Goal: Task Accomplishment & Management: Manage account settings

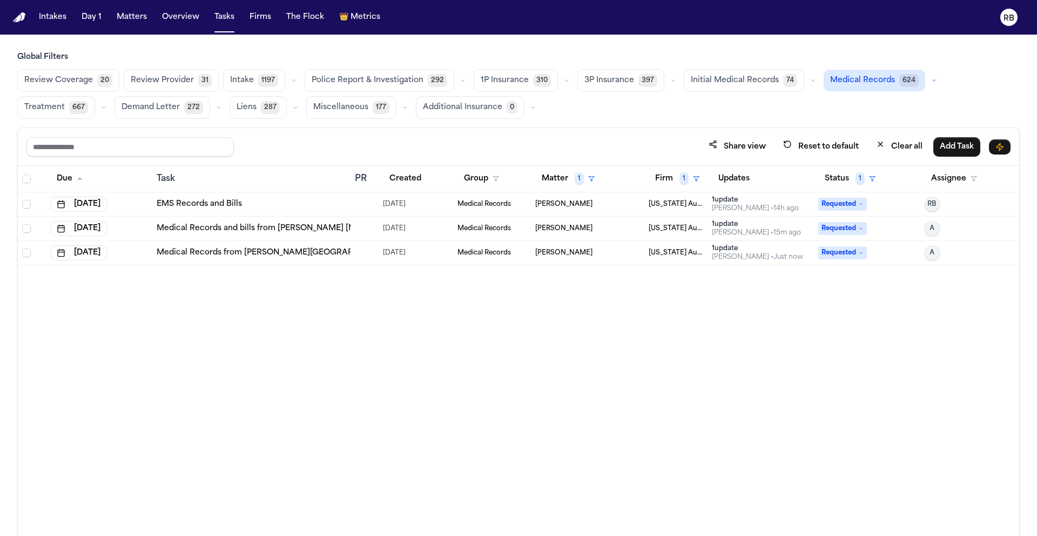
click at [644, 450] on div "Due Task PR Created Group Matter 1 Firm 1 Updates Status 1 Assignee Sep 26, 202…" at bounding box center [519, 374] width 1002 height 417
click at [480, 342] on div "Due Task PR Created Group Matter 1 Firm 1 Updates Status 1 Assignee Sep 26, 202…" at bounding box center [519, 374] width 1002 height 417
click at [543, 375] on div "Due Task PR Created Group Matter 1 Firm 1 Updates Status 1 Assignee Sep 26, 202…" at bounding box center [519, 374] width 1002 height 417
click at [289, 203] on div "EMS Records and Bills" at bounding box center [252, 204] width 190 height 11
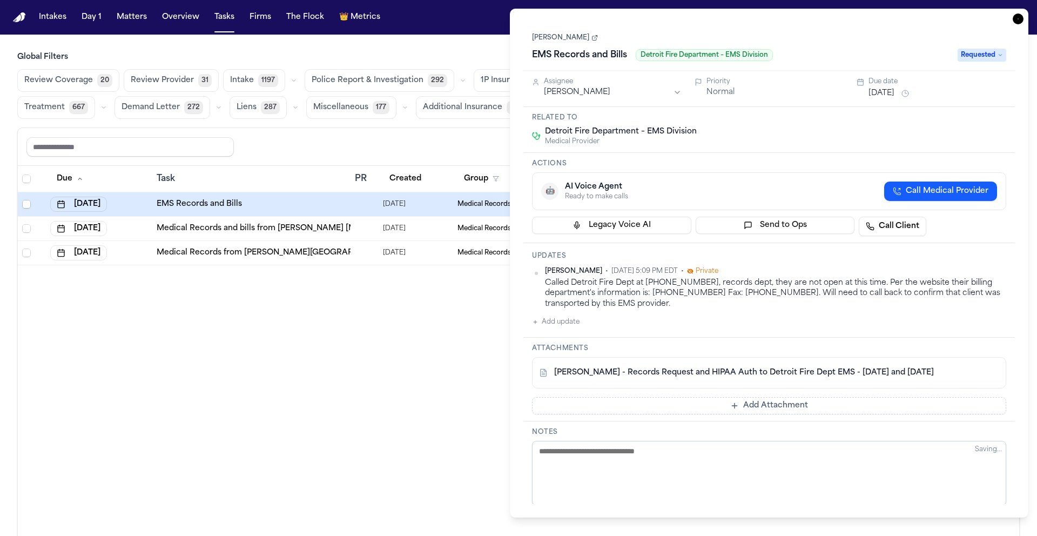
click at [572, 326] on button "Add update" at bounding box center [556, 322] width 48 height 13
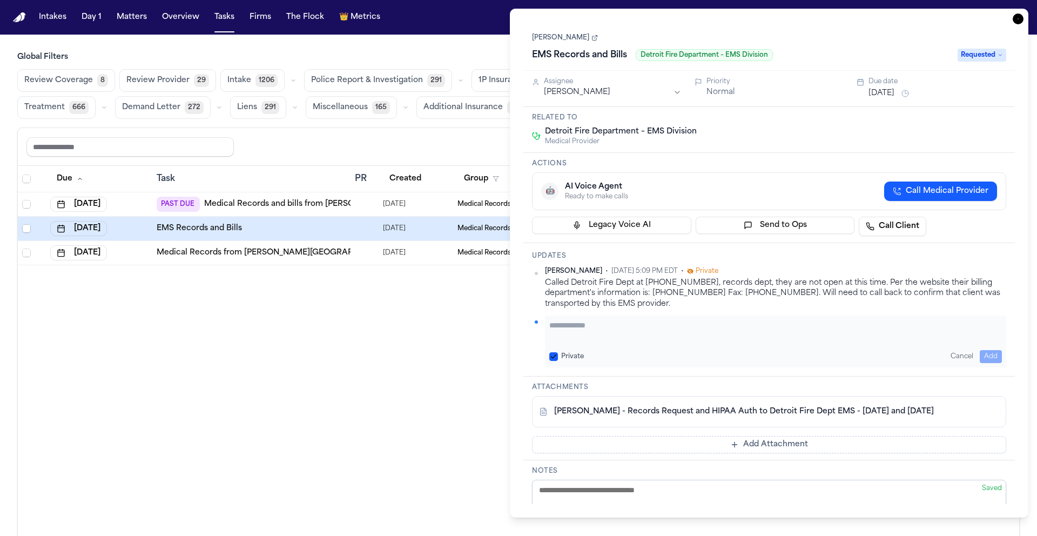
click at [647, 333] on textarea "Add your update" at bounding box center [775, 331] width 453 height 22
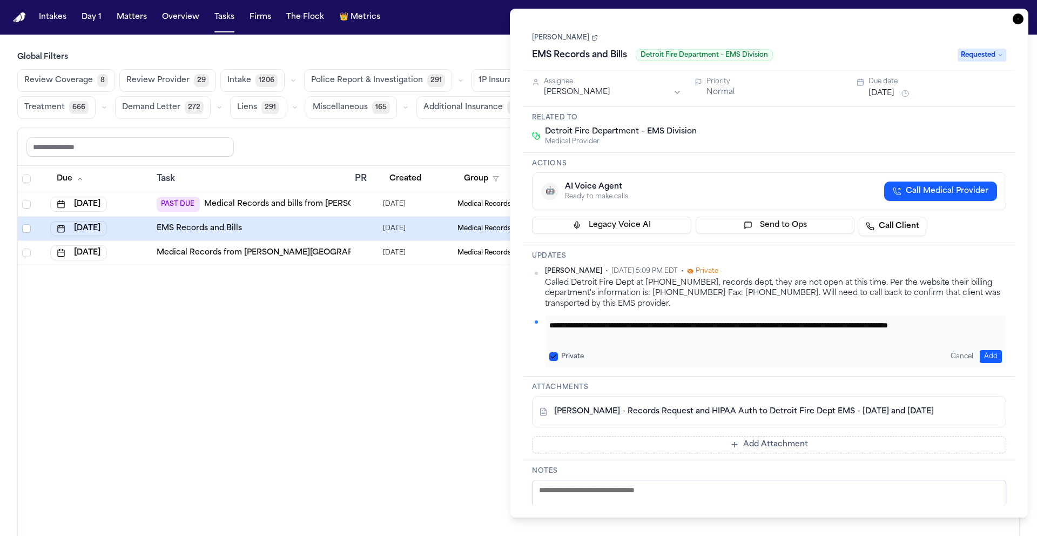
scroll to position [1, 0]
type textarea "**********"
click at [993, 355] on button "Add" at bounding box center [991, 356] width 22 height 13
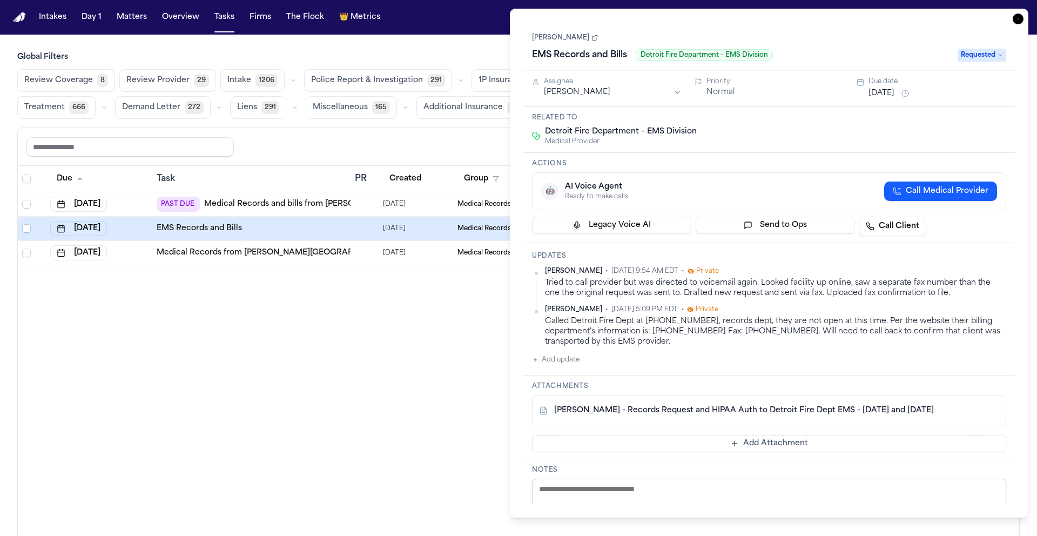
click at [471, 418] on div "Due Task PR Created Group Matter 1 Firm 1 Updates Status 1 Assignee Aug 28, 202…" at bounding box center [519, 374] width 1002 height 417
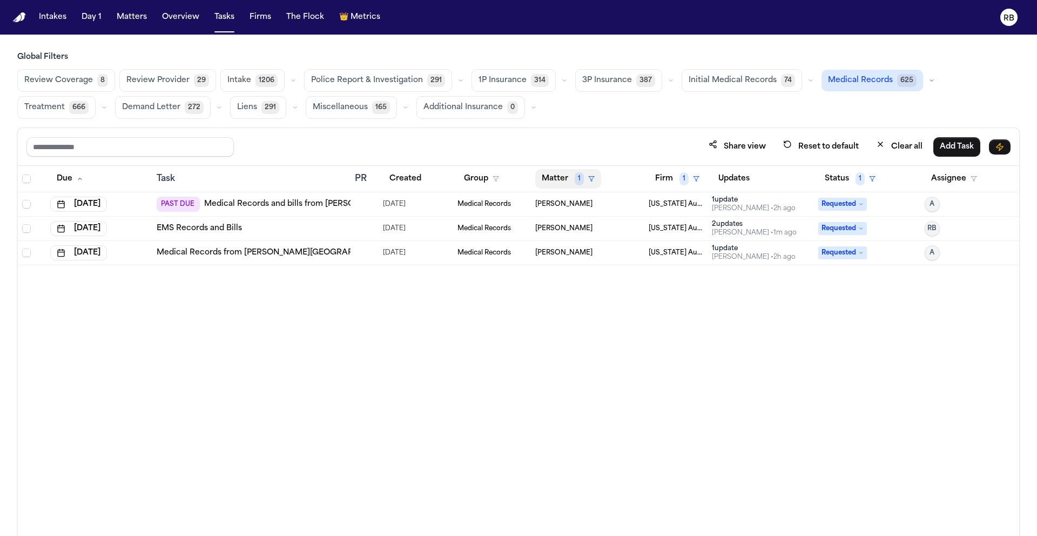
click at [553, 179] on button "Matter 1" at bounding box center [568, 178] width 66 height 19
click at [594, 265] on div "Clear filter" at bounding box center [593, 259] width 39 height 13
click at [549, 176] on button "Matter" at bounding box center [560, 178] width 50 height 19
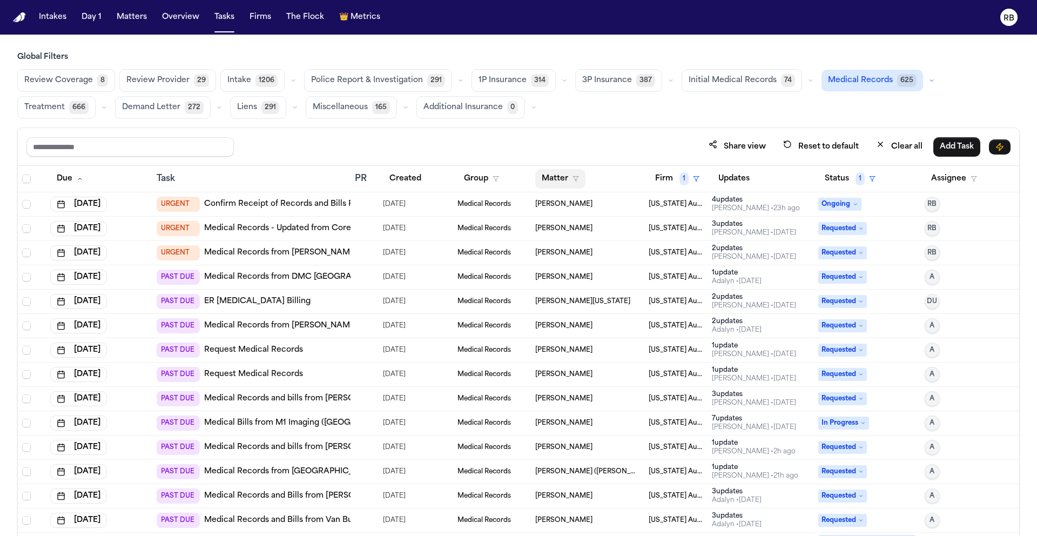
click at [552, 173] on button "Matter" at bounding box center [560, 178] width 50 height 19
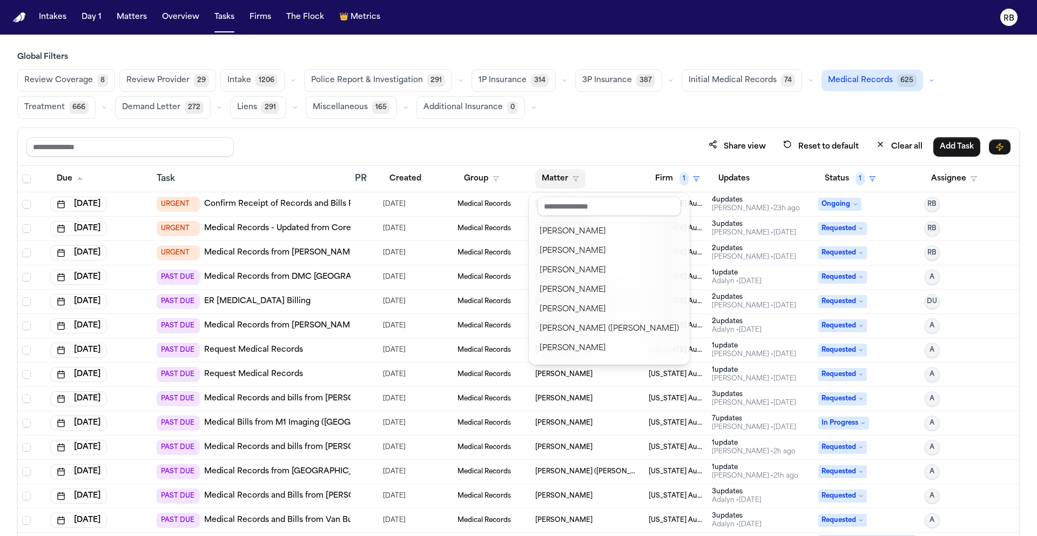
scroll to position [107, 0]
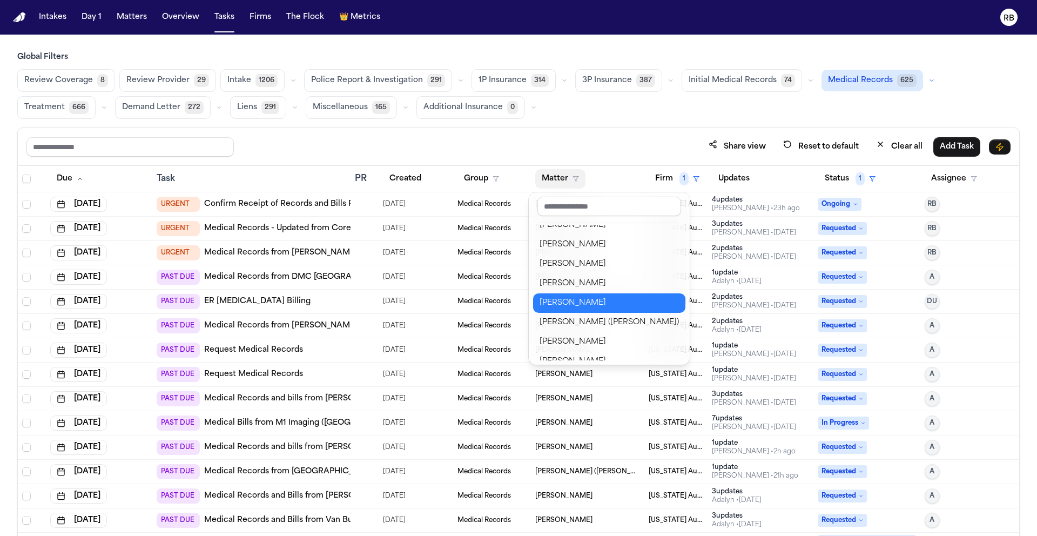
click at [598, 300] on div "Dianna Smith" at bounding box center [609, 303] width 139 height 13
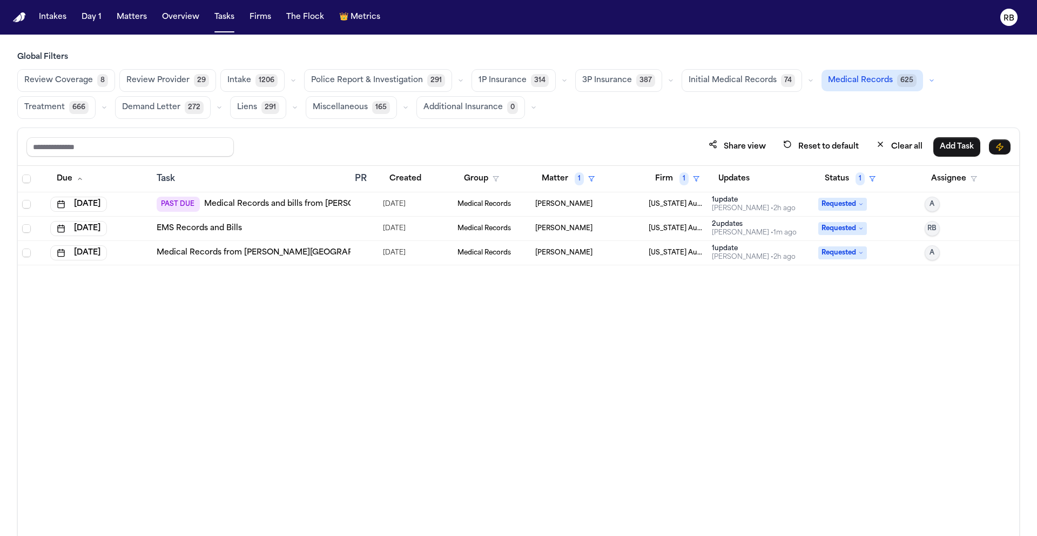
click at [436, 380] on div "Due Task PR Created Group Matter 1 Firm 1 Updates Status 1 Assignee Aug 28, 202…" at bounding box center [519, 374] width 1002 height 417
click at [107, 229] on button "Sep 26, 2025" at bounding box center [78, 228] width 57 height 15
click at [124, 382] on button "3" at bounding box center [124, 381] width 17 height 17
click at [286, 348] on div "Due Task PR Created Group Matter 1 Firm 1 Updates Status 1 Assignee Aug 28, 202…" at bounding box center [519, 374] width 1002 height 417
click at [529, 401] on div "Due Task PR Created Group Matter 1 Firm 1 Updates Status 1 Assignee Aug 28, 202…" at bounding box center [519, 374] width 1002 height 417
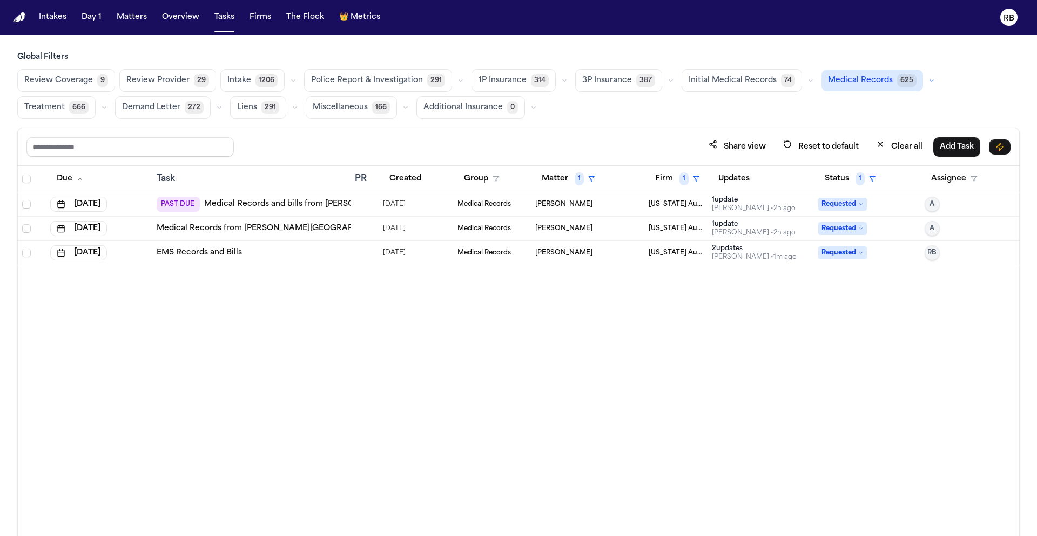
click at [334, 230] on div "Medical Records from Henry Ford Hospital" at bounding box center [252, 228] width 190 height 11
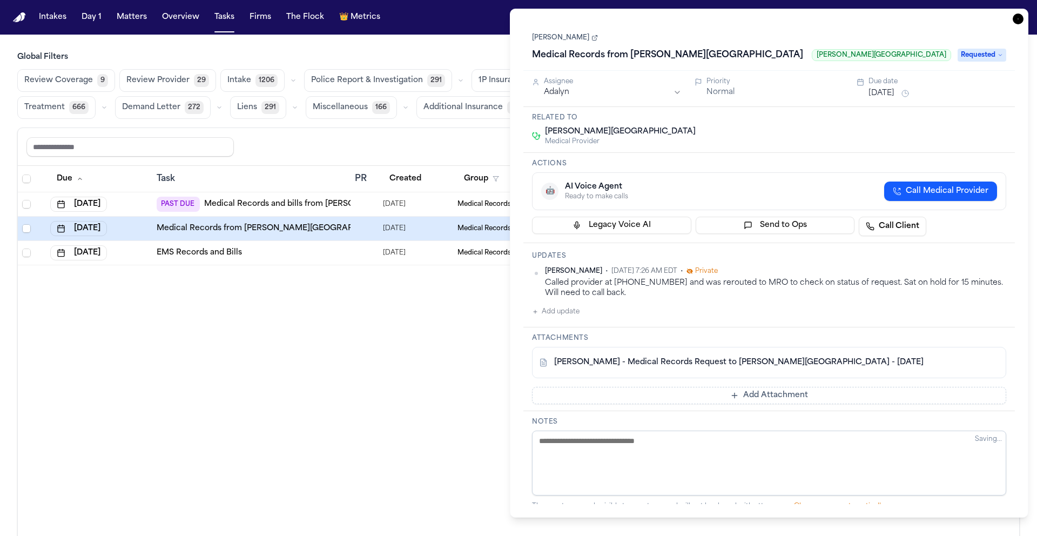
click at [564, 314] on button "Add update" at bounding box center [556, 311] width 48 height 13
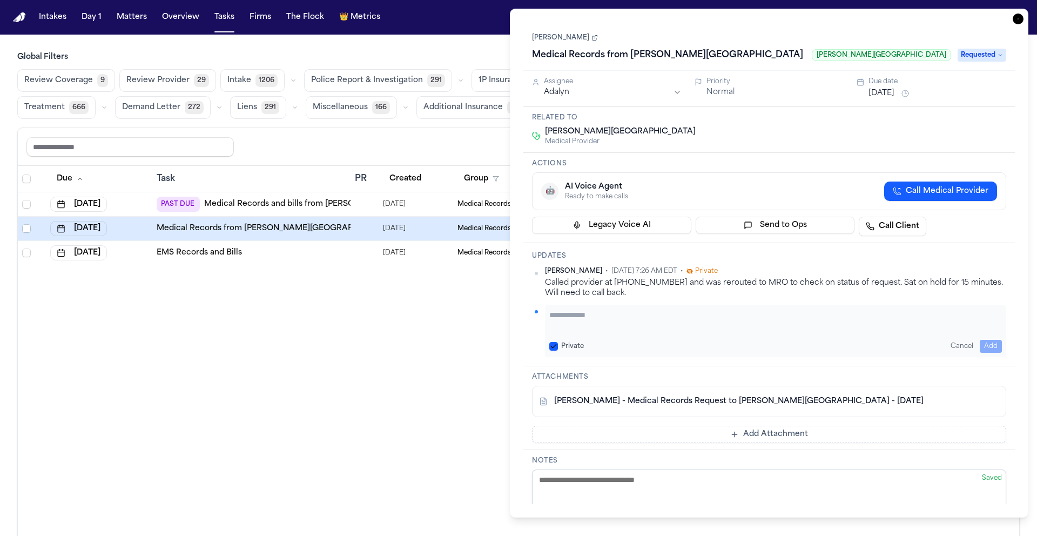
click at [639, 319] on textarea "Add your update" at bounding box center [775, 321] width 453 height 22
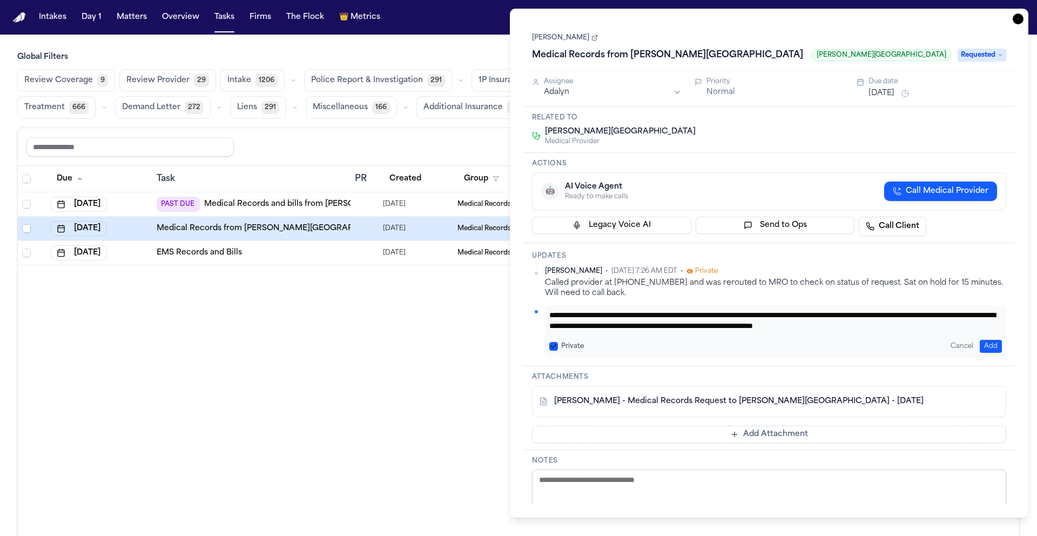
scroll to position [11, 0]
type textarea "**********"
click at [989, 344] on button "Add" at bounding box center [991, 346] width 22 height 13
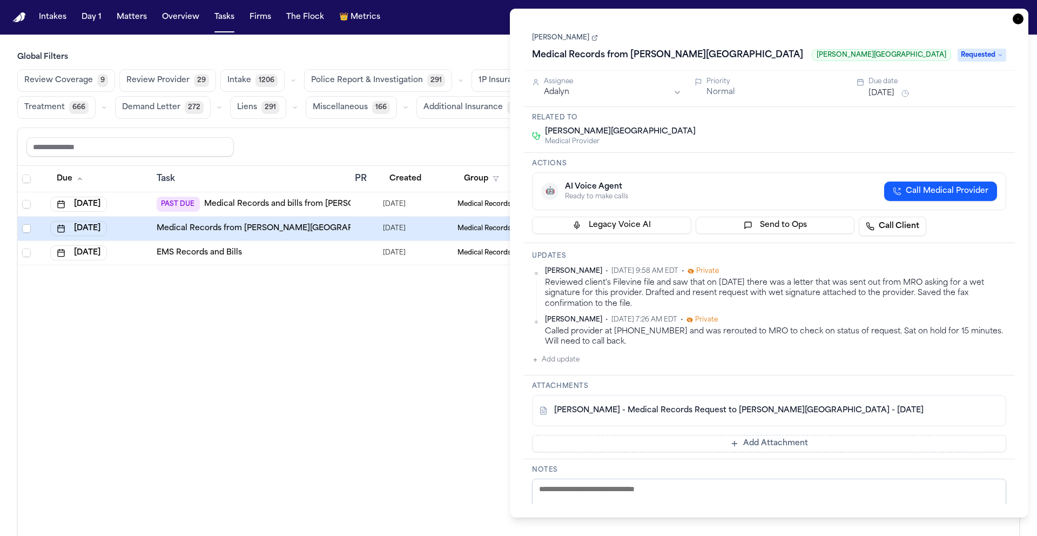
click at [895, 92] on button "Sep 29, 2025" at bounding box center [882, 93] width 26 height 11
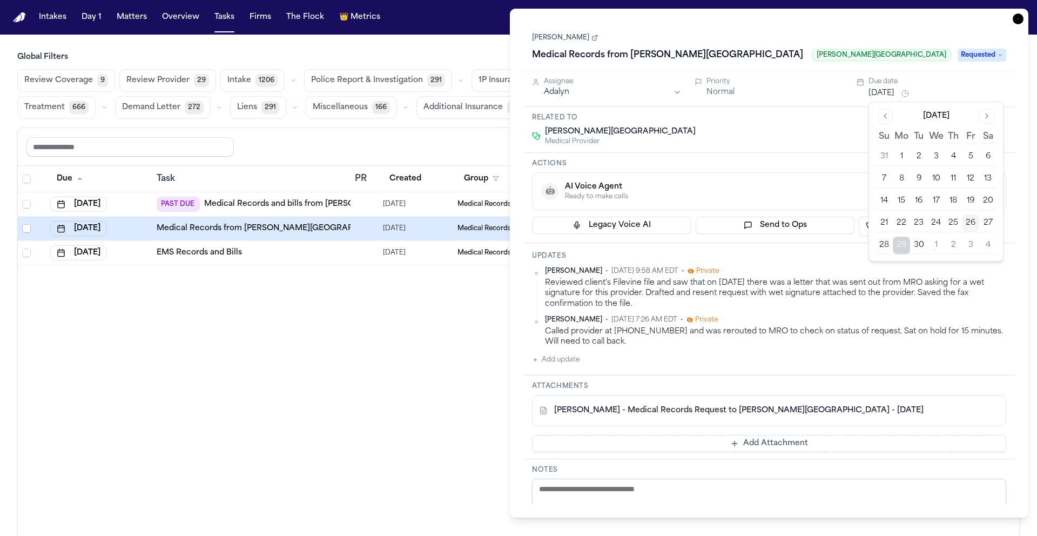
click at [973, 246] on button "3" at bounding box center [970, 245] width 17 height 17
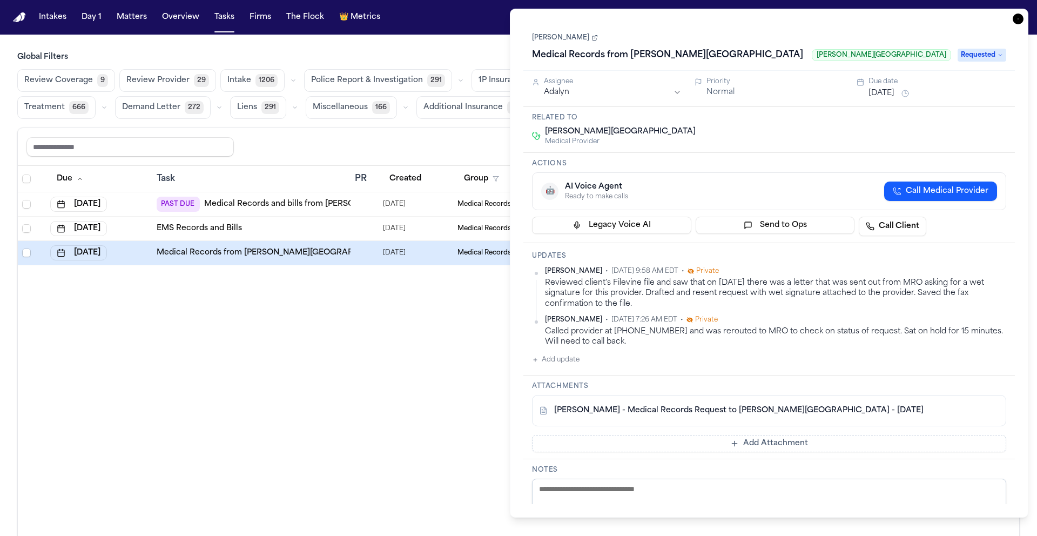
click at [841, 261] on div "Updates Richelle Bauman • Sep 26, 2025 9:58 AM EDT • Private Reviewed client's …" at bounding box center [769, 309] width 492 height 132
click at [760, 410] on link "D. Smith - Medical Records Request to Henry Ford Hospital - 7.28.25" at bounding box center [739, 410] width 370 height 11
click at [789, 445] on button "Add Attachment" at bounding box center [769, 443] width 474 height 17
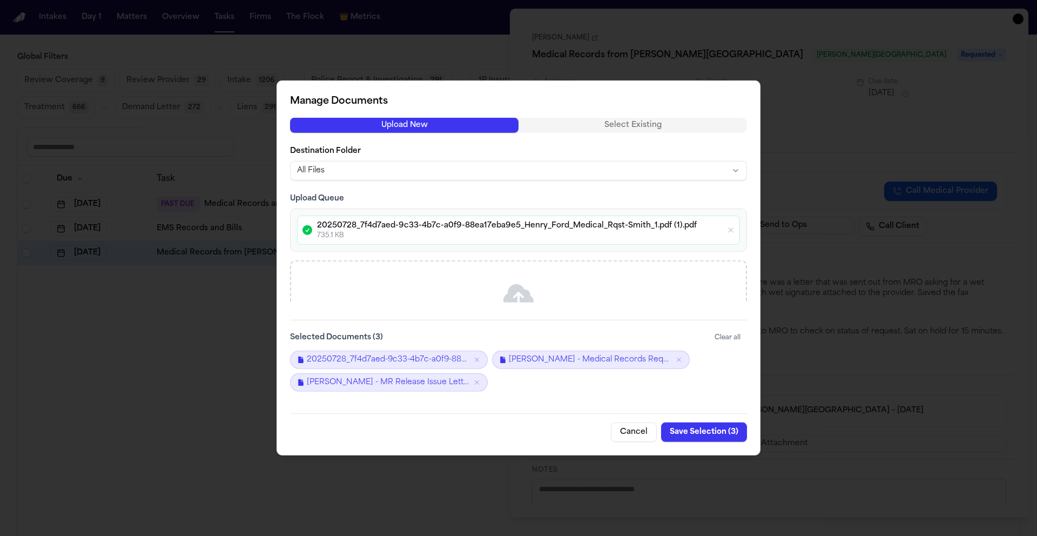
click at [702, 435] on button "Save Selection ( 3 )" at bounding box center [704, 431] width 86 height 19
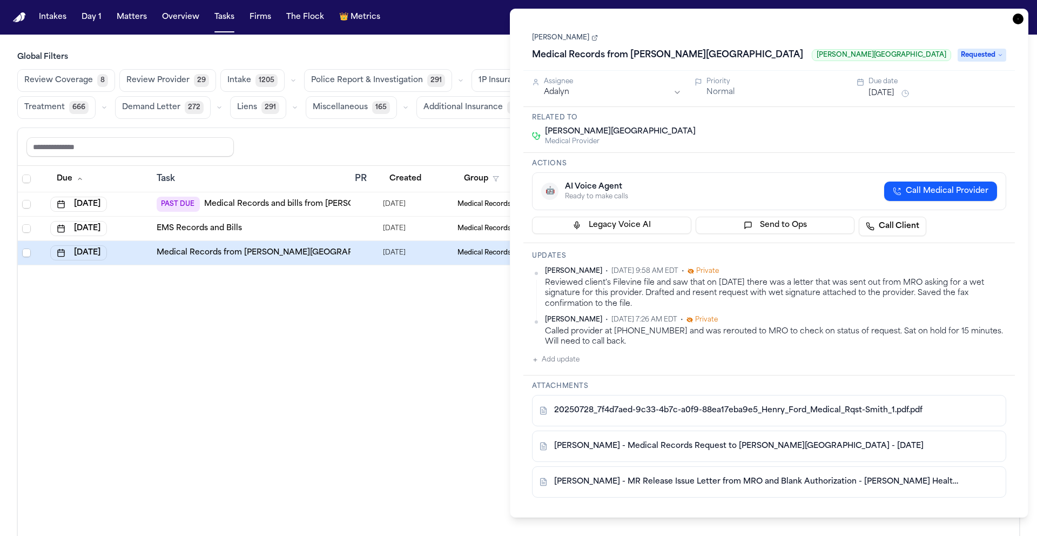
click at [1022, 19] on icon "button" at bounding box center [1018, 19] width 11 height 11
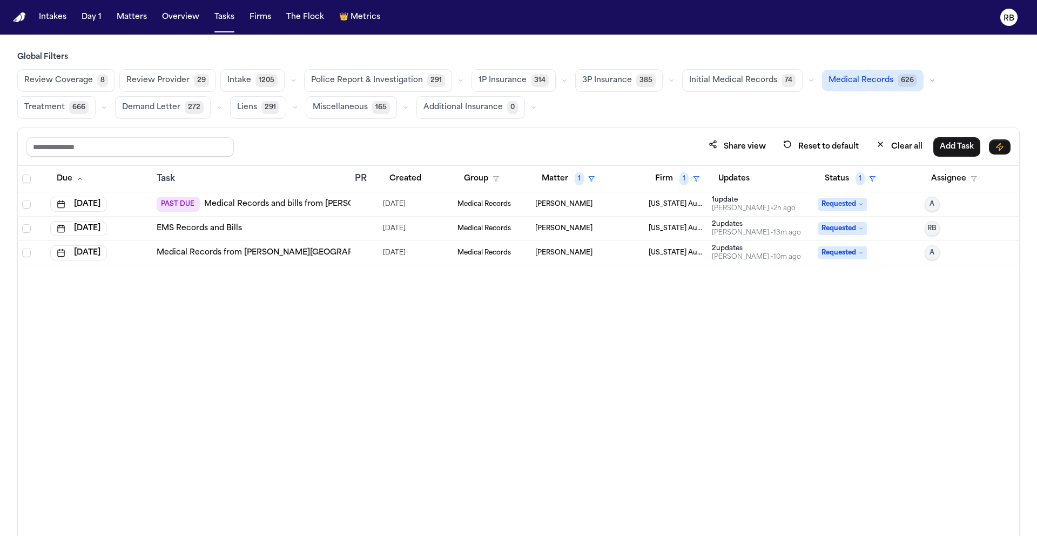
drag, startPoint x: 455, startPoint y: 367, endPoint x: 278, endPoint y: 368, distance: 176.7
click at [455, 367] on div "Due Task PR Created Group Matter 1 Firm 1 Updates Status 1 Assignee Aug 28, 202…" at bounding box center [519, 374] width 1002 height 417
click at [362, 200] on div at bounding box center [359, 204] width 9 height 9
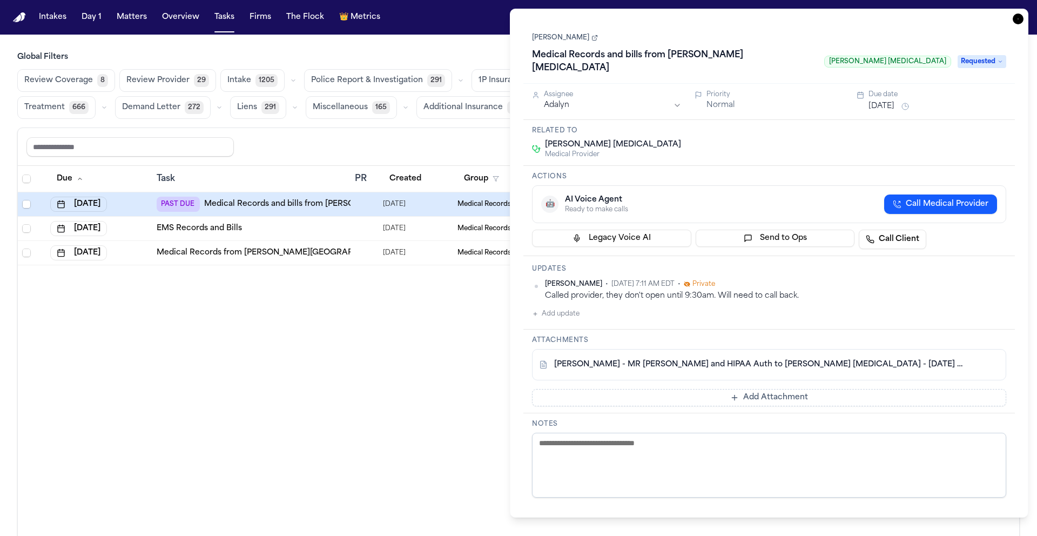
click at [700, 359] on link "D. Smith - MR Request and HIPAA Auth to Ruffini Chiropractic - 6.26.25 and 8.25…" at bounding box center [758, 364] width 408 height 11
click at [1004, 56] on span "Requested" at bounding box center [982, 61] width 49 height 13
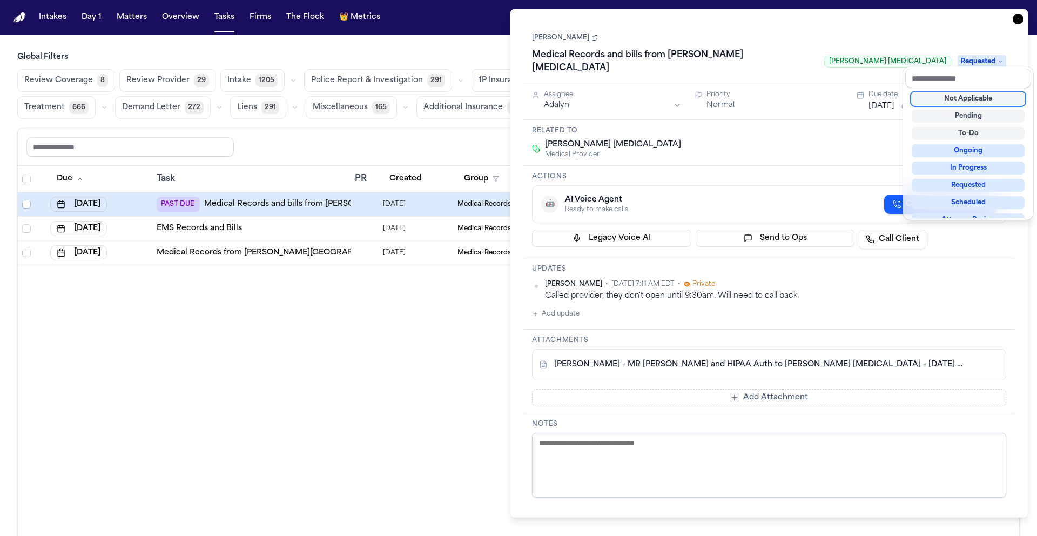
click at [996, 102] on div "Not Applicable" at bounding box center [968, 98] width 113 height 13
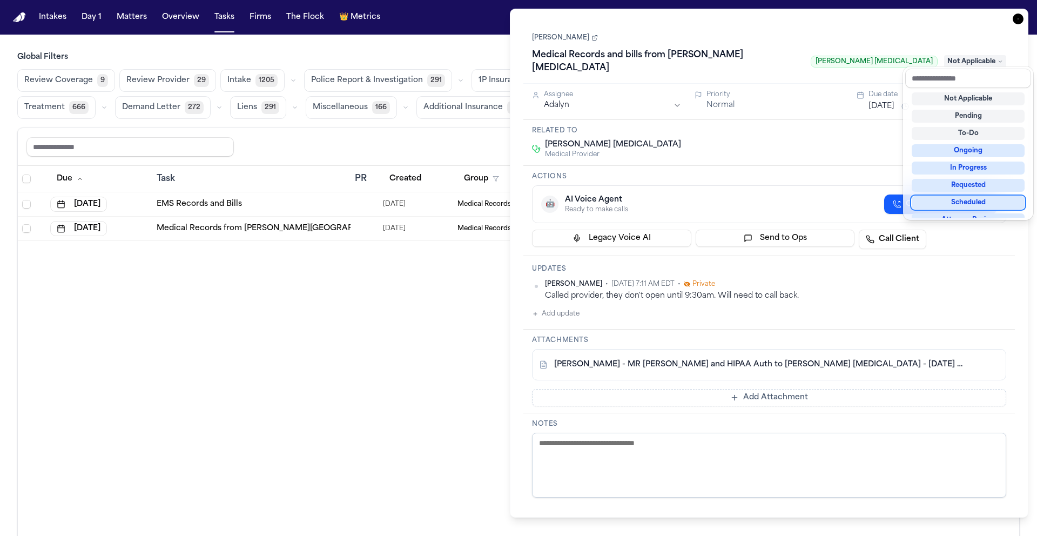
scroll to position [9, 0]
click at [955, 270] on div "Dianna Smith Medical Records and bills from Ruffini Chiropractic Ruffini Chirop…" at bounding box center [769, 263] width 492 height 482
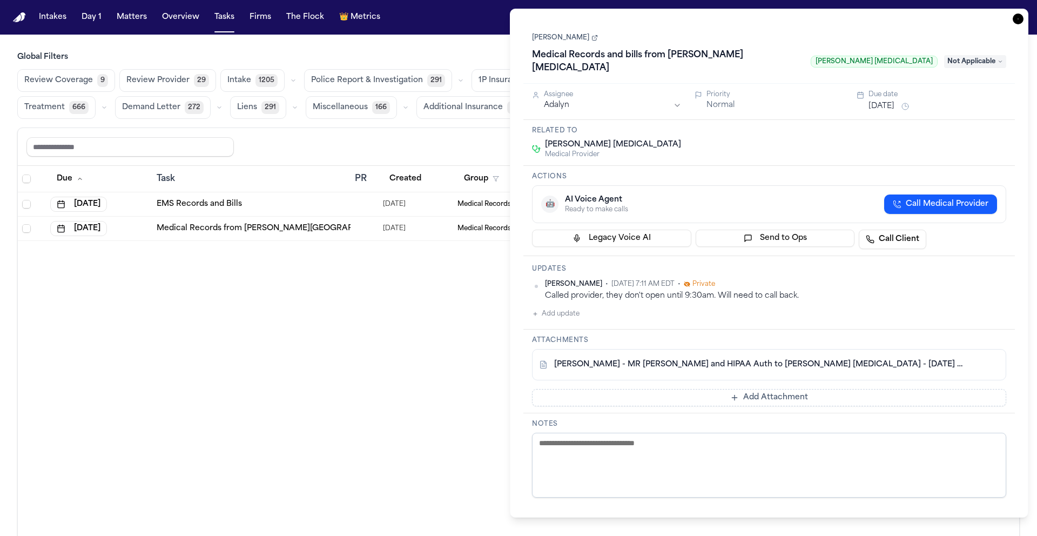
click at [566, 307] on button "Add update" at bounding box center [556, 313] width 48 height 13
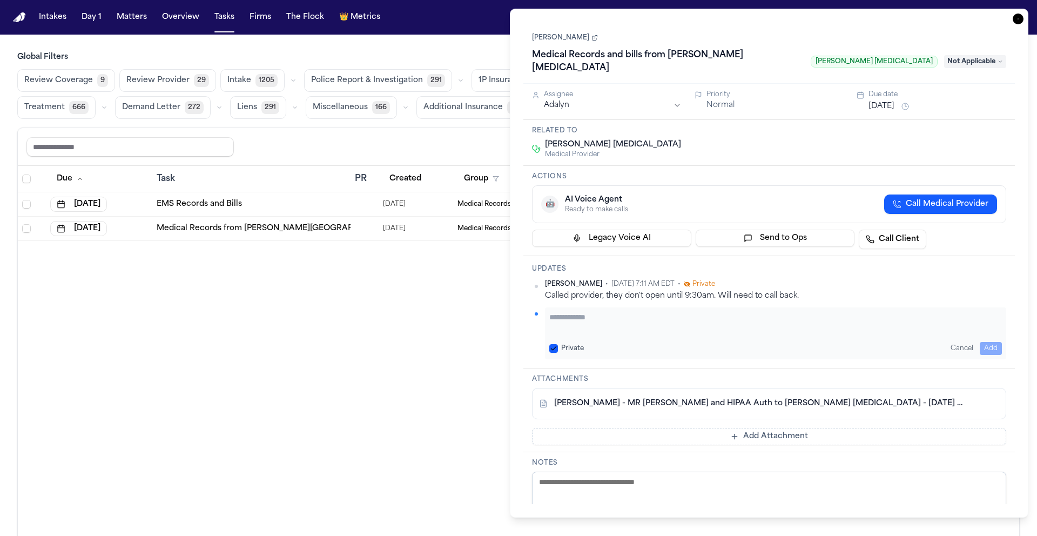
click at [616, 312] on textarea "Add your update" at bounding box center [775, 323] width 453 height 22
paste textarea "**********"
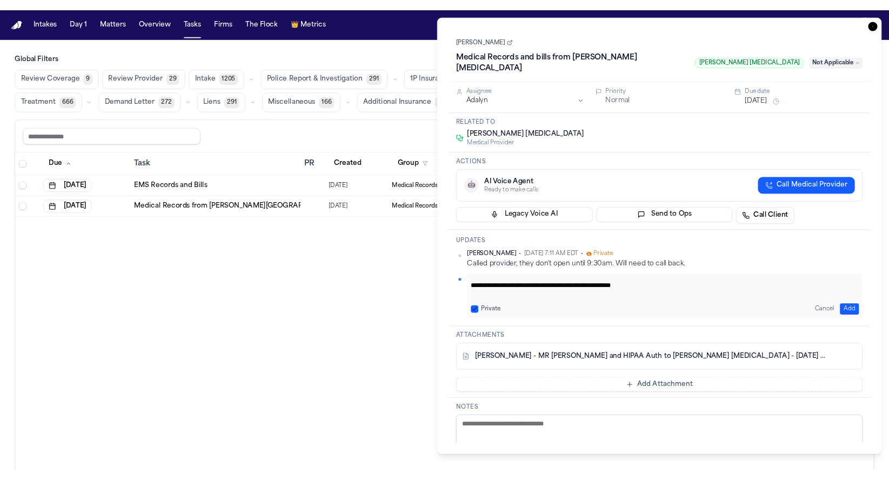
scroll to position [98, 0]
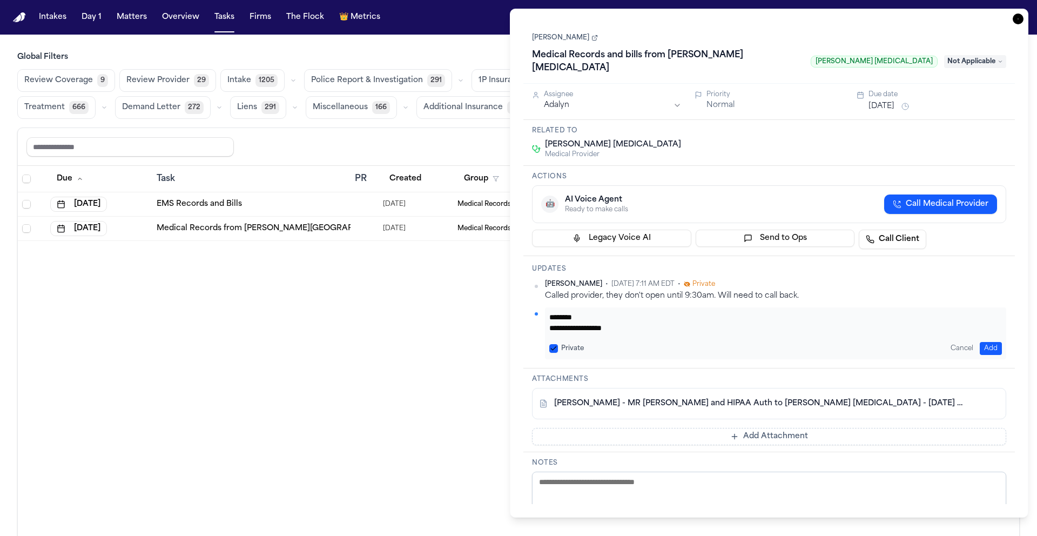
type textarea "**********"
click at [993, 342] on button "Add" at bounding box center [991, 348] width 22 height 13
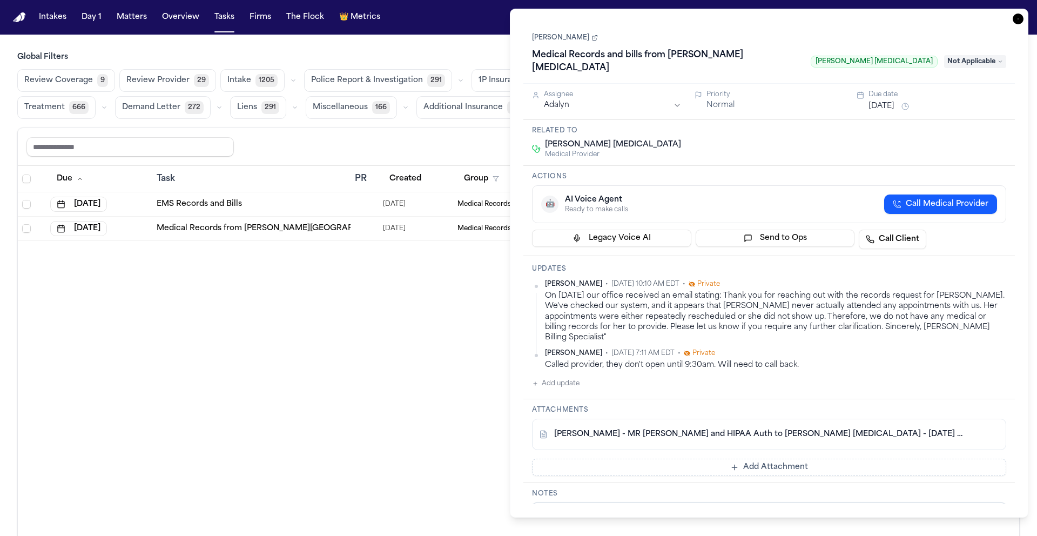
click at [776, 459] on button "Add Attachment" at bounding box center [769, 467] width 474 height 17
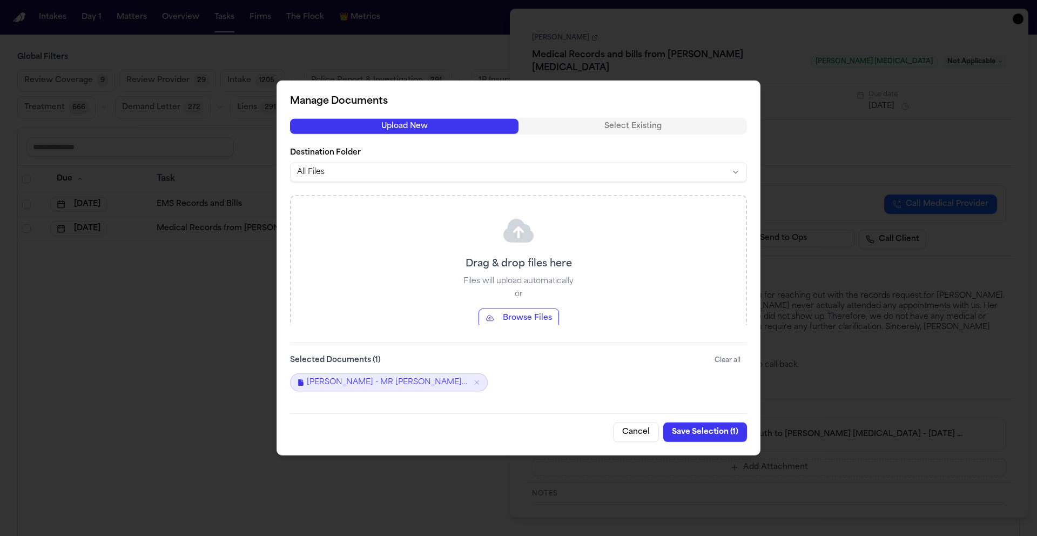
click at [758, 504] on div at bounding box center [518, 268] width 1037 height 536
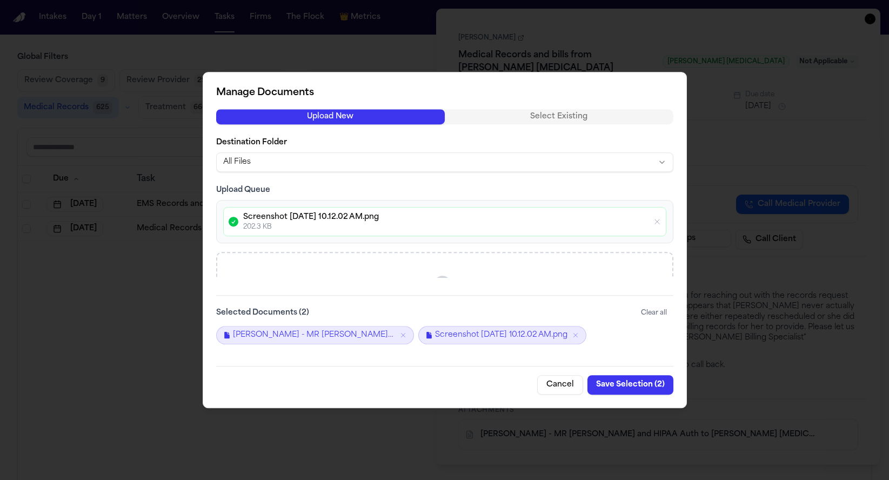
click at [641, 388] on button "Save Selection ( 2 )" at bounding box center [630, 384] width 86 height 19
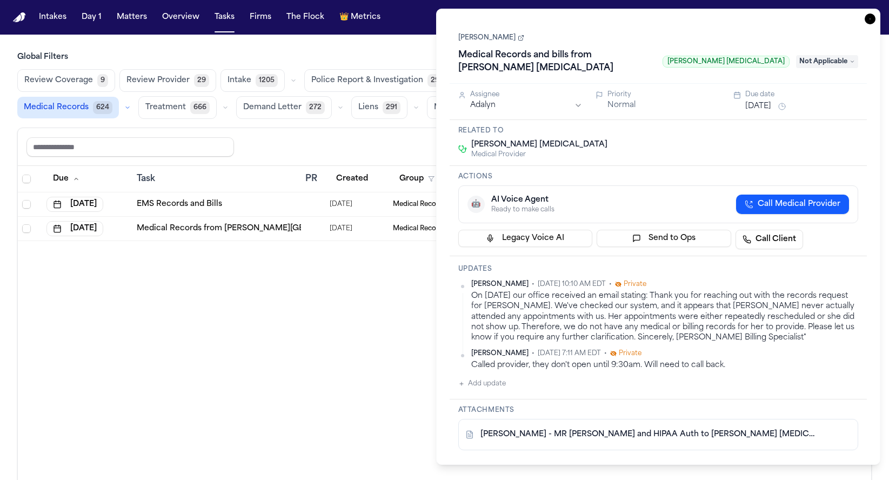
click at [743, 317] on div "On 8/26/25 our office received an email stating: Thank you for reaching out wit…" at bounding box center [664, 317] width 387 height 52
click at [854, 274] on html "Intakes Day 1 Matters Overview Tasks Firms The Flock 👑 Metrics RB Global Filter…" at bounding box center [444, 240] width 889 height 480
click at [839, 285] on div "Edit" at bounding box center [823, 288] width 64 height 15
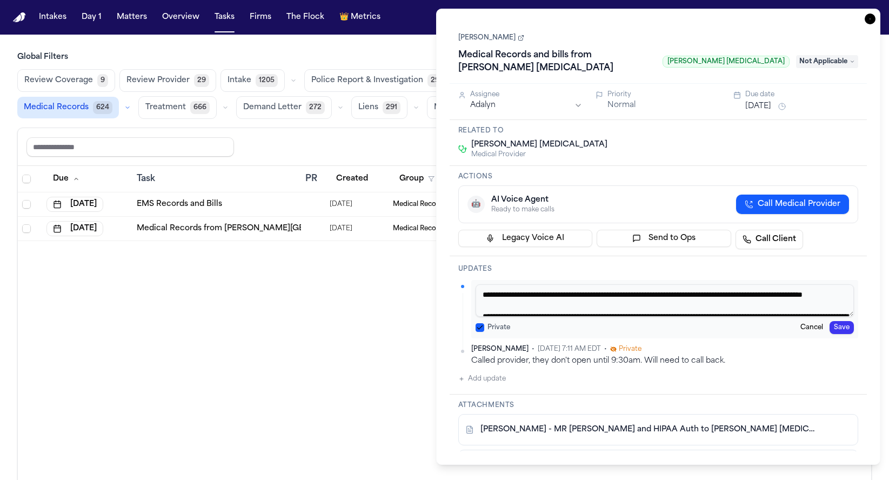
click at [607, 291] on textarea "**********" at bounding box center [664, 300] width 379 height 32
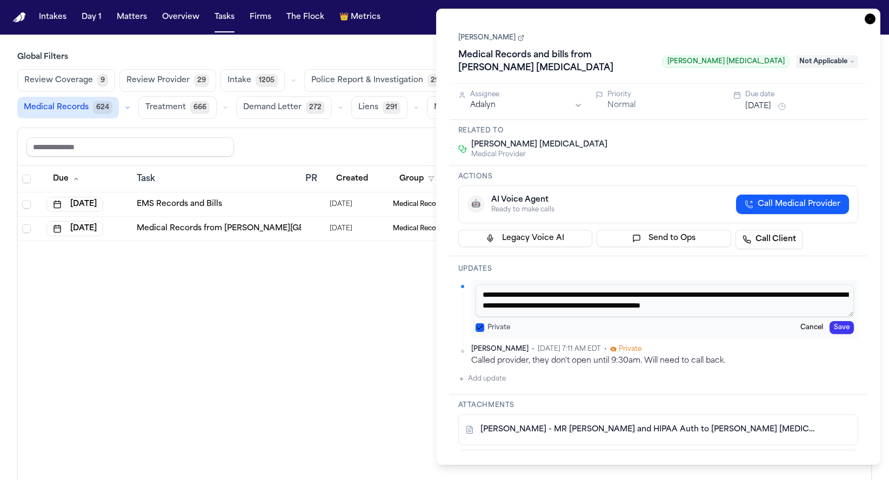
scroll to position [6, 0]
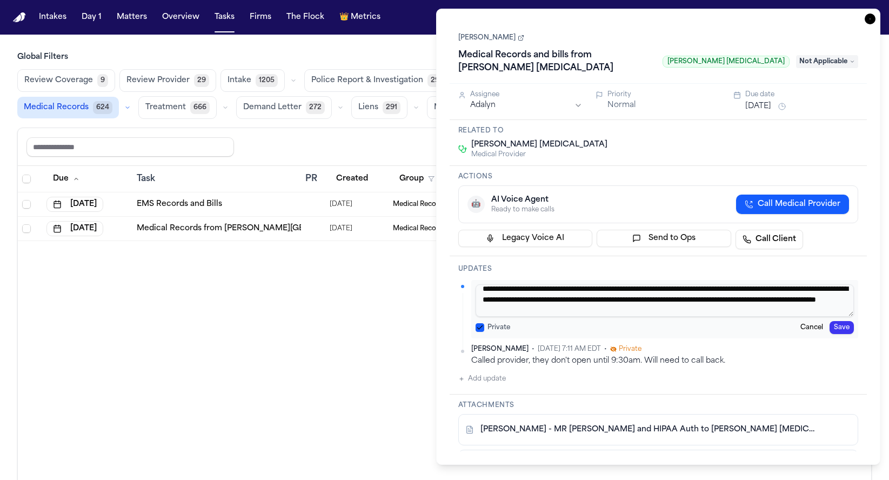
type textarea "**********"
click at [843, 321] on button "Save" at bounding box center [841, 327] width 24 height 13
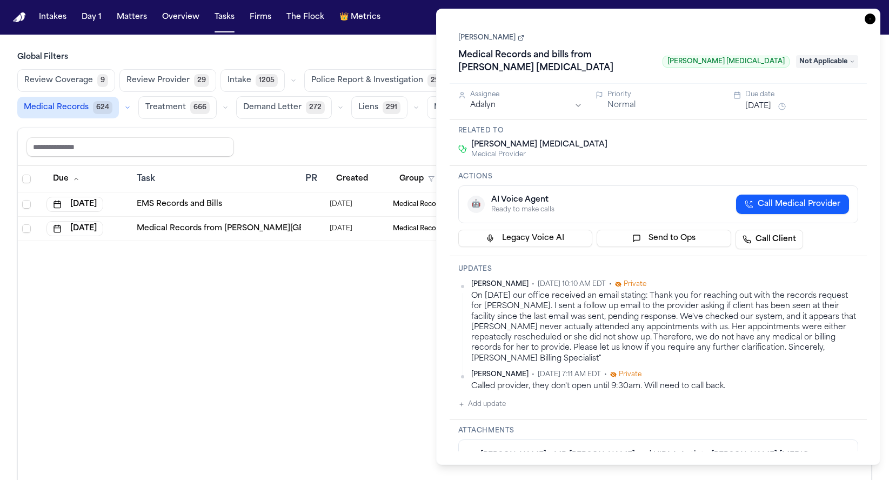
click at [841, 55] on span "Not Applicable" at bounding box center [827, 61] width 62 height 13
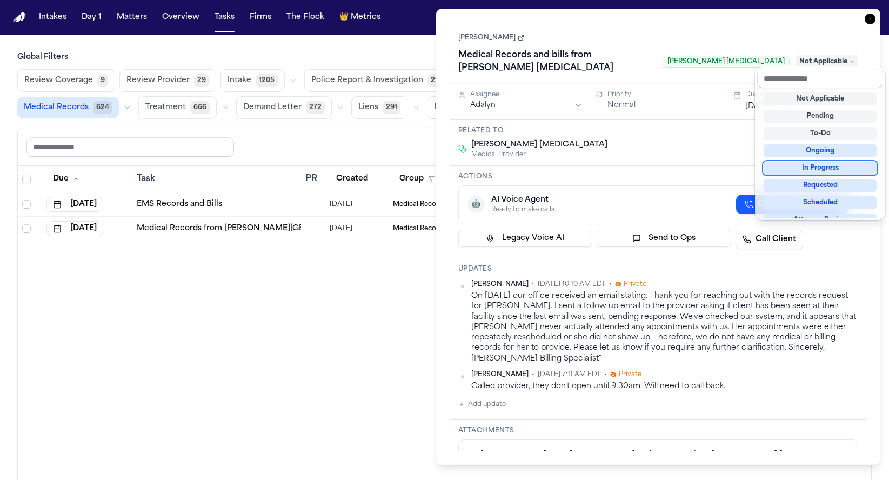
click at [863, 163] on div "In Progress" at bounding box center [819, 168] width 113 height 13
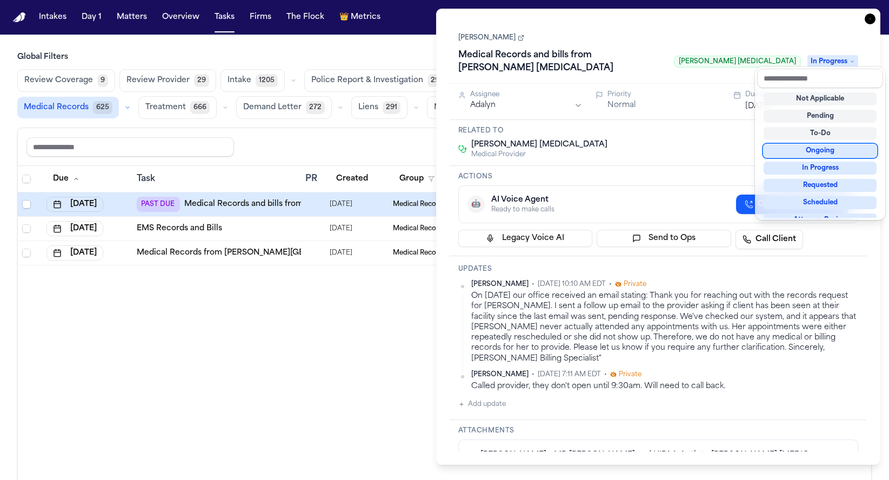
click at [706, 129] on div "Dianna Smith Medical Records and bills from Ruffini Chiropractic Ruffini Chirop…" at bounding box center [658, 236] width 418 height 429
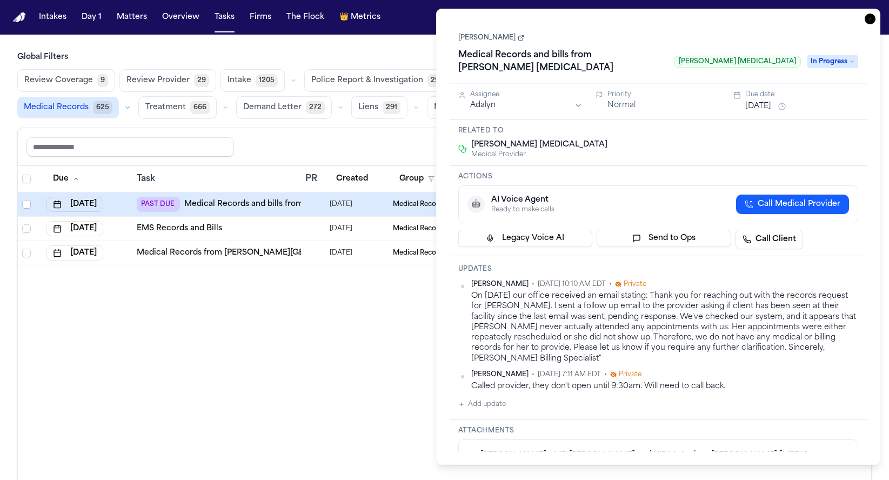
click at [771, 101] on button "Aug 28, 2025" at bounding box center [758, 106] width 26 height 11
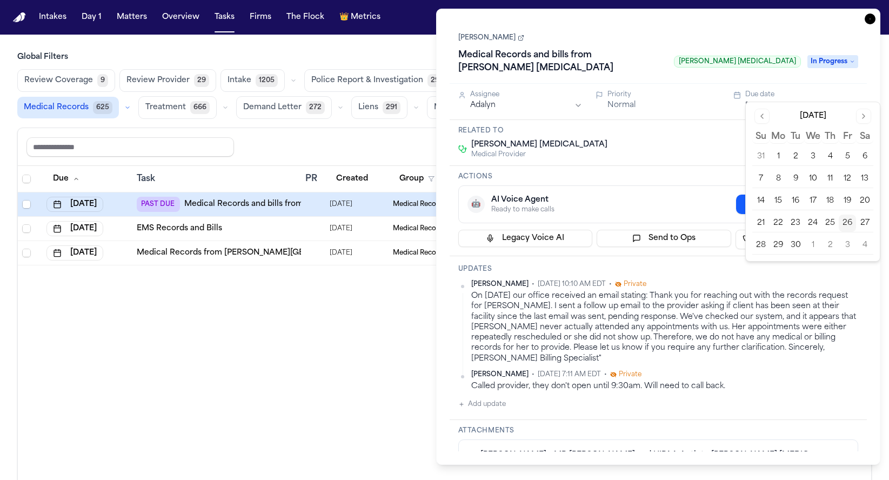
click at [778, 247] on button "29" at bounding box center [777, 245] width 17 height 17
click at [698, 139] on div "Ruffini Chiropractic Medical Provider" at bounding box center [658, 148] width 400 height 19
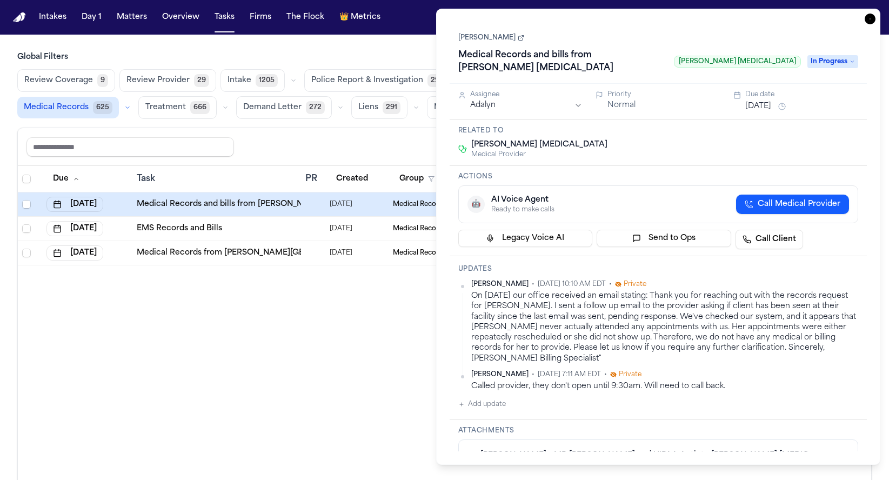
click at [232, 343] on div "Due Task PR Created Group Matter 1 Firm 1 Updates Status 1 Assignee Sep 29, 202…" at bounding box center [444, 346] width 853 height 361
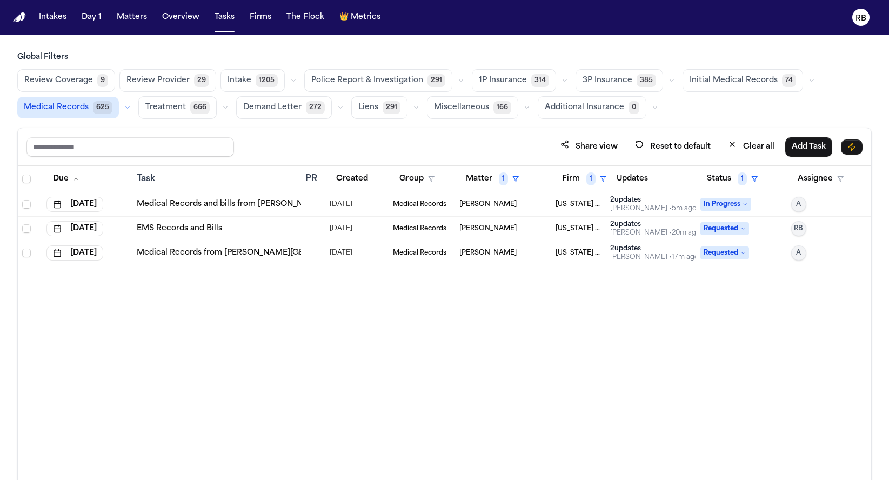
click at [254, 253] on link "Medical Records from Henry Ford Hospital" at bounding box center [256, 252] width 238 height 11
click at [613, 394] on div "Due Task PR Created Group Matter 1 Firm 1 Updates Status 1 Assignee Sep 29, 202…" at bounding box center [444, 346] width 853 height 361
click at [823, 340] on div "Due Task PR Created Group Matter 1 Firm 1 Updates Status 1 Assignee Sep 29, 202…" at bounding box center [444, 346] width 853 height 361
click at [797, 252] on span "A" at bounding box center [798, 253] width 5 height 9
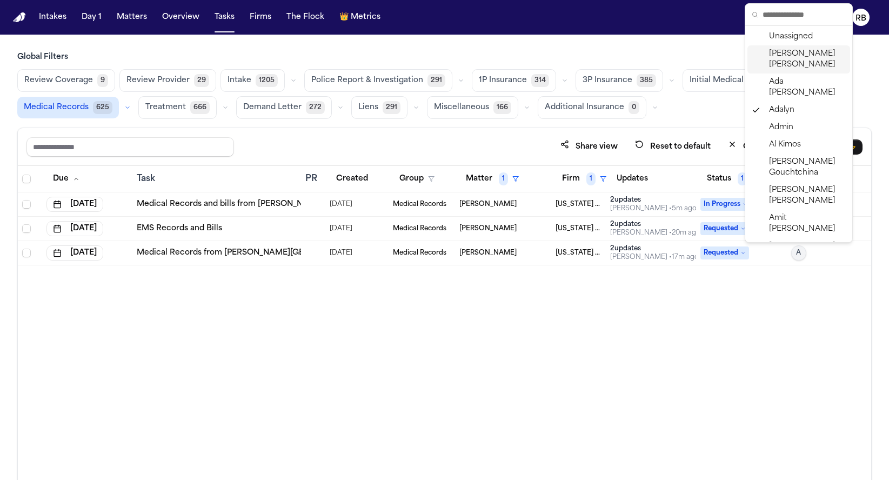
click at [818, 57] on span "[PERSON_NAME]" at bounding box center [807, 60] width 77 height 22
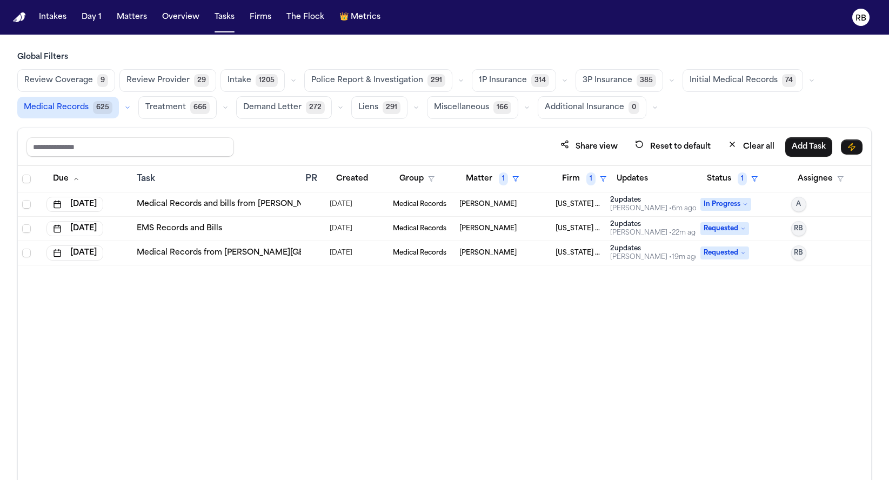
click at [802, 202] on button "A" at bounding box center [798, 204] width 15 height 15
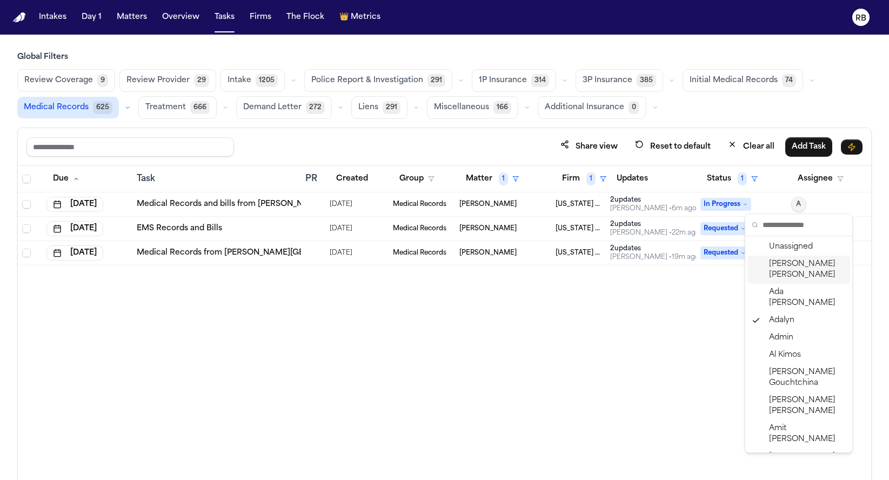
click at [816, 265] on span "[PERSON_NAME]" at bounding box center [807, 270] width 77 height 22
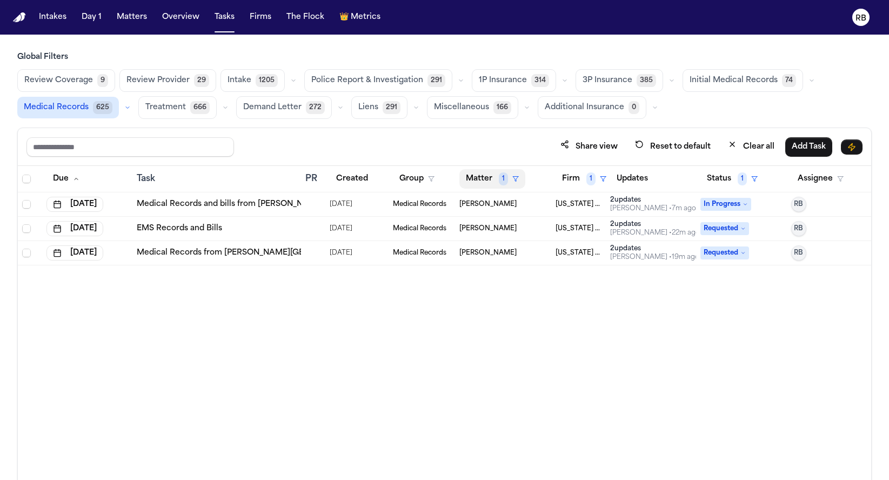
click at [467, 177] on button "Matter 1" at bounding box center [492, 178] width 66 height 19
click at [523, 256] on div "Clear filter" at bounding box center [517, 259] width 39 height 13
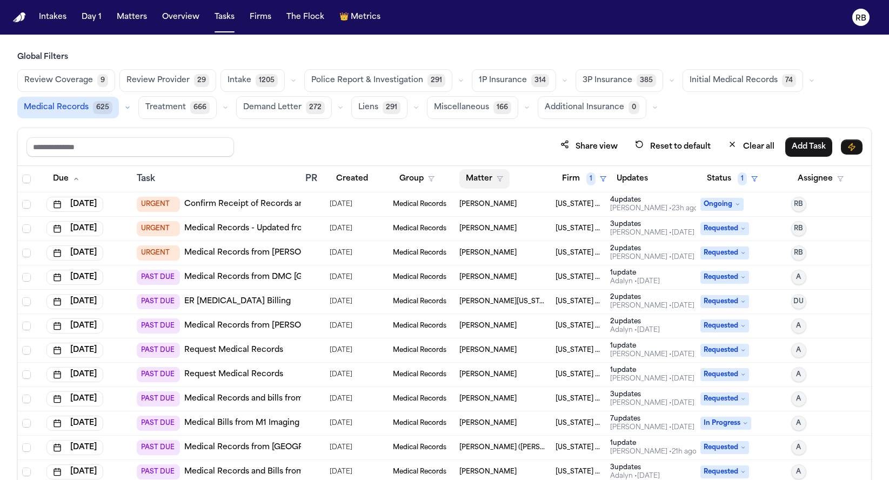
click at [474, 177] on button "Matter" at bounding box center [484, 178] width 50 height 19
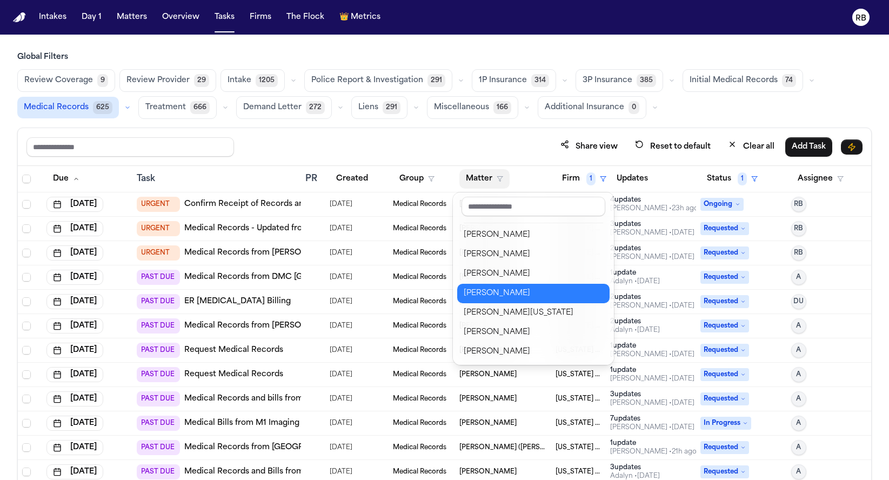
click at [517, 292] on div "[PERSON_NAME]" at bounding box center [533, 293] width 139 height 13
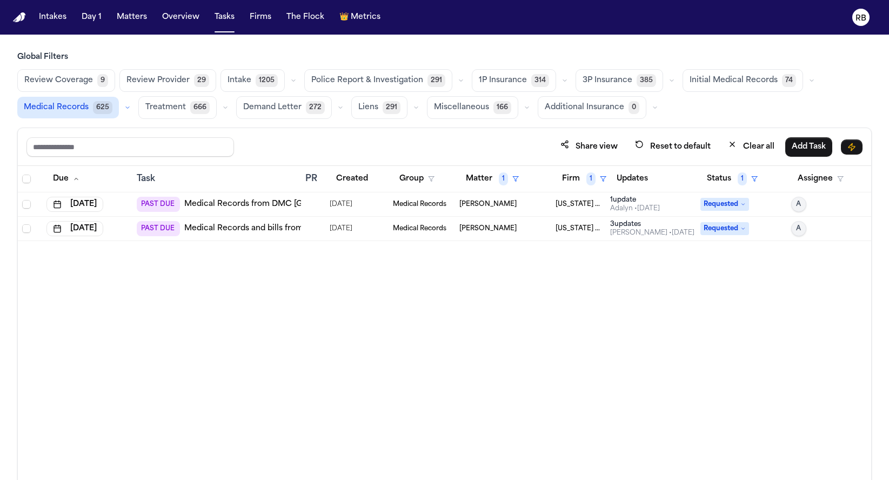
click at [319, 324] on div "Due Task PR Created Group Matter 1 Firm 1 Updates Status 1 Assignee Aug 1, 2025…" at bounding box center [444, 346] width 853 height 361
click at [304, 229] on td at bounding box center [313, 229] width 24 height 24
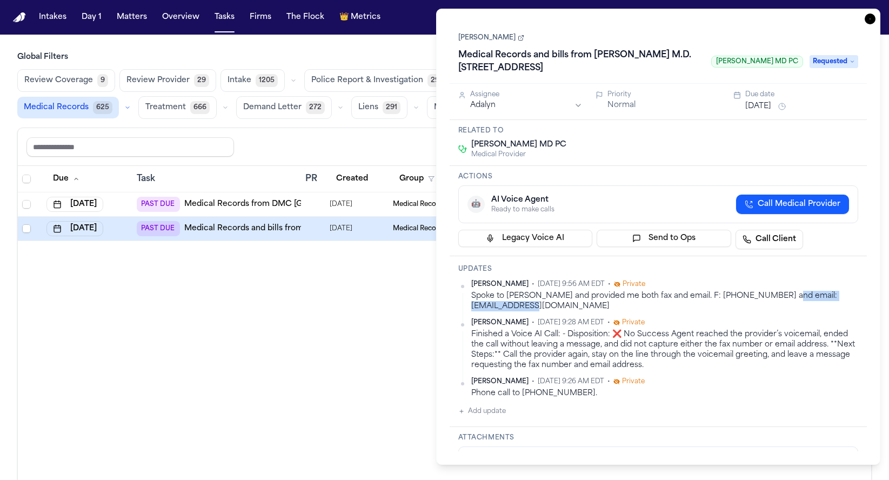
drag, startPoint x: 609, startPoint y: 325, endPoint x: 505, endPoint y: 319, distance: 105.0
click at [496, 312] on div "Spoke to [PERSON_NAME] and provided me both fax and email. F: [PHONE_NUMBER] an…" at bounding box center [664, 301] width 387 height 21
copy div "wqazi6001@sbcglobal.net"
click at [495, 418] on button "Add update" at bounding box center [482, 411] width 48 height 13
click at [543, 421] on div "Private Cancel Add" at bounding box center [664, 431] width 387 height 52
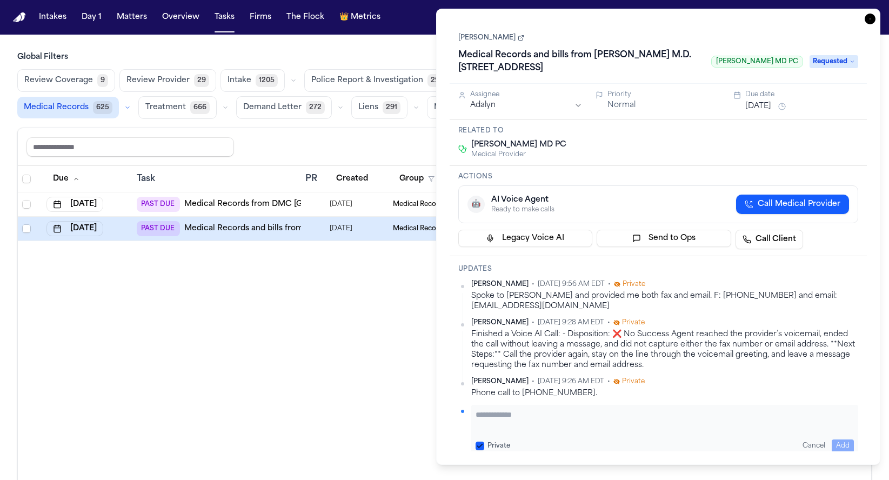
click at [514, 431] on textarea "Add your update" at bounding box center [664, 420] width 379 height 22
type textarea "**********"
click at [859, 288] on div "**********" at bounding box center [658, 361] width 418 height 210
click at [763, 398] on div "Phone call to [PHONE_NUMBER]." at bounding box center [664, 393] width 387 height 10
click at [865, 434] on div "**********" at bounding box center [658, 361] width 418 height 210
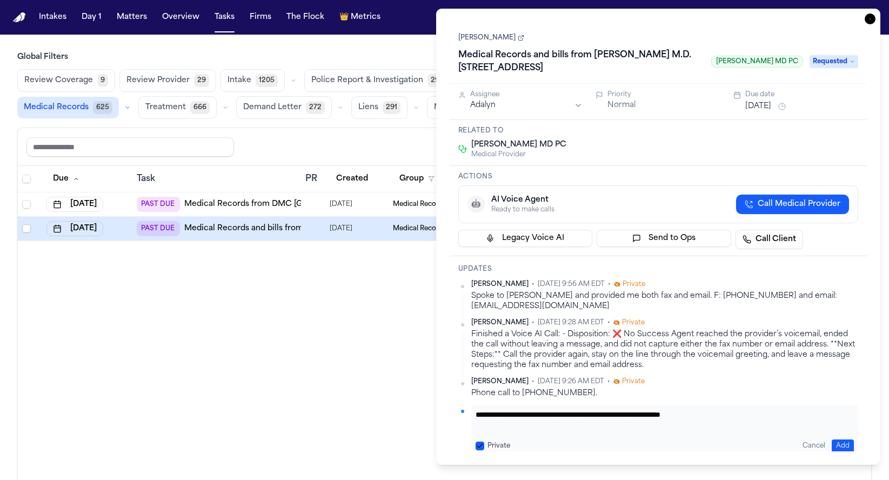
click at [845, 448] on div "**********" at bounding box center [664, 431] width 387 height 52
click at [835, 135] on h3 "Related to" at bounding box center [658, 130] width 400 height 9
drag, startPoint x: 739, startPoint y: 431, endPoint x: 486, endPoint y: 412, distance: 253.0
click at [486, 412] on div "**********" at bounding box center [658, 368] width 400 height 177
click at [515, 39] on link "[PERSON_NAME]" at bounding box center [491, 37] width 66 height 9
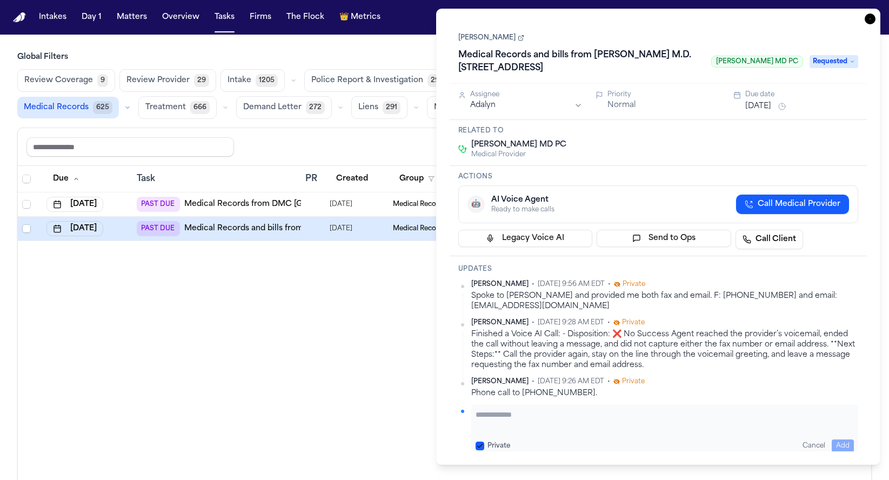
click at [679, 205] on div "🤖 AI Voice Agent Ready to make calls Call Medical Provider" at bounding box center [658, 204] width 400 height 38
click at [868, 20] on icon "button" at bounding box center [869, 19] width 11 height 11
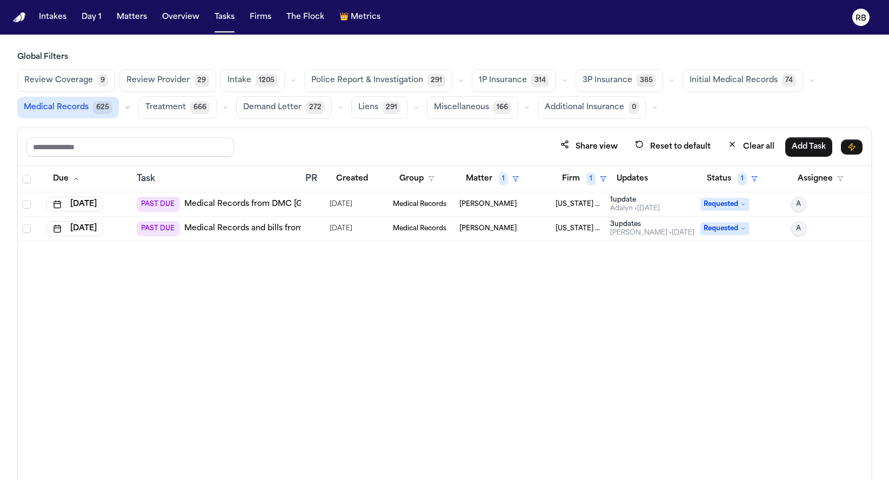
click at [420, 346] on div "Due Task PR Created Group Matter 1 Firm 1 Updates Status 1 Assignee Aug 1, 2025…" at bounding box center [444, 346] width 853 height 361
click at [730, 354] on div "Due Task PR Created Group Matter 1 Firm 1 Updates Status 1 Assignee Aug 1, 2025…" at bounding box center [444, 346] width 853 height 361
click at [326, 225] on td "07/31/2025" at bounding box center [356, 229] width 63 height 24
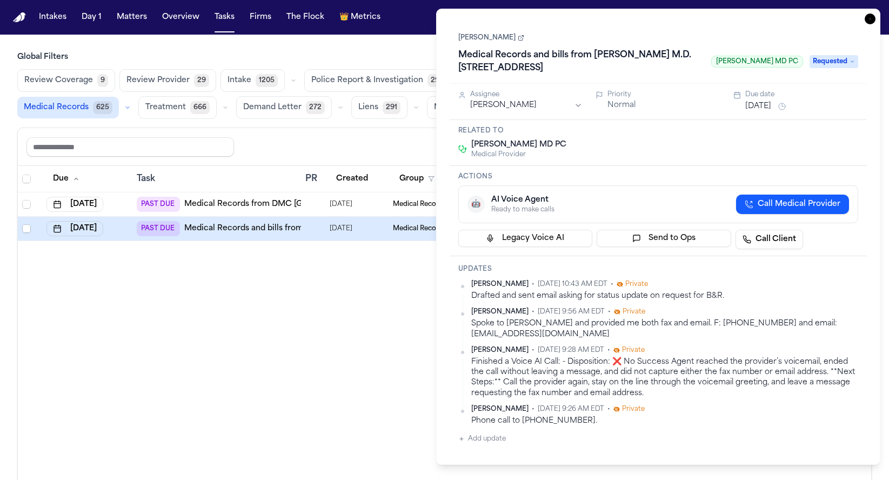
click at [771, 112] on button "[DATE]" at bounding box center [758, 106] width 26 height 11
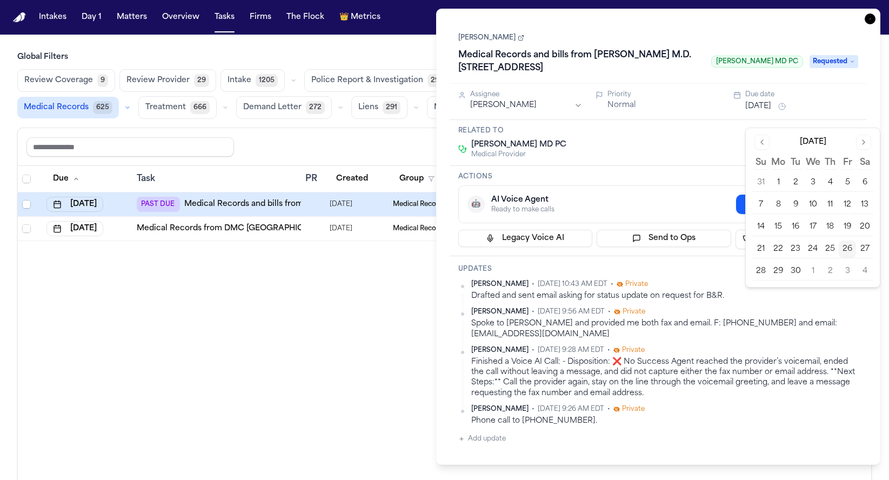
click at [797, 274] on button "30" at bounding box center [795, 271] width 17 height 17
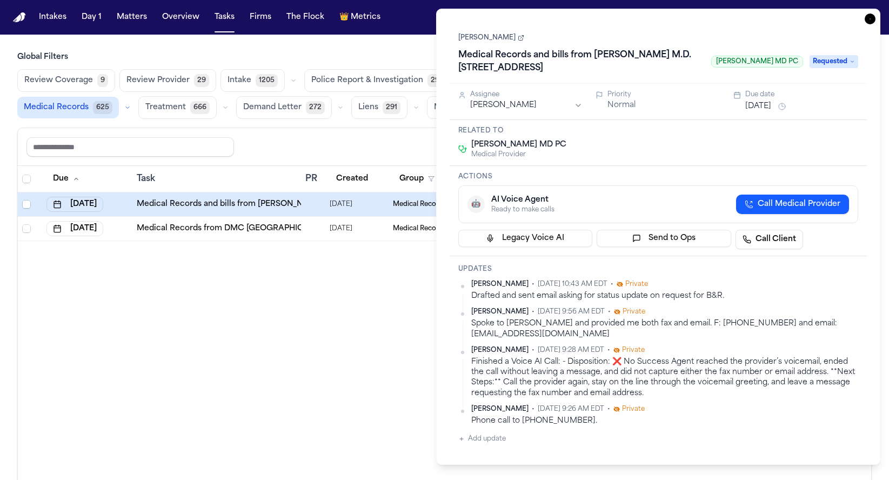
drag, startPoint x: 700, startPoint y: 193, endPoint x: 695, endPoint y: 196, distance: 5.6
click at [700, 181] on h3 "Actions" at bounding box center [658, 176] width 400 height 9
click at [871, 17] on icon "button" at bounding box center [869, 19] width 11 height 11
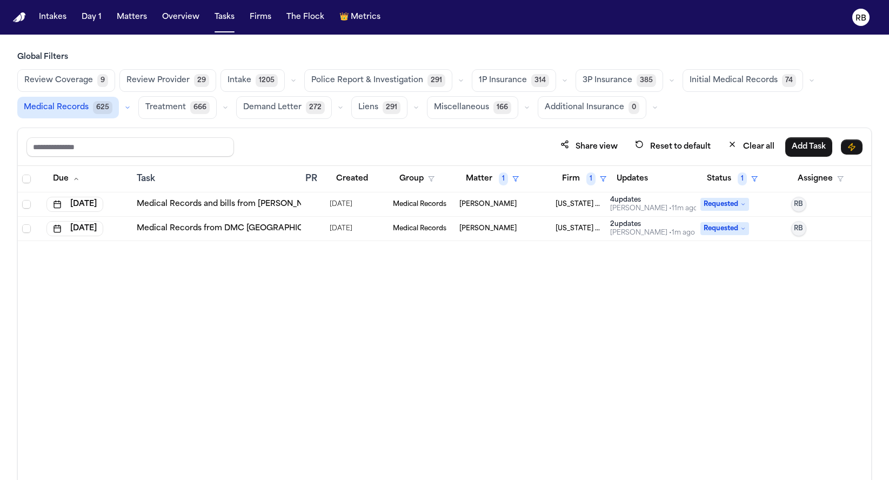
click at [382, 315] on div "Due Task PR Created Group Matter 1 Firm 1 Updates Status 1 Assignee Sep 30, 202…" at bounding box center [444, 346] width 853 height 361
click at [482, 174] on button "Matter 1" at bounding box center [492, 178] width 66 height 19
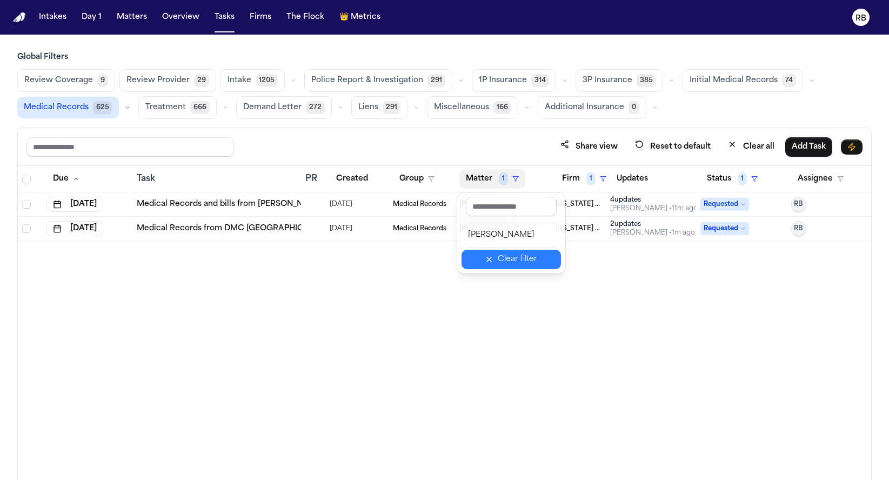
click at [513, 263] on div "Clear filter" at bounding box center [517, 259] width 39 height 13
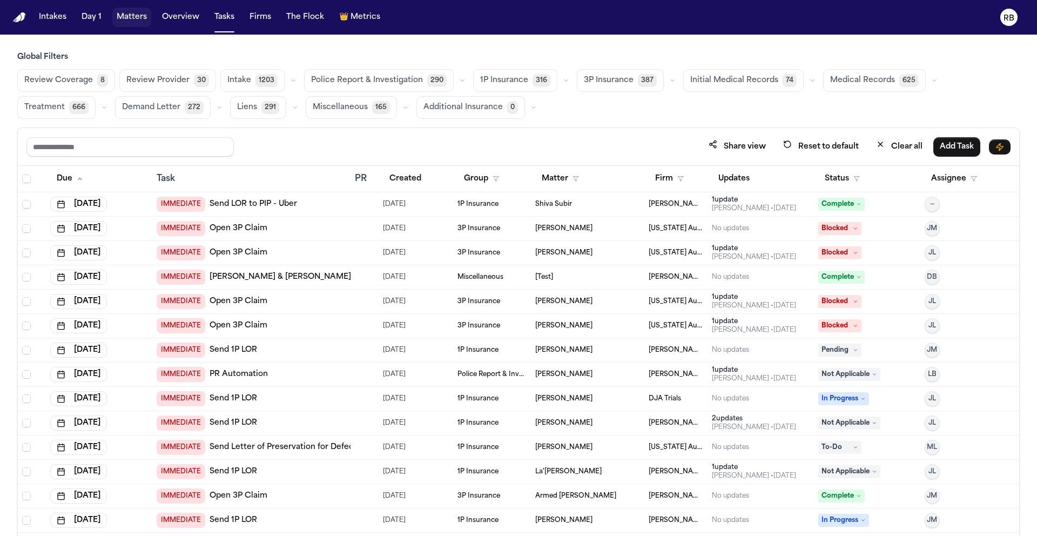
click at [126, 20] on button "Matters" at bounding box center [131, 17] width 39 height 19
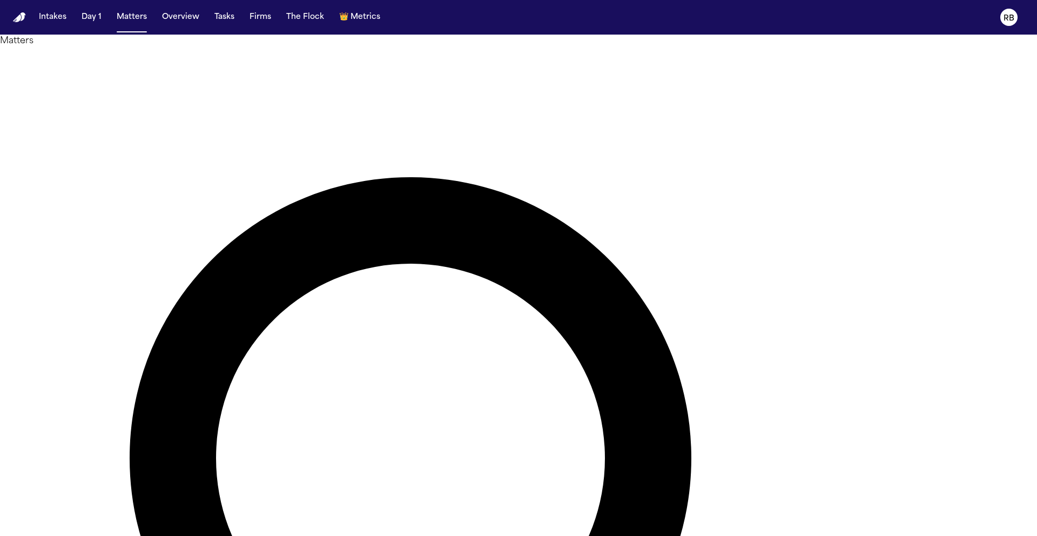
type input "*********"
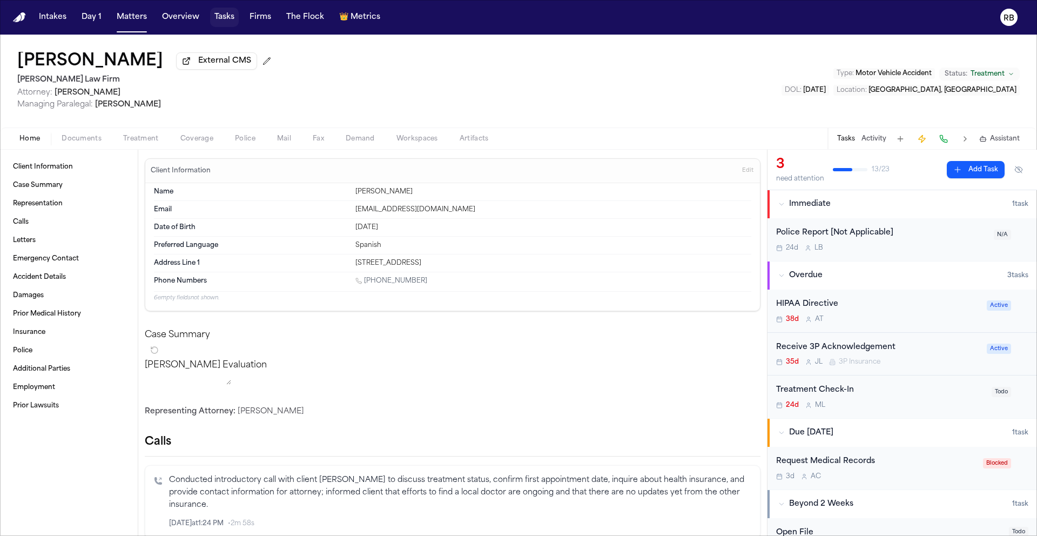
click at [222, 18] on button "Tasks" at bounding box center [224, 17] width 29 height 19
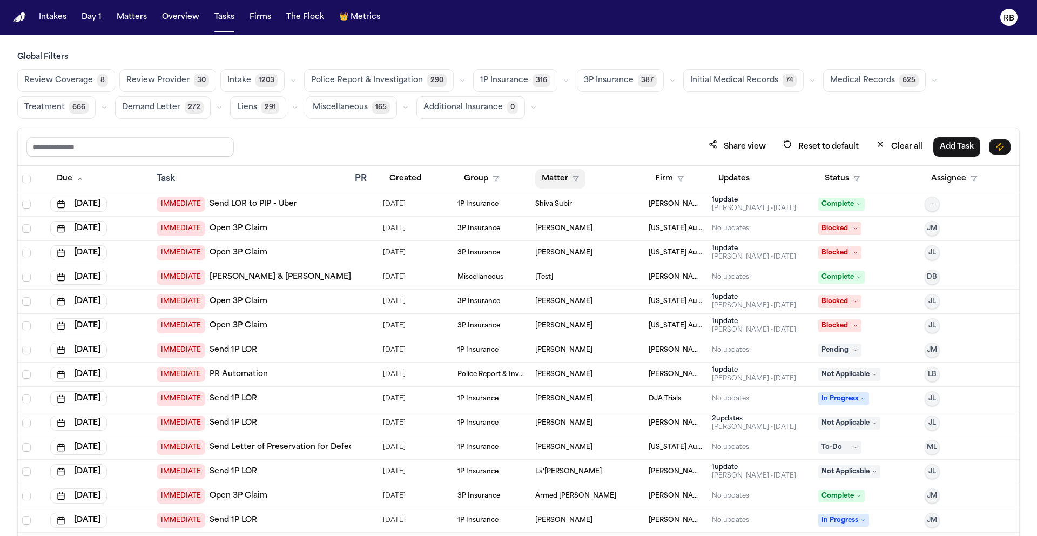
click at [558, 178] on button "Matter" at bounding box center [560, 178] width 50 height 19
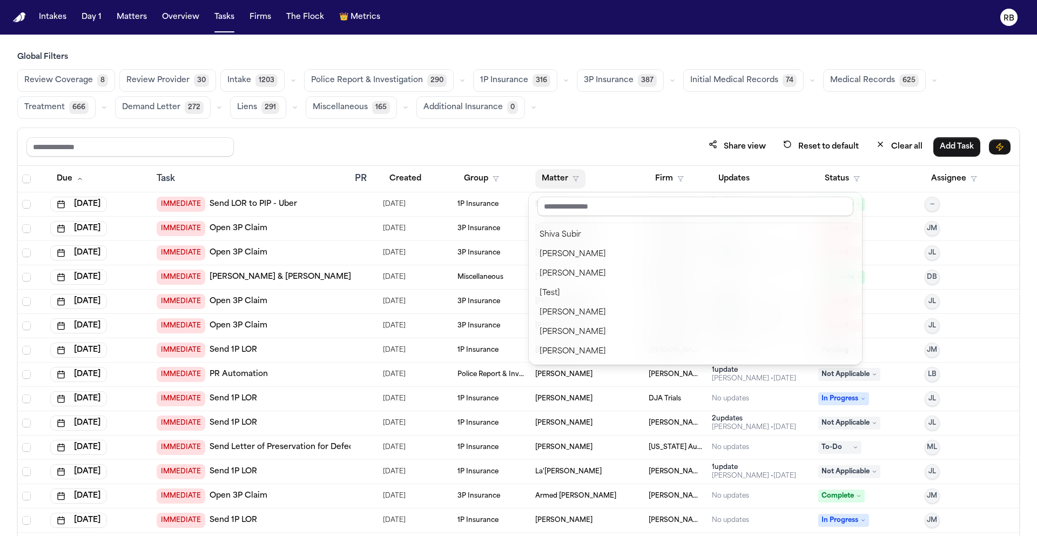
click at [662, 130] on div "Share view Reset to default Clear all Add Task Due Task PR Created Group Matter…" at bounding box center [518, 355] width 1003 height 456
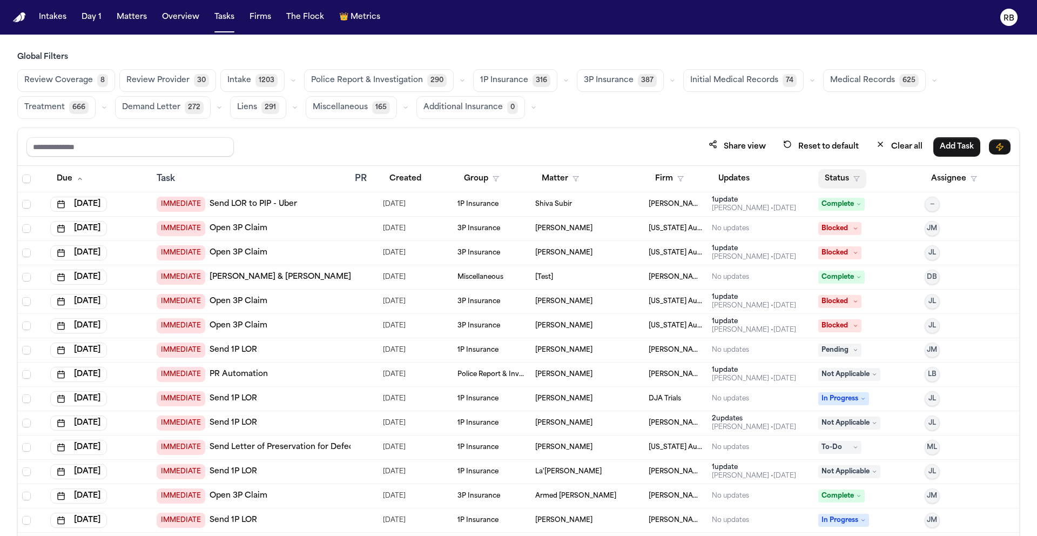
click at [818, 177] on button "Status" at bounding box center [842, 178] width 48 height 19
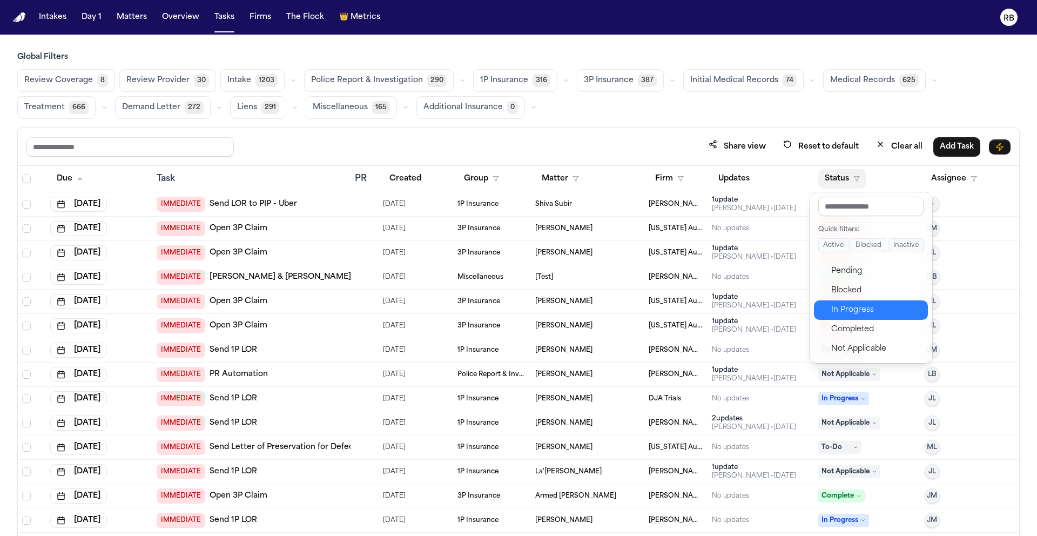
click at [867, 312] on div "In Progress" at bounding box center [876, 310] width 90 height 13
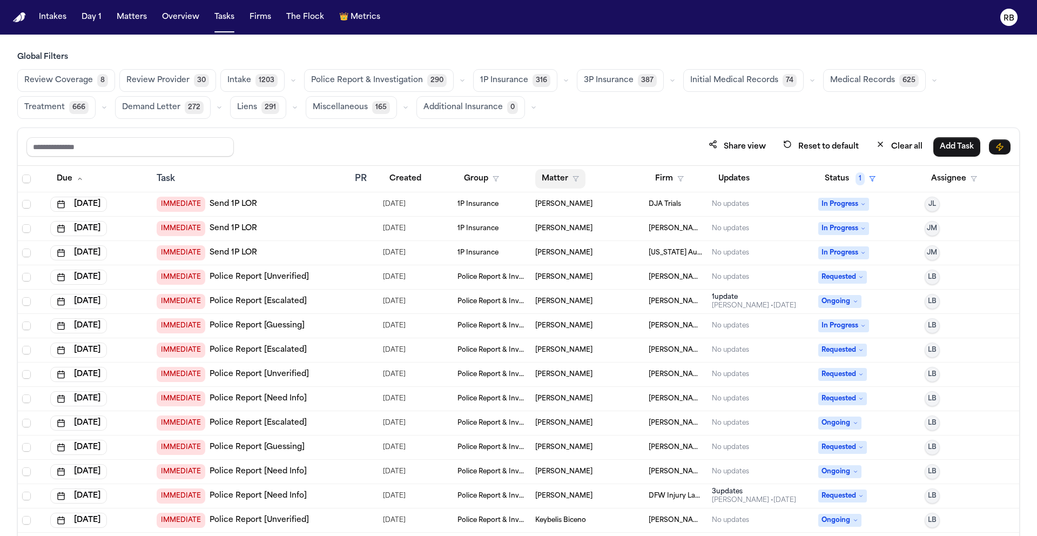
click at [552, 182] on button "Matter" at bounding box center [560, 178] width 50 height 19
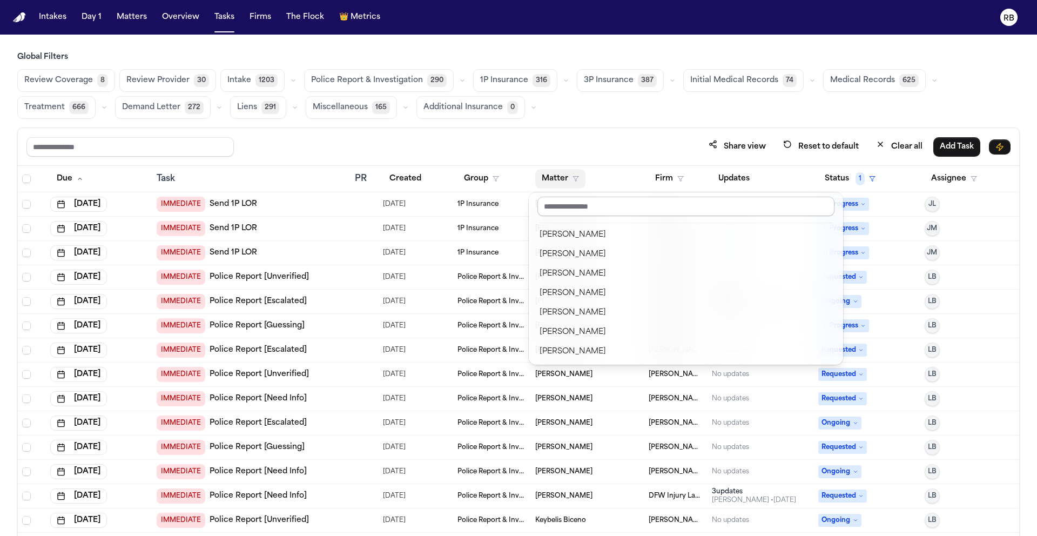
click at [573, 205] on input "text" at bounding box center [686, 206] width 297 height 19
click at [580, 141] on div "Share view Reset to default Clear all Add Task Due Task PR Created Group Matter…" at bounding box center [518, 355] width 1003 height 456
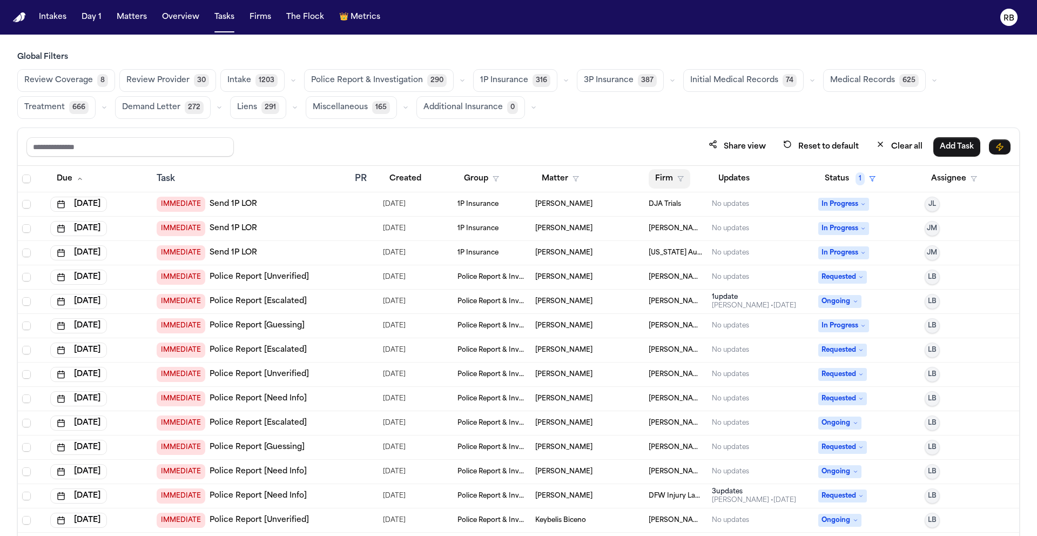
click at [655, 170] on button "Firm" at bounding box center [670, 178] width 42 height 19
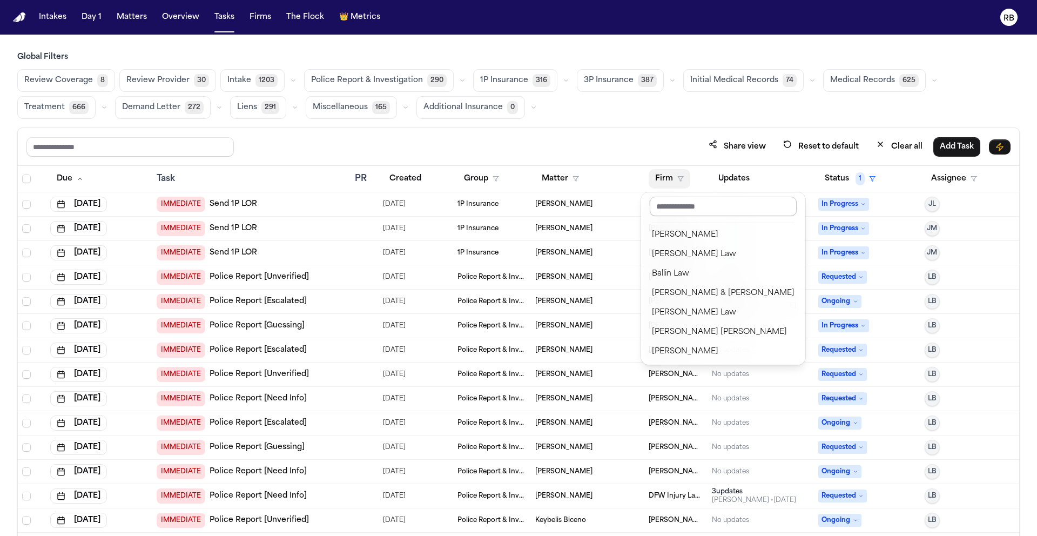
click at [681, 200] on input "text" at bounding box center [723, 206] width 147 height 19
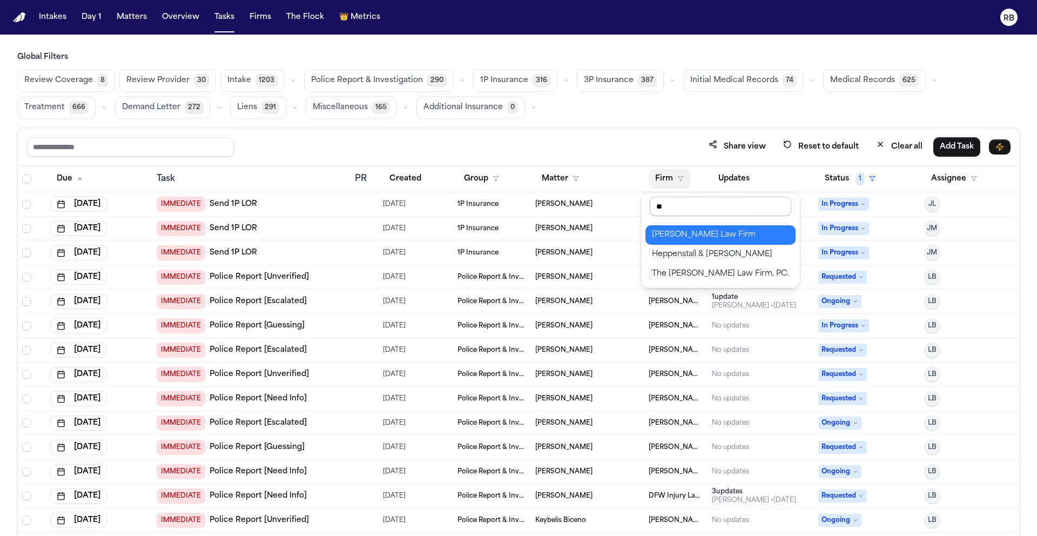
type input "***"
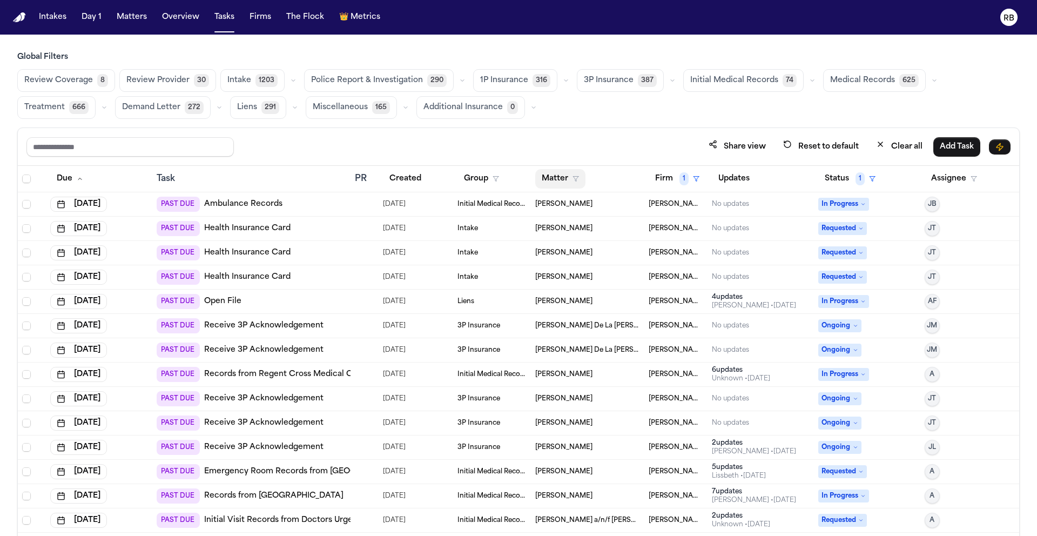
click at [552, 178] on button "Matter" at bounding box center [560, 178] width 50 height 19
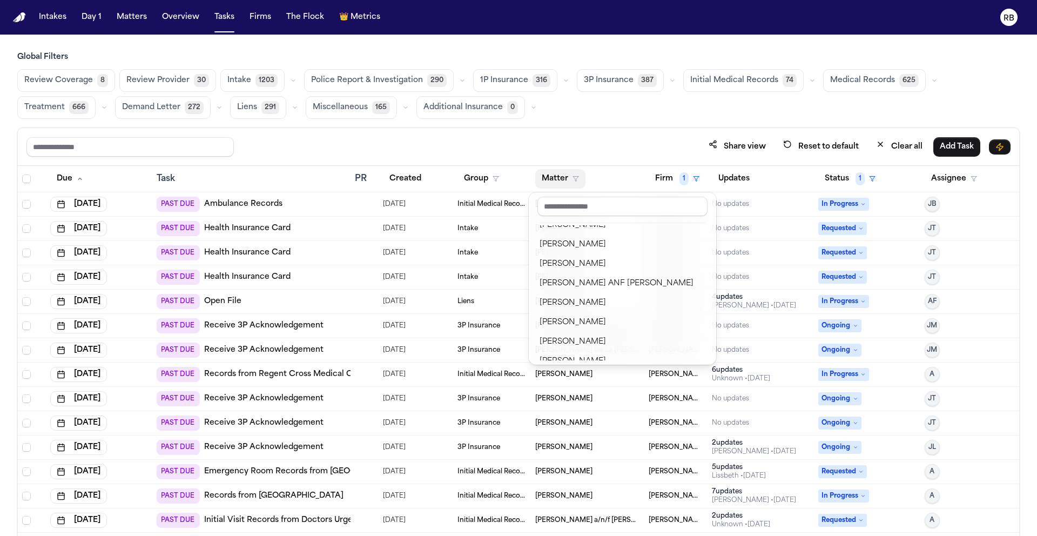
scroll to position [386, 0]
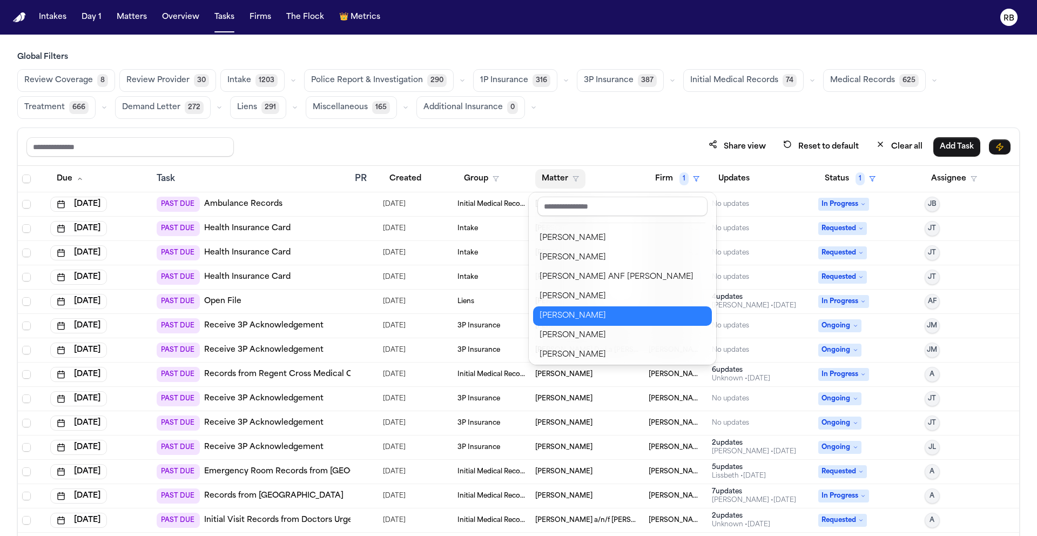
click at [609, 312] on div "Alejandro Garcia" at bounding box center [623, 316] width 166 height 13
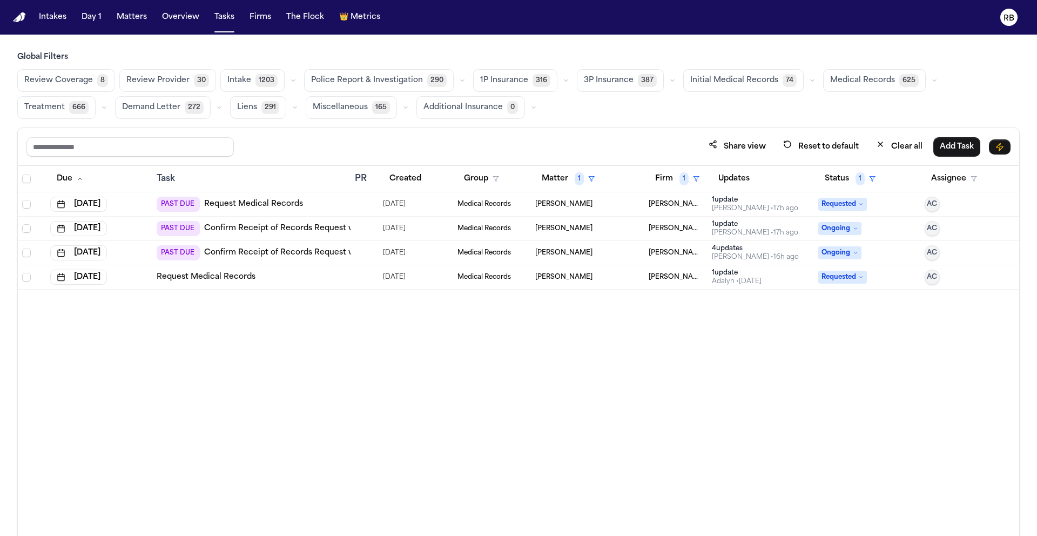
click at [304, 276] on div "Request Medical Records" at bounding box center [252, 277] width 190 height 11
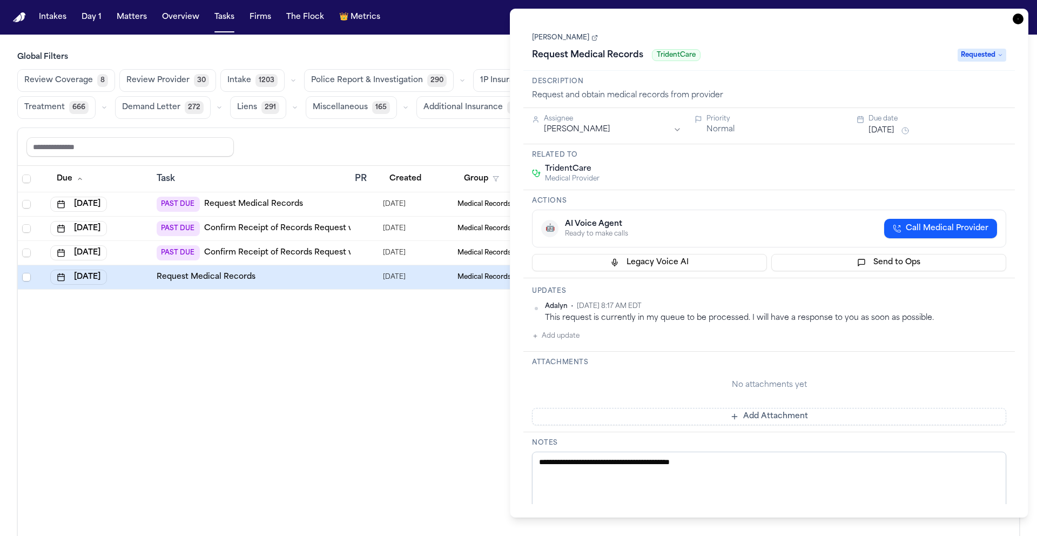
click at [1021, 15] on icon "button" at bounding box center [1018, 19] width 11 height 11
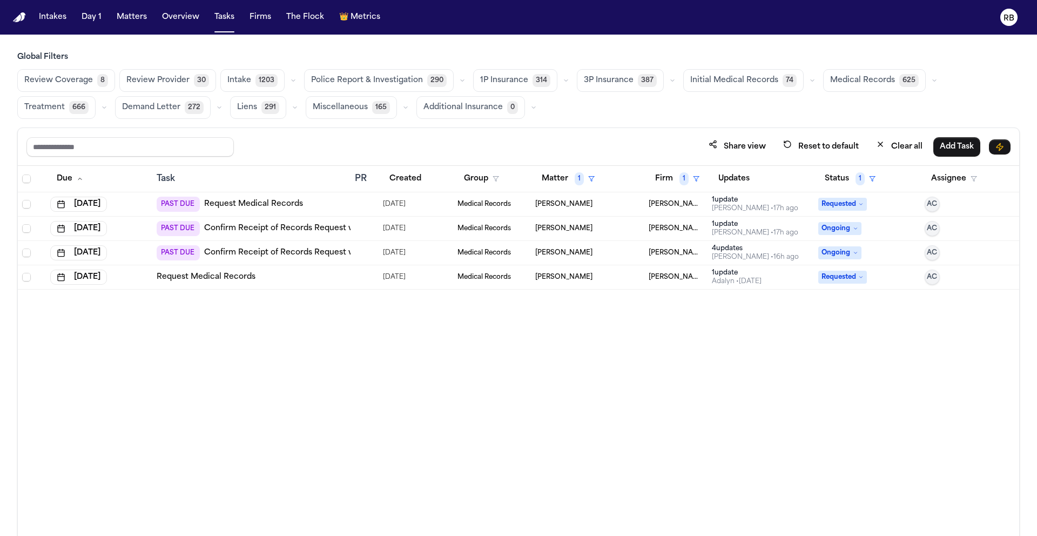
click at [365, 256] on div at bounding box center [364, 253] width 19 height 9
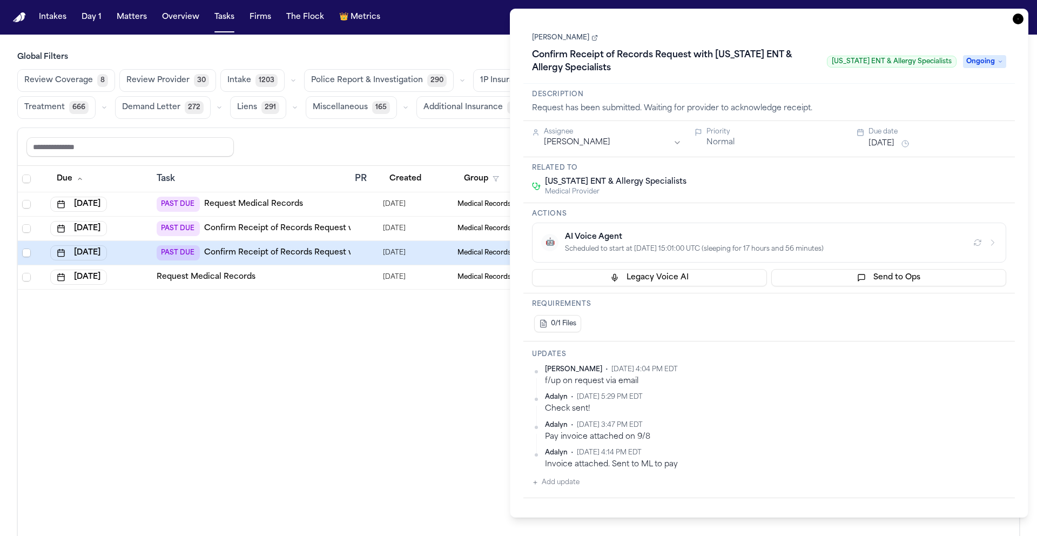
click at [1021, 18] on icon "button" at bounding box center [1018, 19] width 11 height 11
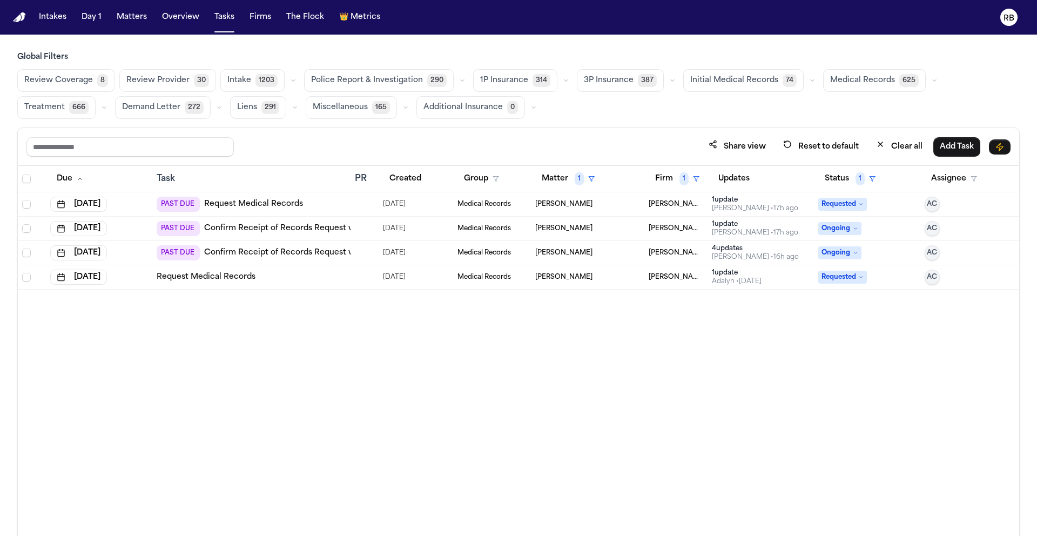
click at [362, 234] on td at bounding box center [365, 229] width 28 height 24
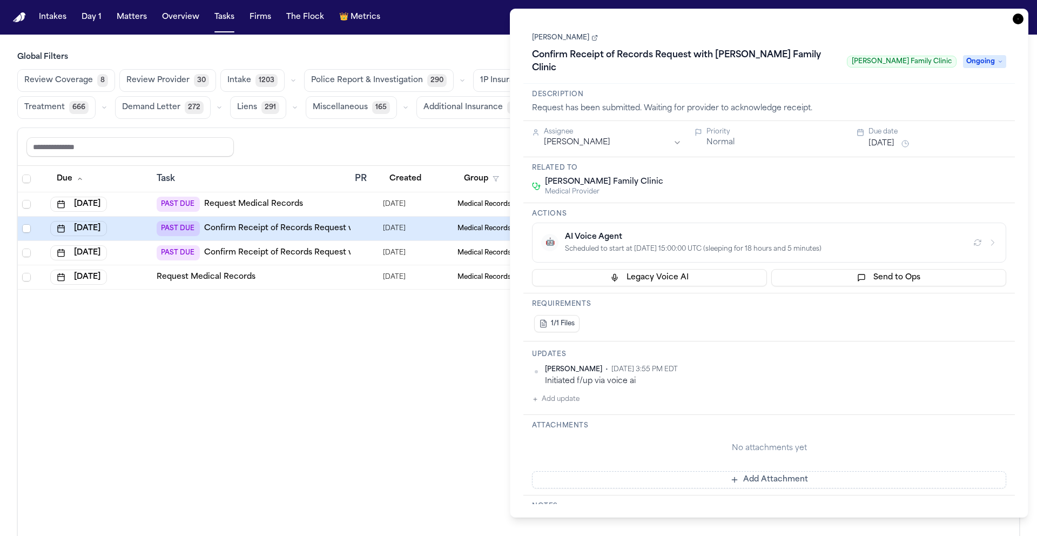
click at [1019, 17] on icon "button" at bounding box center [1018, 19] width 11 height 11
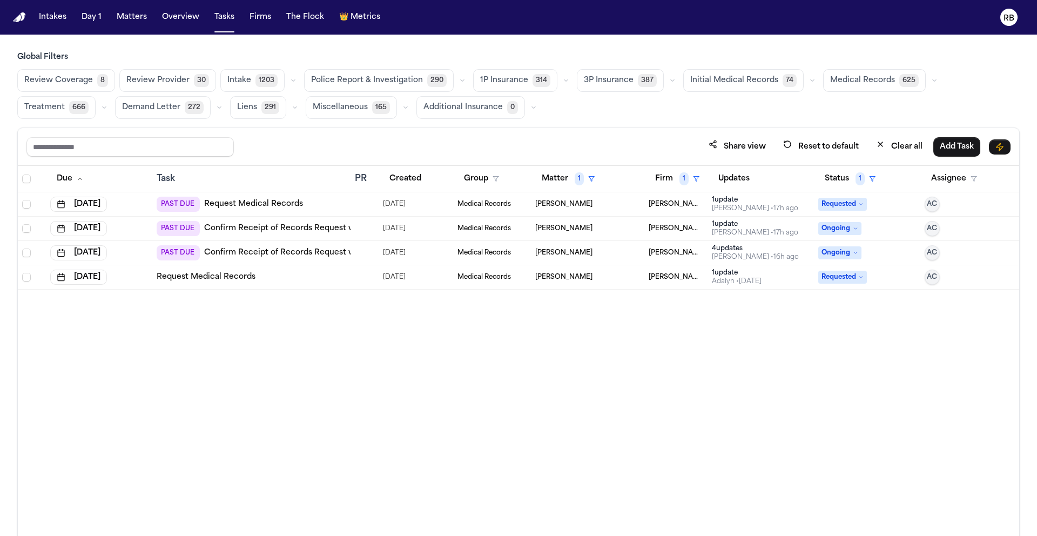
click at [339, 205] on div "PAST DUE Request Medical Records" at bounding box center [252, 204] width 190 height 15
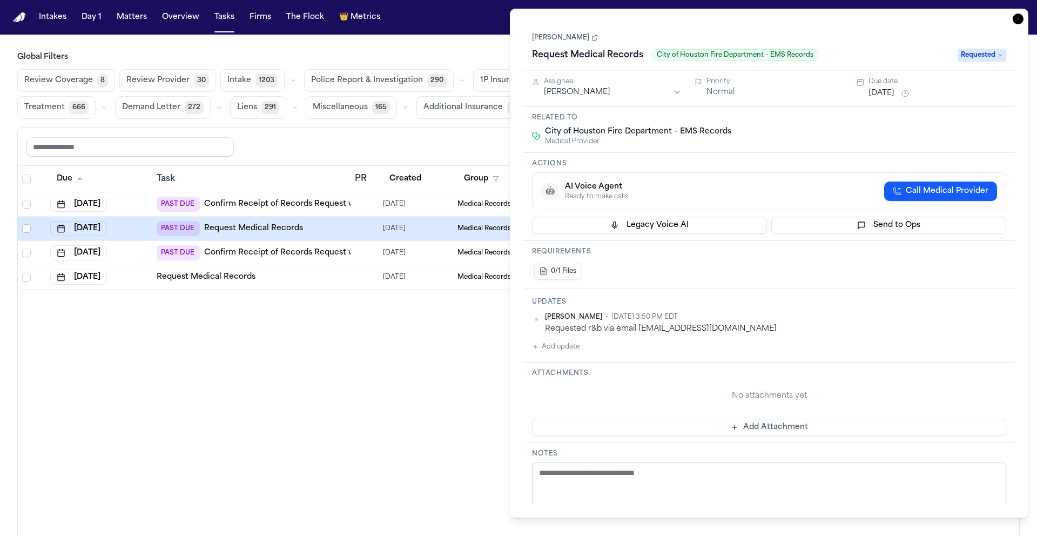
click at [739, 333] on div "Requested r&b via email HFDFireEMSRecords@houstontx.gov" at bounding box center [775, 329] width 461 height 10
click at [567, 351] on button "Add update" at bounding box center [556, 346] width 48 height 13
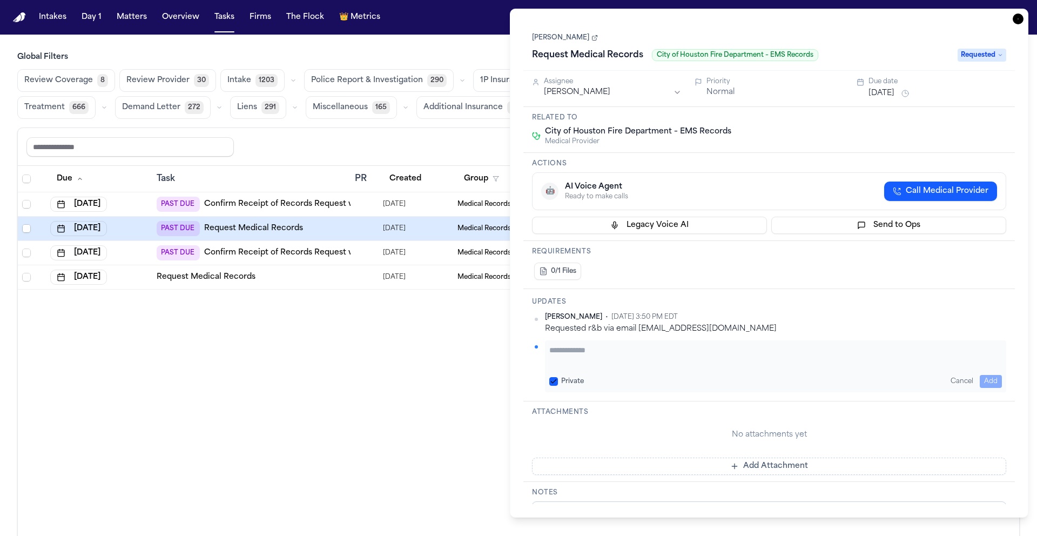
click at [614, 358] on textarea "Add your update" at bounding box center [775, 356] width 453 height 22
paste textarea "**********"
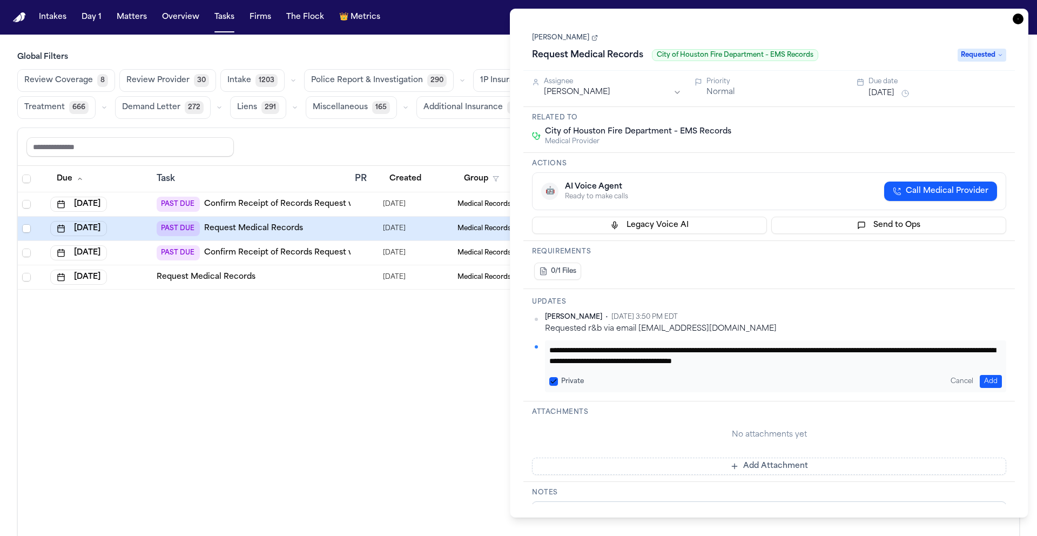
scroll to position [1, 0]
drag, startPoint x: 697, startPoint y: 349, endPoint x: 720, endPoint y: 346, distance: 22.9
click at [697, 349] on textarea "**********" at bounding box center [775, 356] width 453 height 22
type textarea "**********"
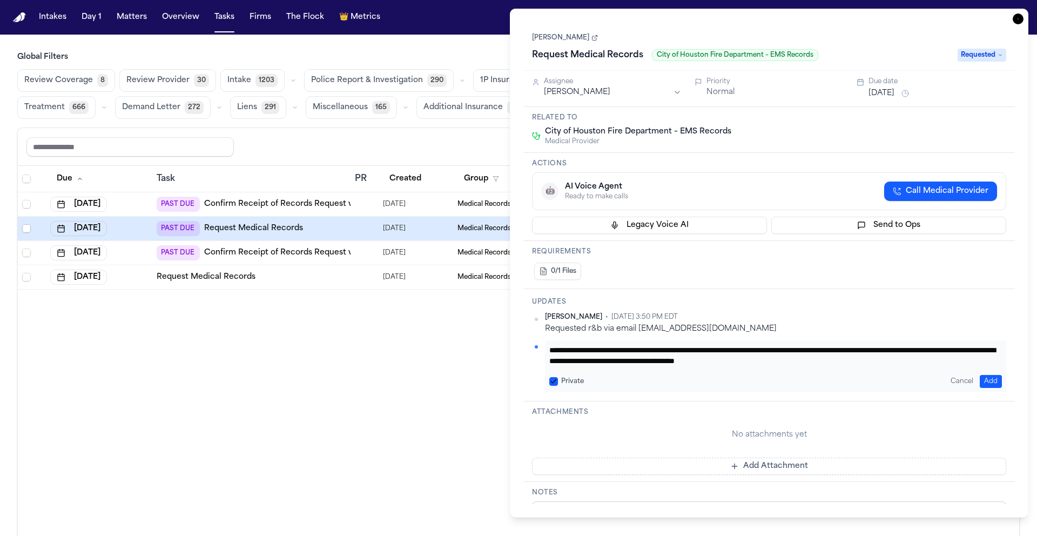
click at [998, 376] on button "Add" at bounding box center [991, 381] width 22 height 13
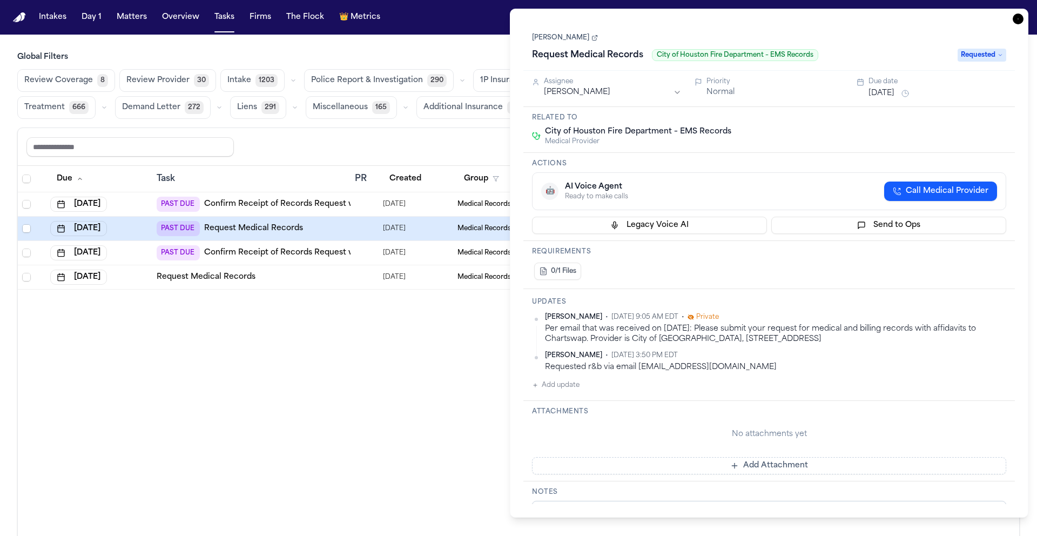
click at [1019, 19] on icon "button" at bounding box center [1018, 19] width 11 height 11
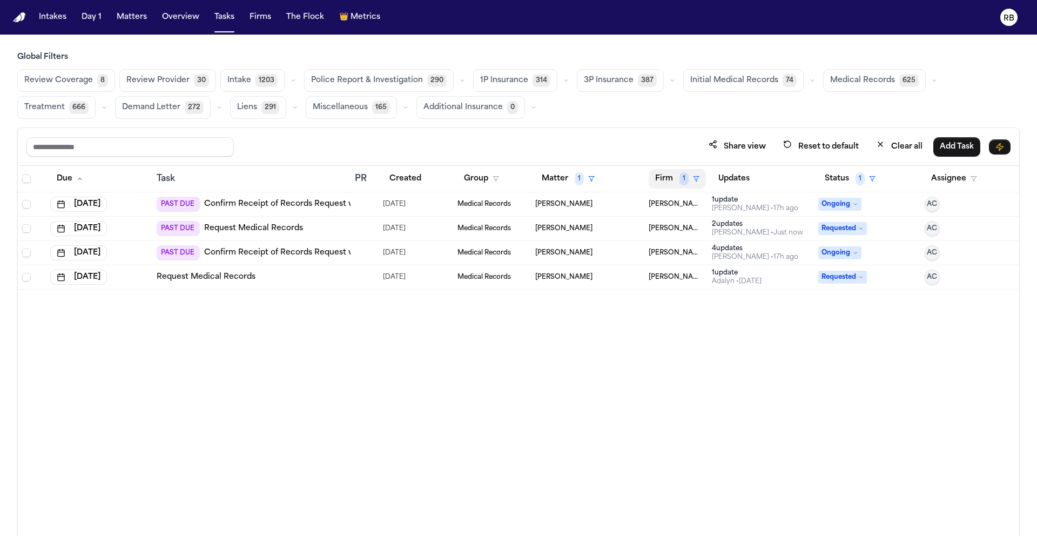
click at [667, 180] on button "Firm 1" at bounding box center [677, 178] width 57 height 19
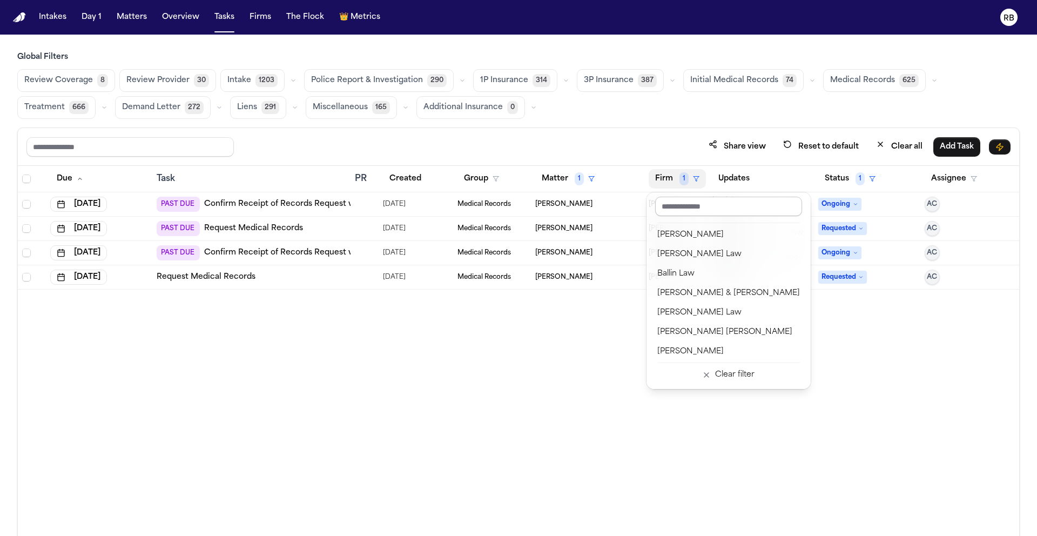
click at [685, 212] on input "text" at bounding box center [728, 206] width 147 height 19
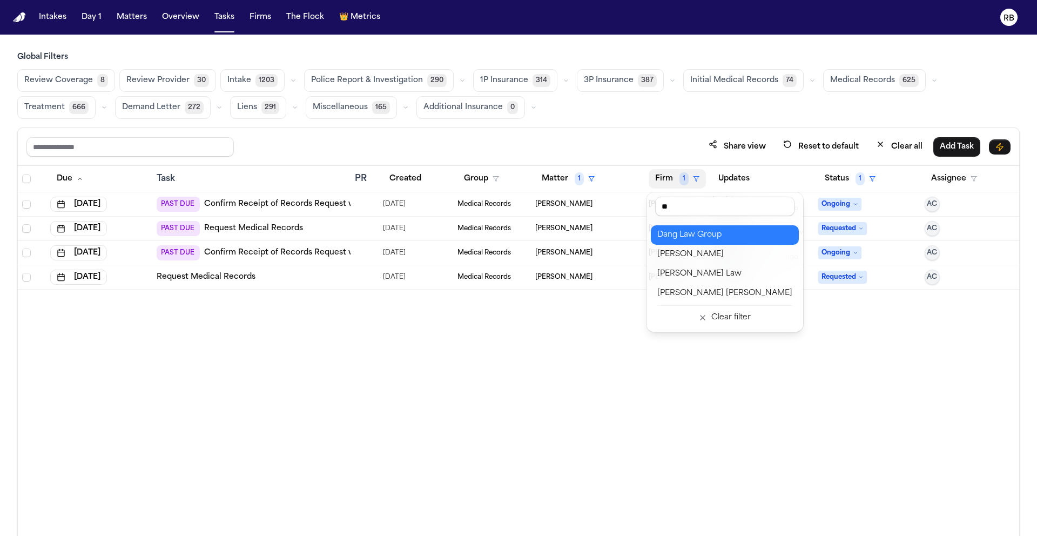
type input "**"
click at [709, 231] on div "Dang Law Group" at bounding box center [724, 235] width 135 height 13
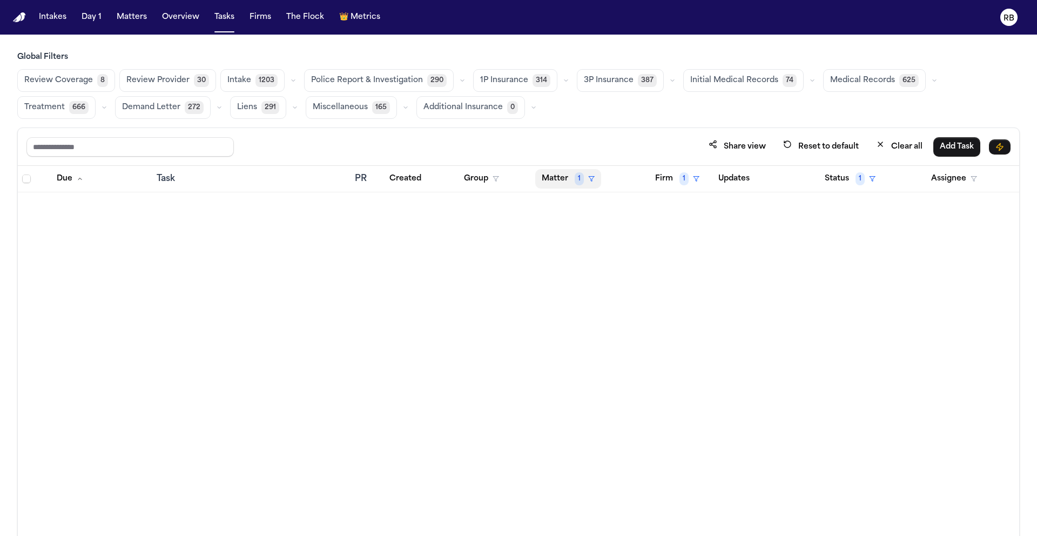
click at [561, 182] on button "Matter 1" at bounding box center [568, 178] width 66 height 19
click at [595, 253] on div "Clear filter" at bounding box center [593, 259] width 39 height 13
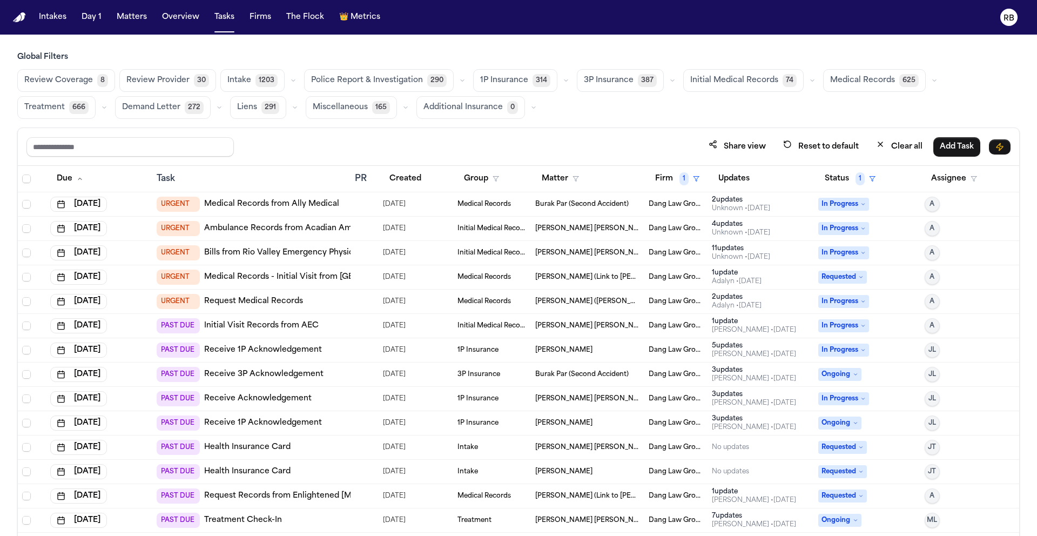
click at [372, 208] on td at bounding box center [365, 204] width 28 height 24
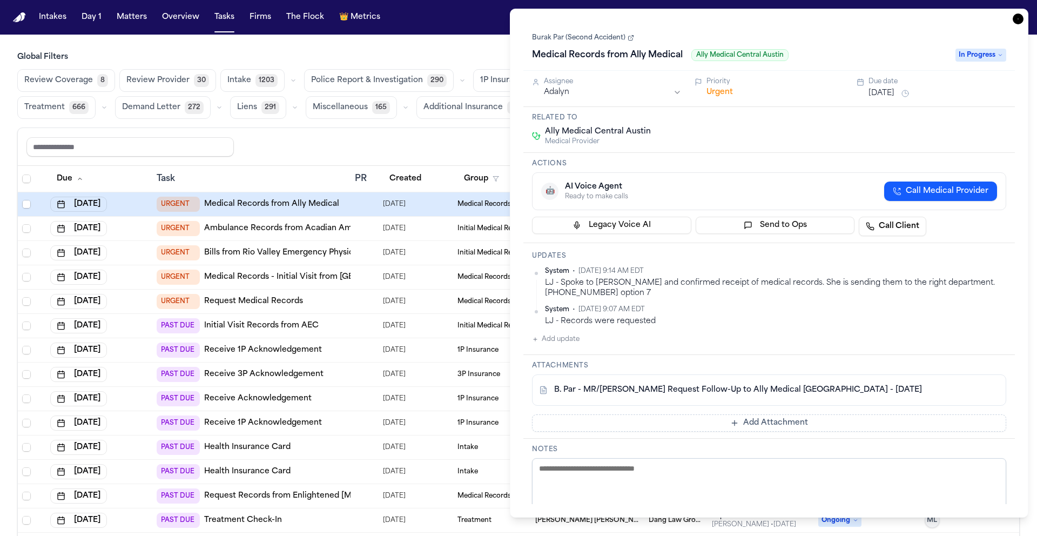
click at [576, 38] on link "Burak Par (Second Accident)" at bounding box center [583, 37] width 102 height 9
click at [1014, 21] on icon "button" at bounding box center [1018, 19] width 11 height 11
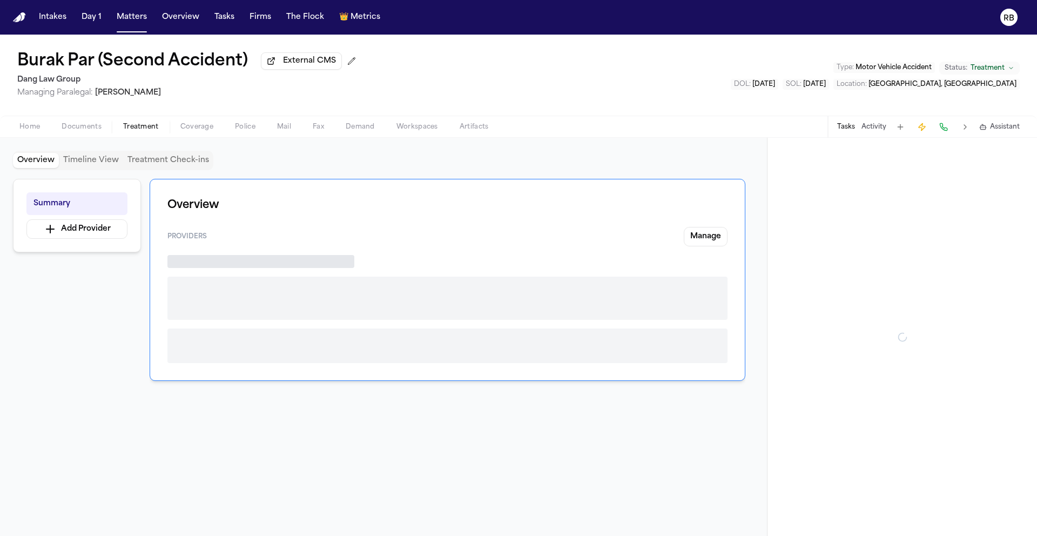
click at [144, 125] on span "Treatment" at bounding box center [141, 127] width 36 height 9
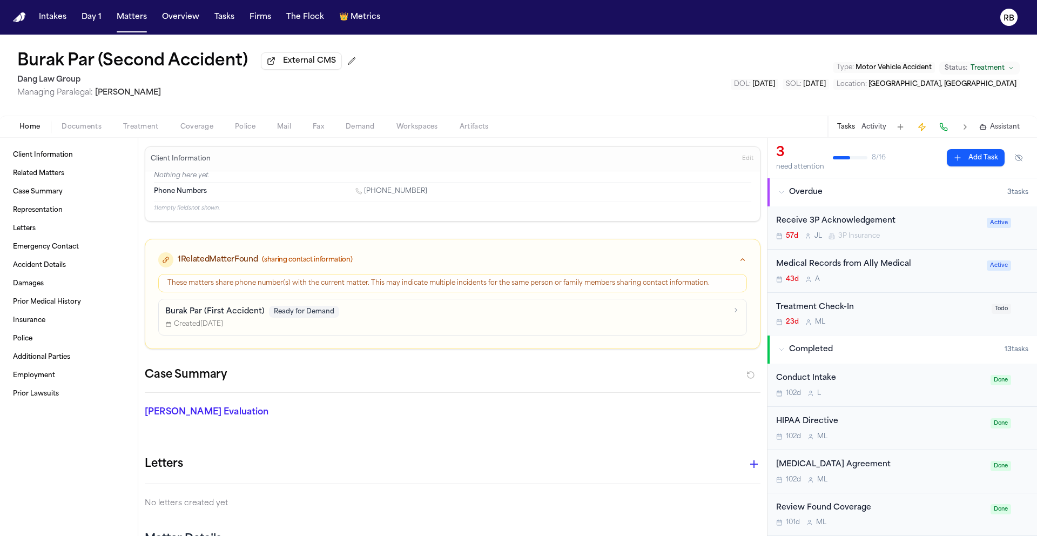
click at [41, 127] on button "Home" at bounding box center [30, 126] width 42 height 13
click at [254, 129] on span "Police" at bounding box center [245, 127] width 21 height 9
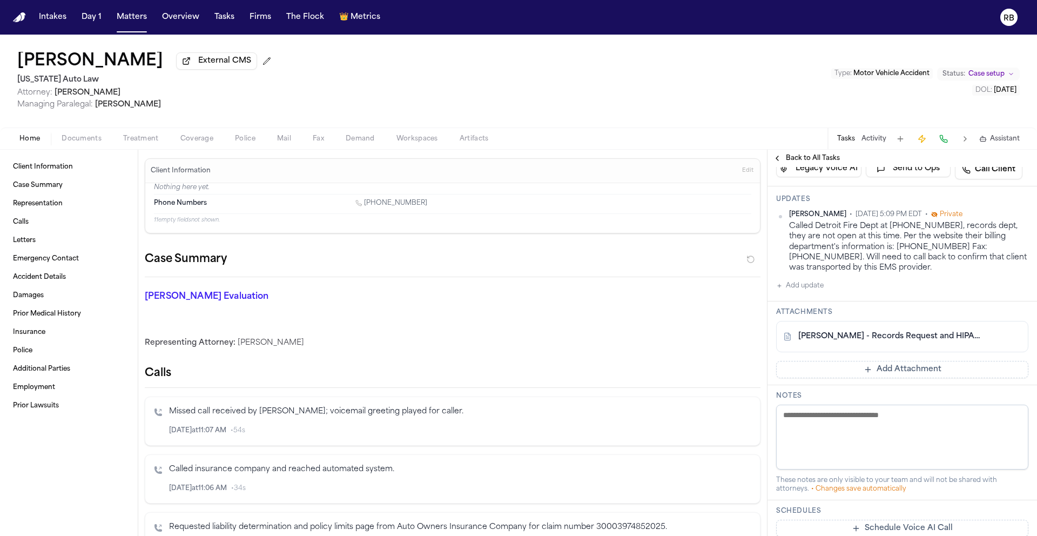
scroll to position [212, 0]
click at [921, 342] on link "D. Smith - Records Request and HIPAA Auth to Detroit Fire Dept EMS - 6.26.25 an…" at bounding box center [891, 336] width 186 height 11
click at [915, 376] on button "Add Attachment" at bounding box center [902, 369] width 252 height 17
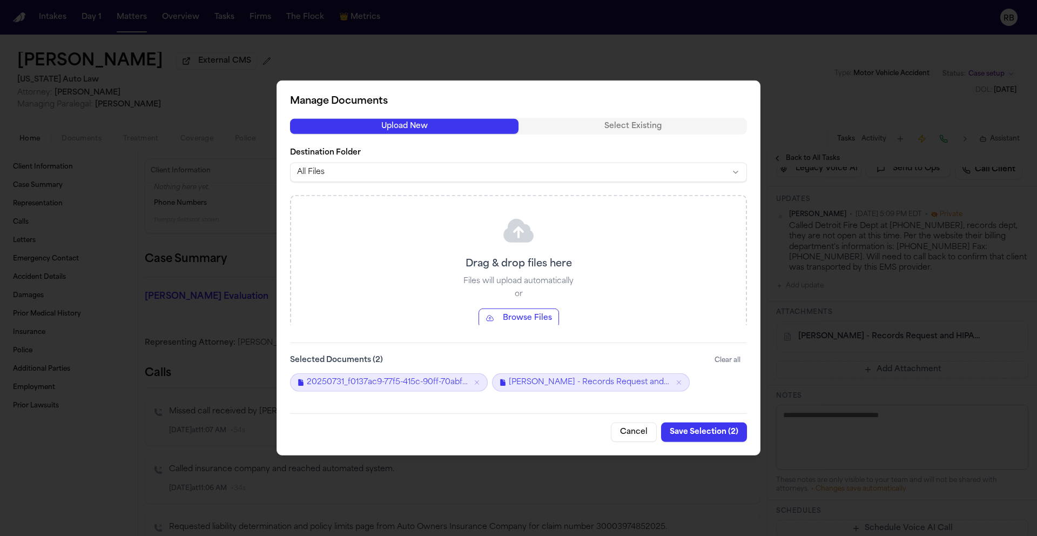
click at [699, 434] on button "Save Selection ( 2 )" at bounding box center [704, 431] width 86 height 19
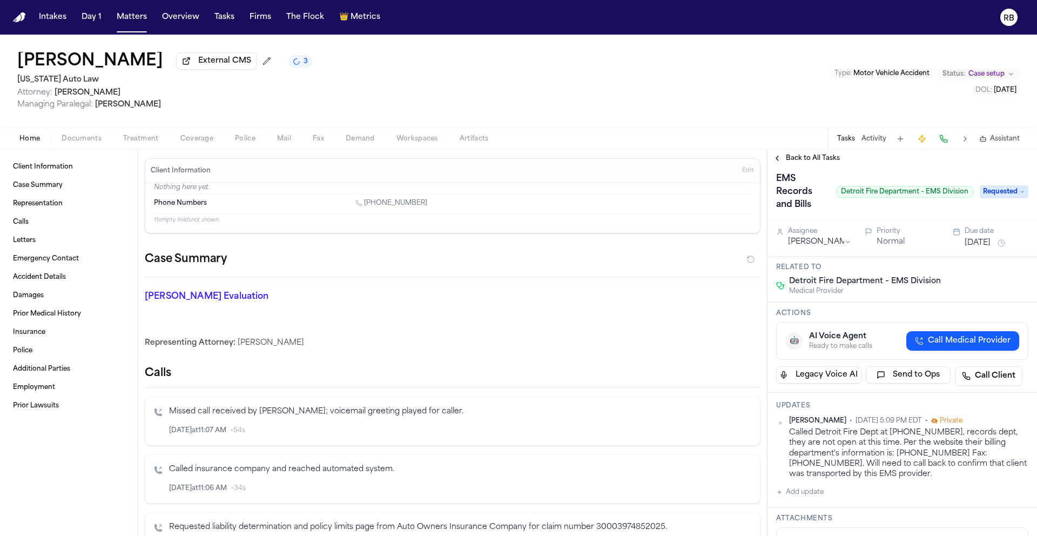
scroll to position [0, 0]
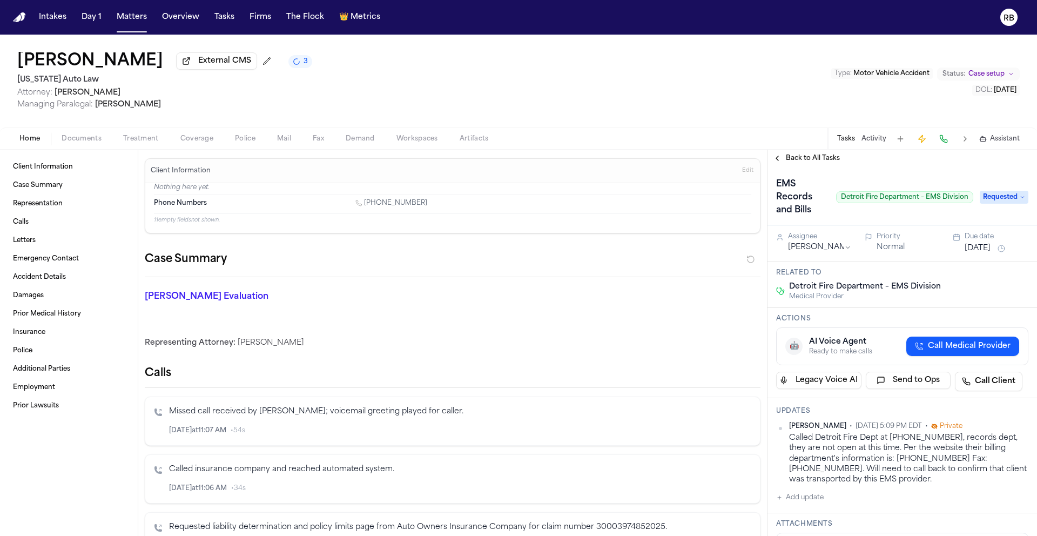
click at [990, 251] on button "[DATE]" at bounding box center [978, 248] width 26 height 11
click at [1005, 404] on button "3" at bounding box center [1004, 401] width 17 height 17
click at [1005, 401] on button "3" at bounding box center [1004, 401] width 17 height 17
click at [883, 277] on h3 "Related to" at bounding box center [902, 273] width 252 height 9
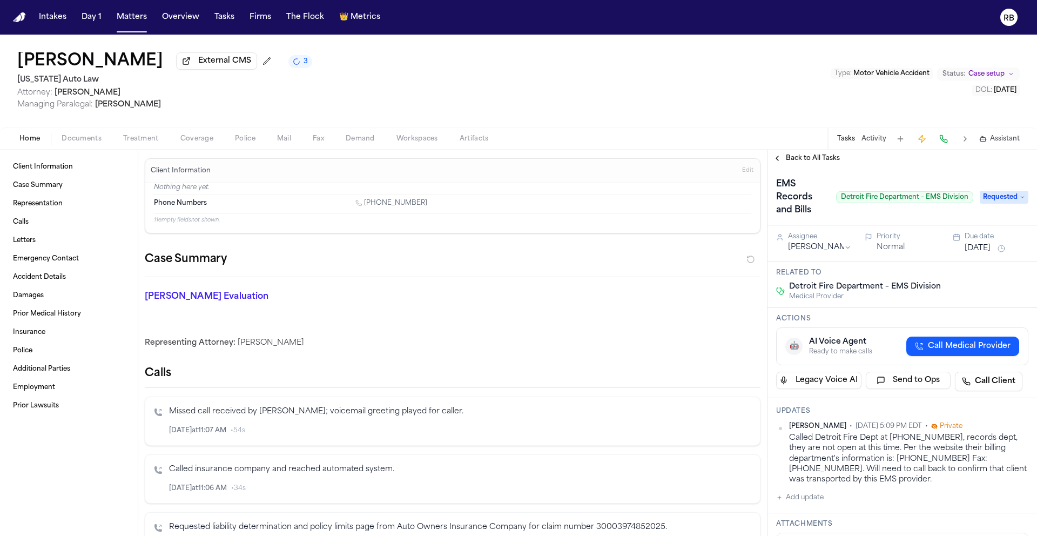
click at [510, 317] on div "Finch Evaluation * ​" at bounding box center [446, 298] width 629 height 43
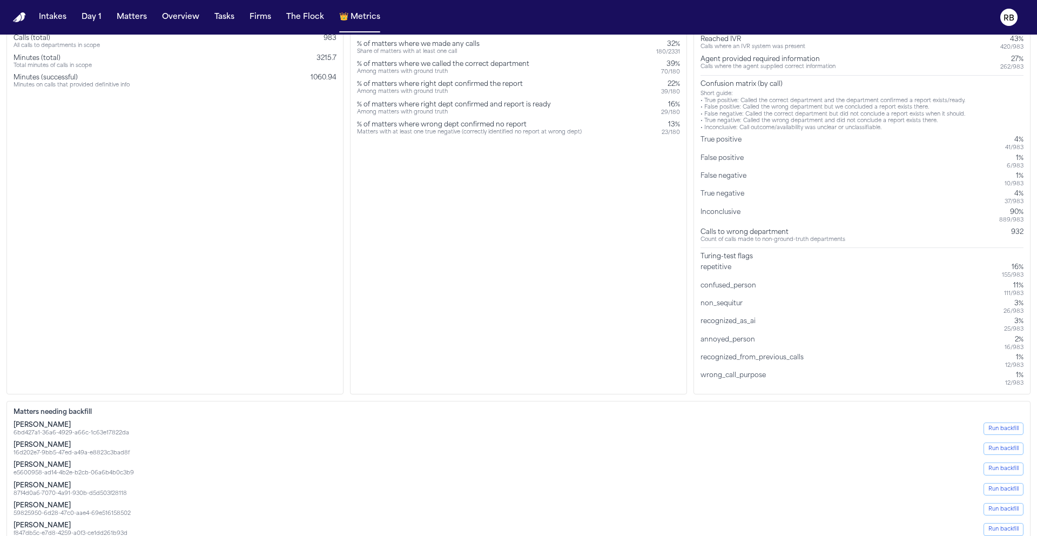
scroll to position [113, 0]
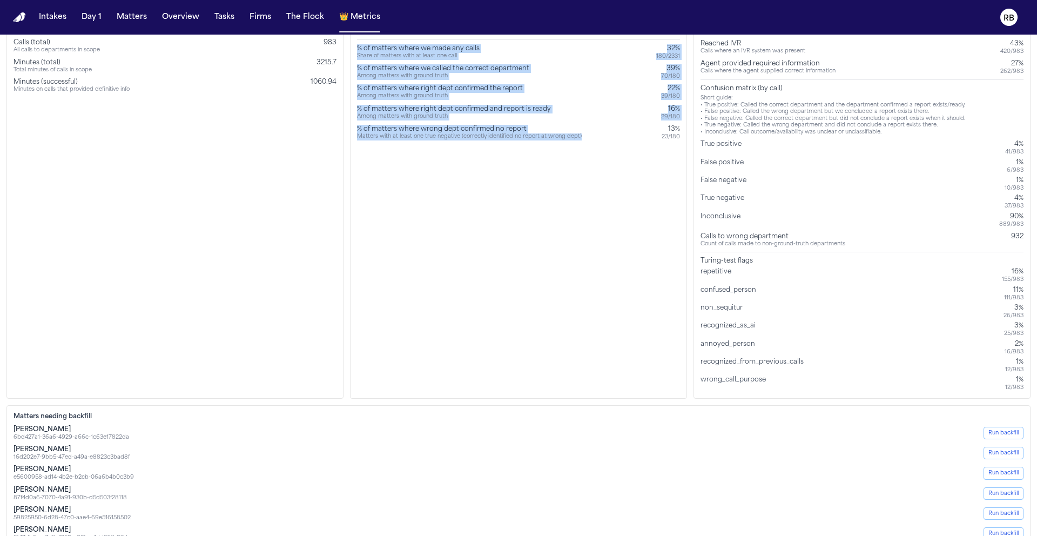
drag, startPoint x: 357, startPoint y: 340, endPoint x: 346, endPoint y: 256, distance: 85.5
click at [346, 256] on div "Volume Matters in dataset Total matters in current scope 2331 Matters finished …" at bounding box center [518, 189] width 1024 height 420
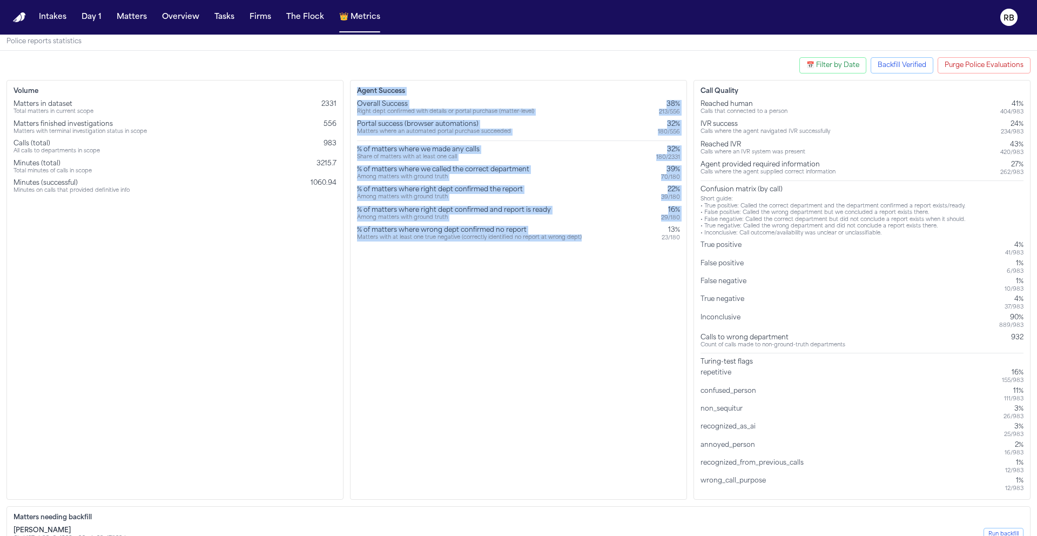
scroll to position [0, 0]
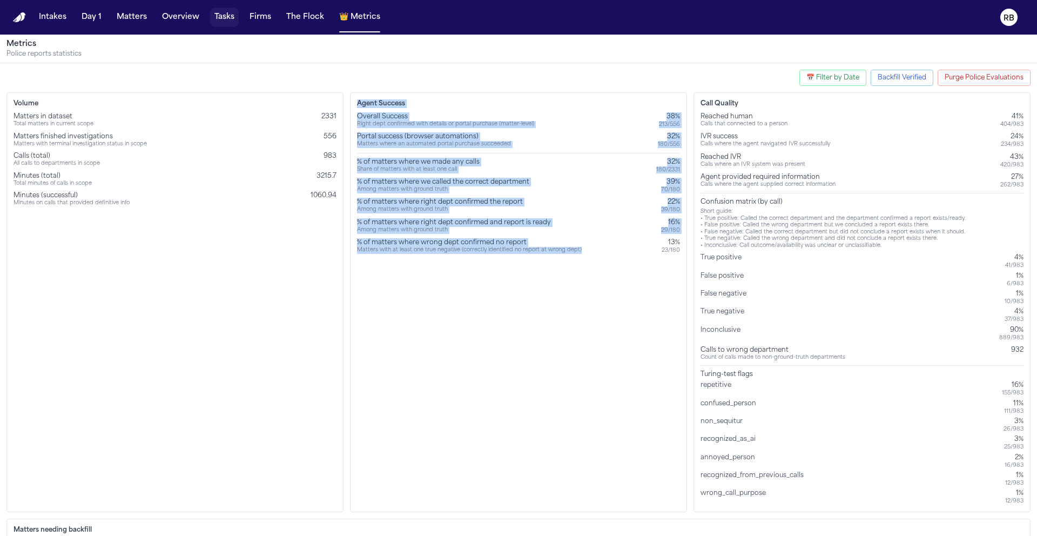
click at [224, 19] on button "Tasks" at bounding box center [224, 17] width 29 height 19
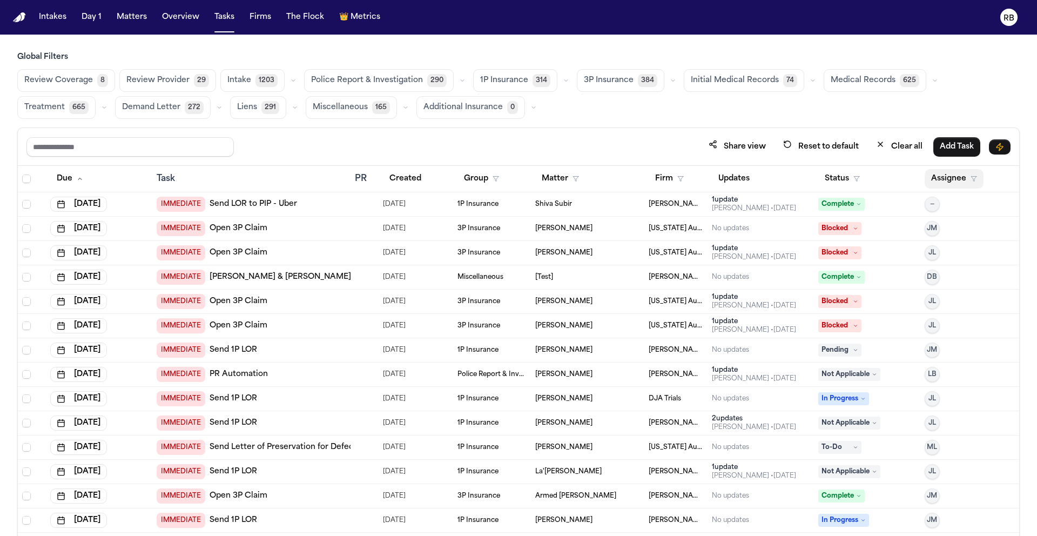
click at [969, 171] on button "Assignee" at bounding box center [954, 178] width 59 height 19
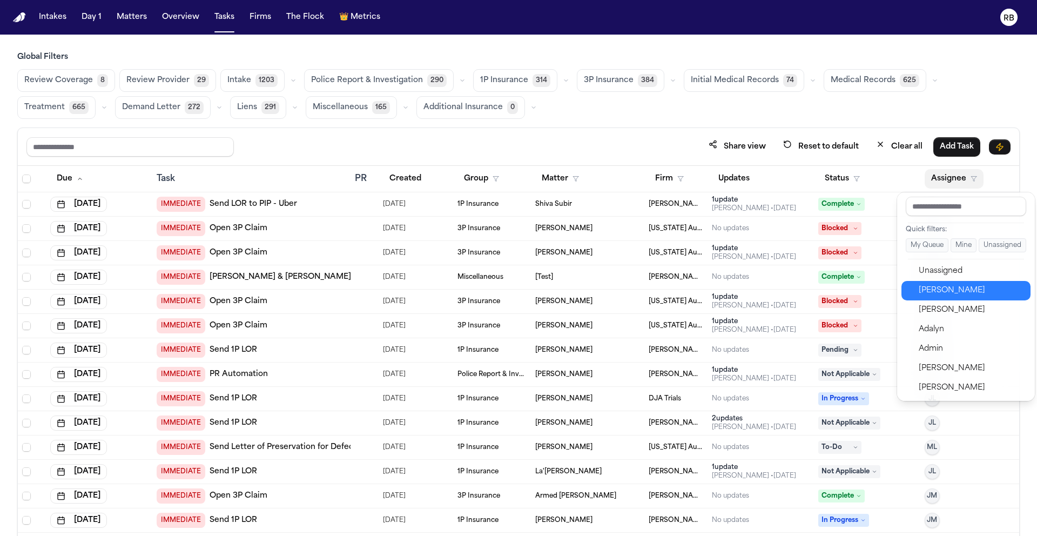
click at [975, 288] on div "[PERSON_NAME]" at bounding box center [971, 290] width 105 height 13
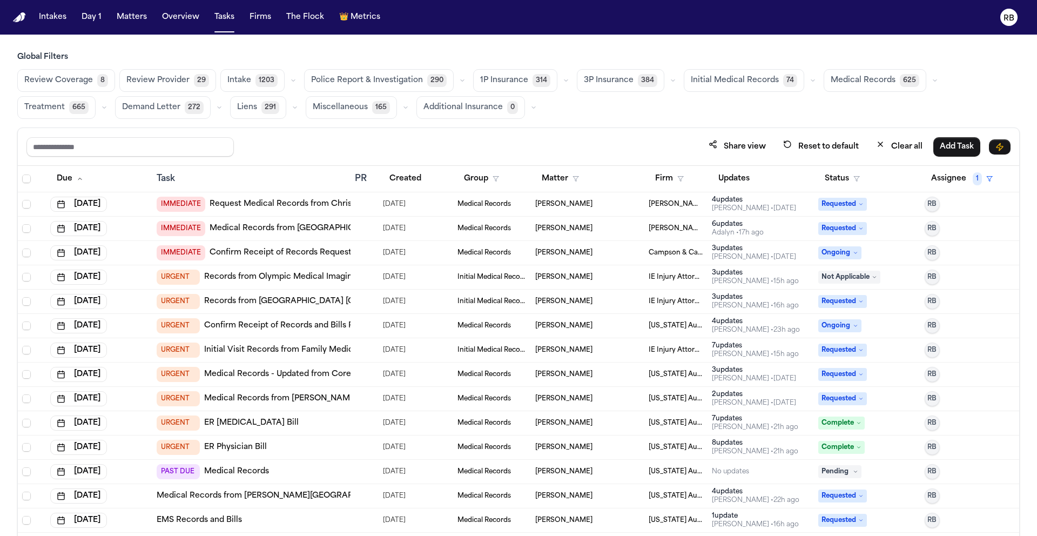
drag, startPoint x: 1019, startPoint y: 264, endPoint x: 1023, endPoint y: 280, distance: 16.5
click at [1023, 280] on div "Global Filters Review Coverage 8 Review Provider 29 Intake 1203 Police Report &…" at bounding box center [518, 318] width 1037 height 532
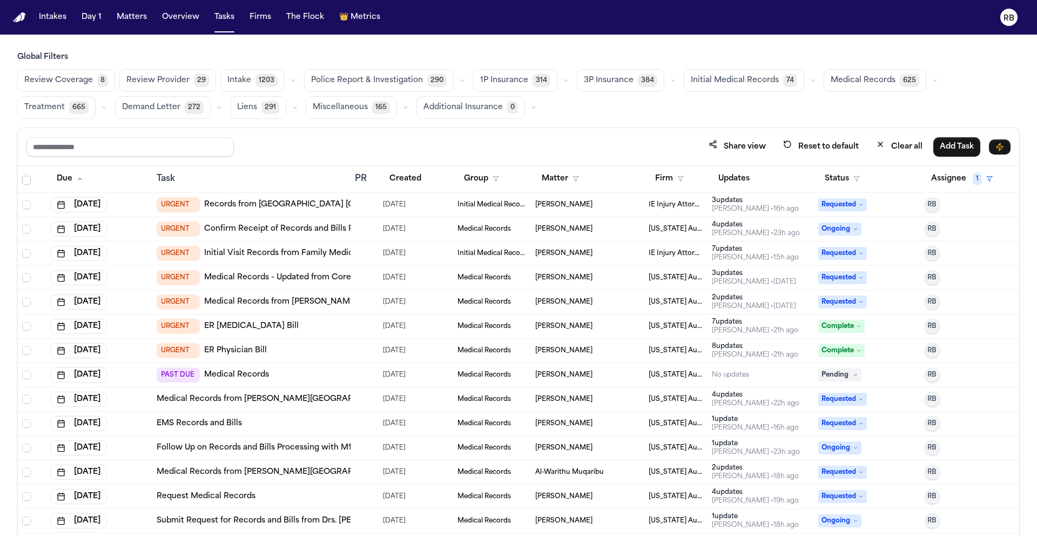
scroll to position [98, 0]
click at [107, 226] on button "Sep 26, 2025" at bounding box center [78, 227] width 57 height 15
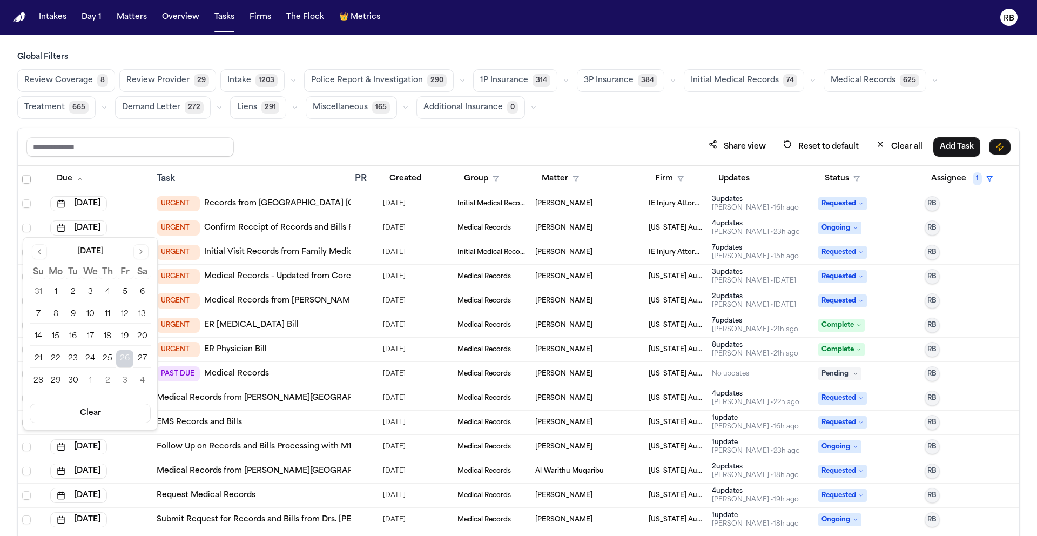
click at [57, 374] on button "29" at bounding box center [55, 380] width 17 height 17
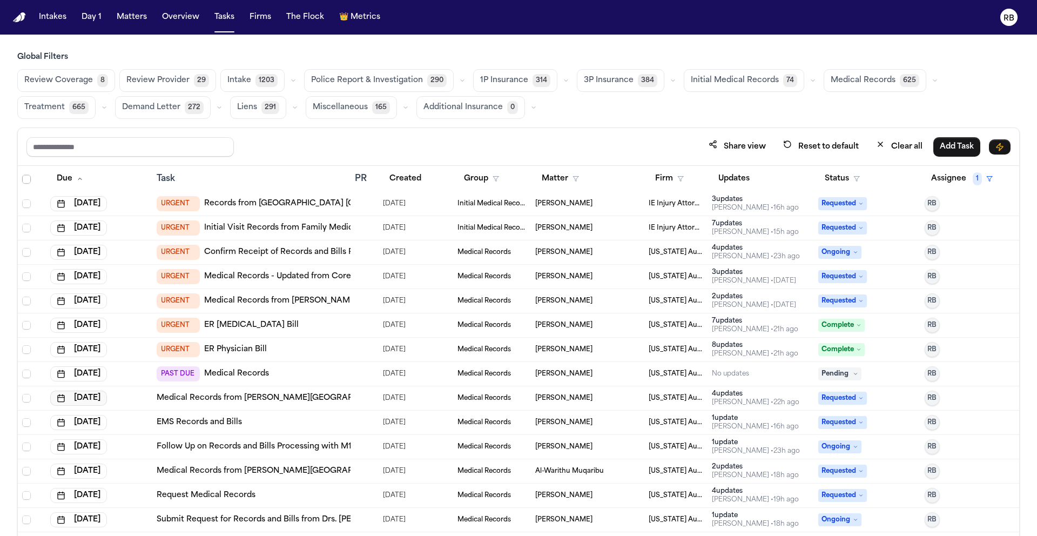
click at [104, 401] on button "Sep 26, 2025" at bounding box center [78, 398] width 57 height 15
click at [57, 338] on button "29" at bounding box center [55, 338] width 17 height 17
click at [107, 401] on button "Sep 26, 2025" at bounding box center [78, 398] width 57 height 15
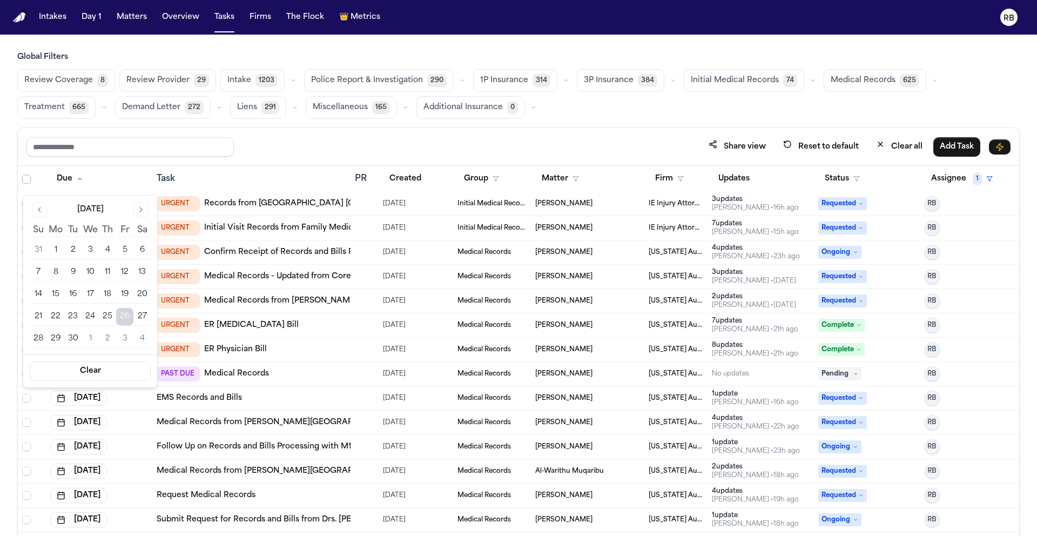
click at [61, 337] on button "29" at bounding box center [55, 338] width 17 height 17
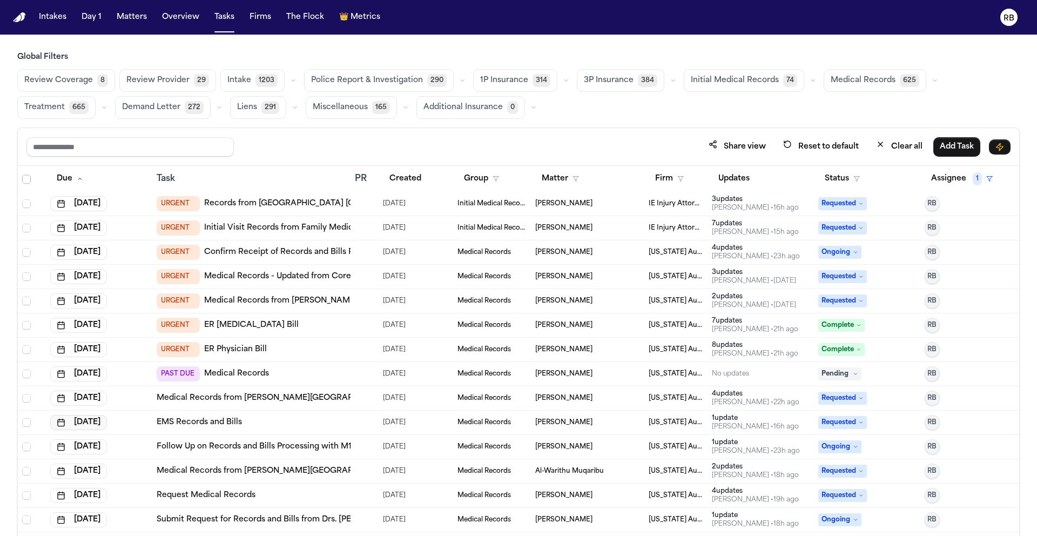
click at [103, 424] on button "Sep 29, 2025" at bounding box center [78, 422] width 57 height 15
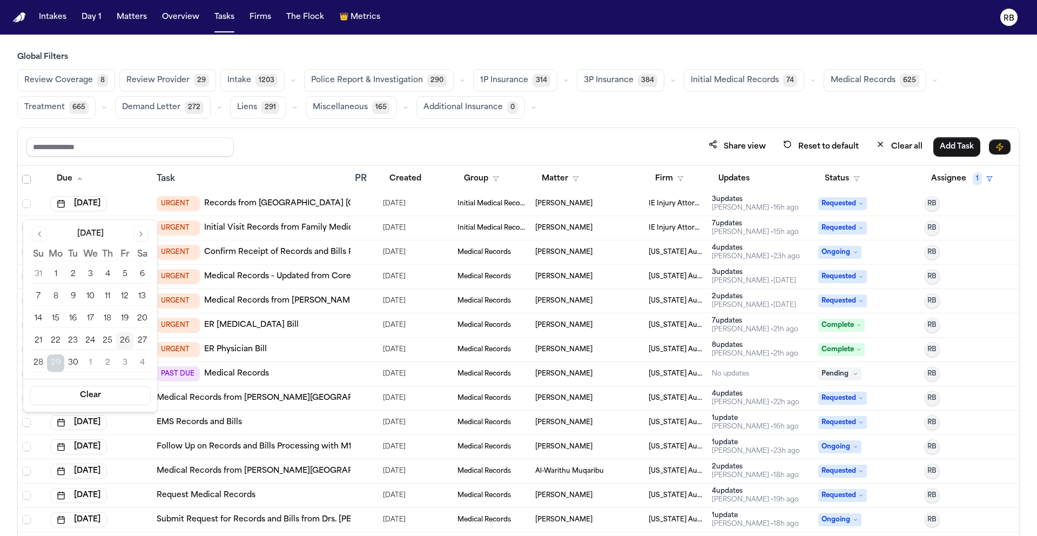
click at [127, 341] on button "26" at bounding box center [124, 340] width 17 height 17
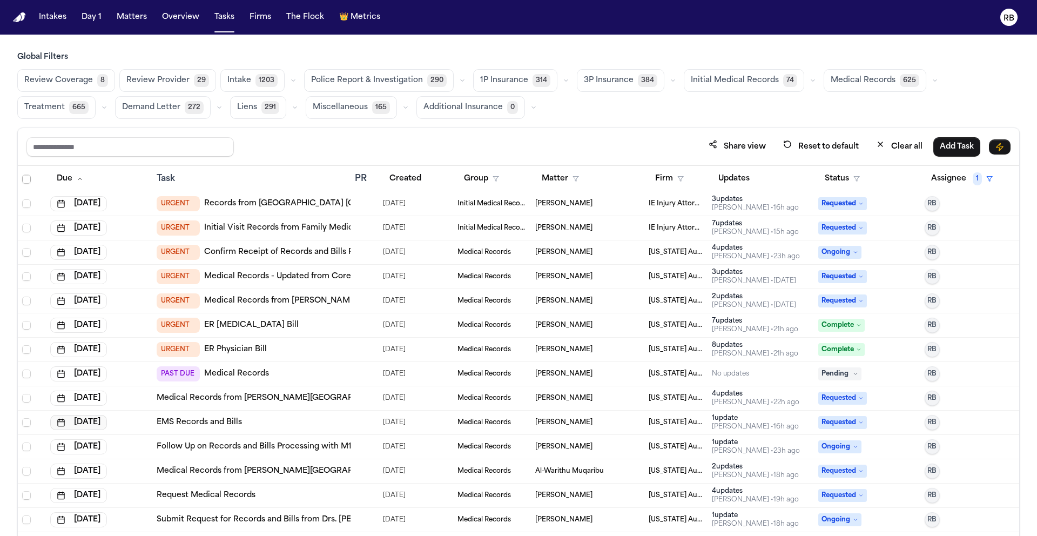
click at [107, 426] on button "Sep 29, 2025" at bounding box center [78, 422] width 57 height 15
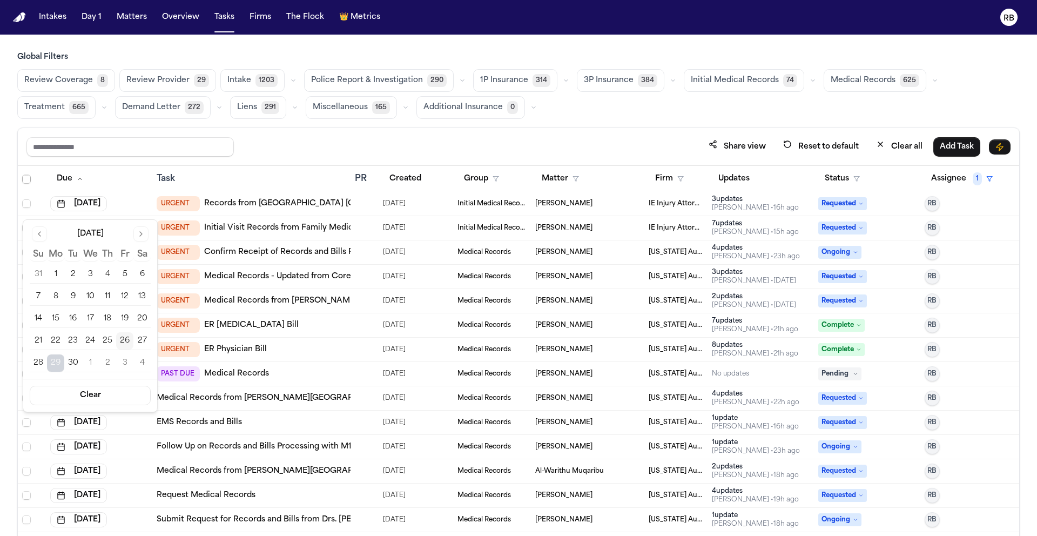
click at [129, 341] on button "26" at bounding box center [124, 340] width 17 height 17
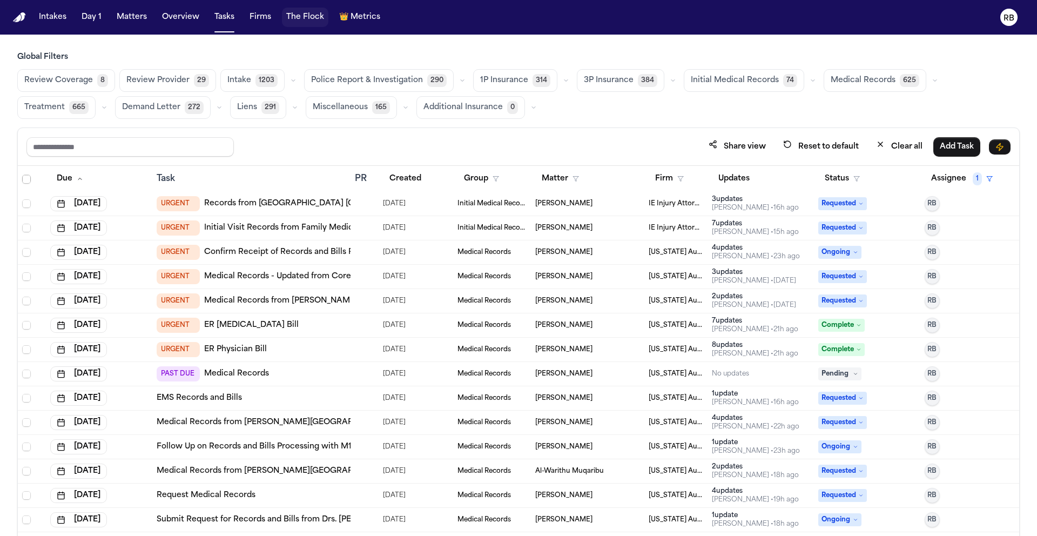
click at [320, 18] on button "The Flock" at bounding box center [305, 17] width 46 height 19
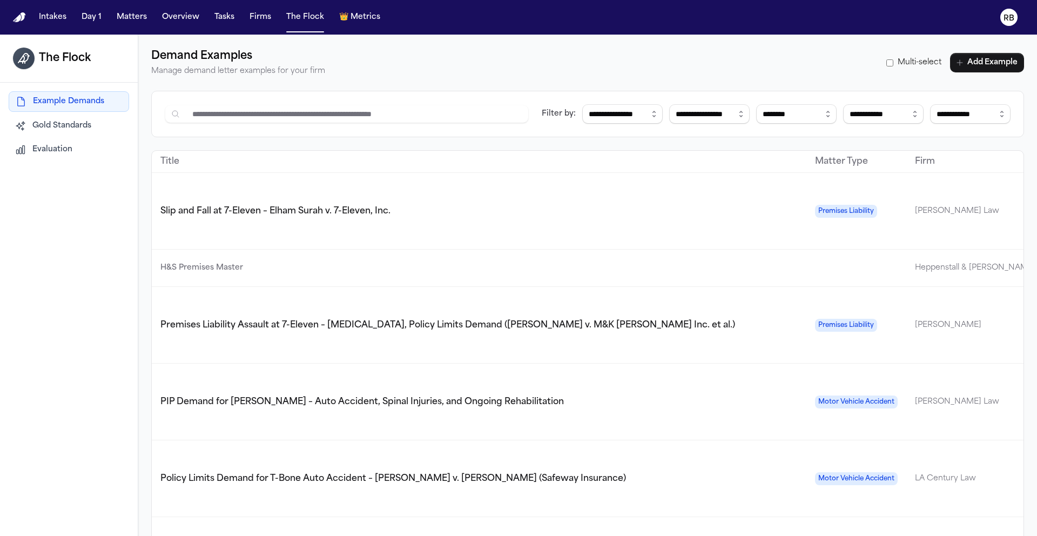
click at [67, 147] on span "Evaluation" at bounding box center [52, 149] width 40 height 11
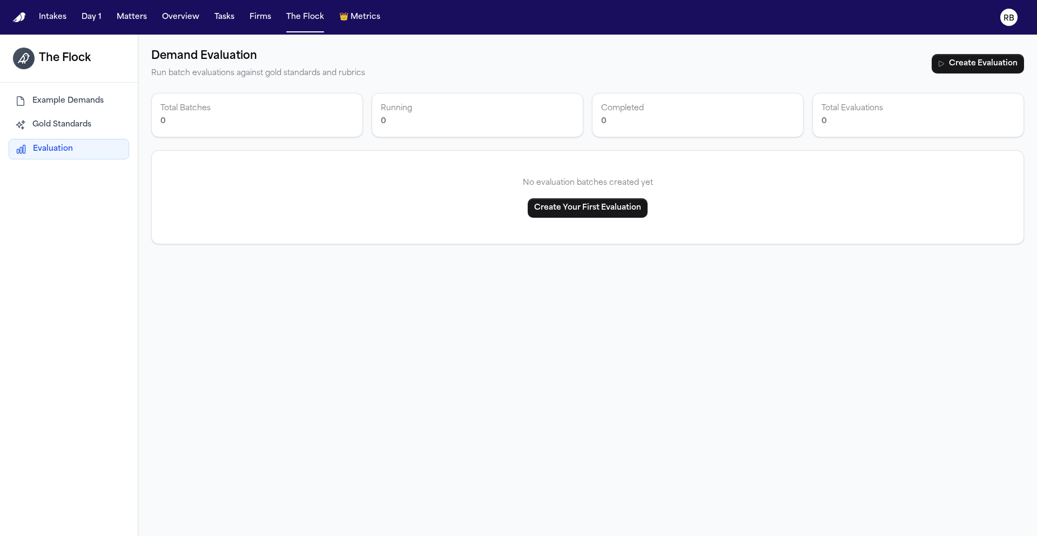
click at [80, 124] on span "Gold Standards" at bounding box center [61, 124] width 59 height 11
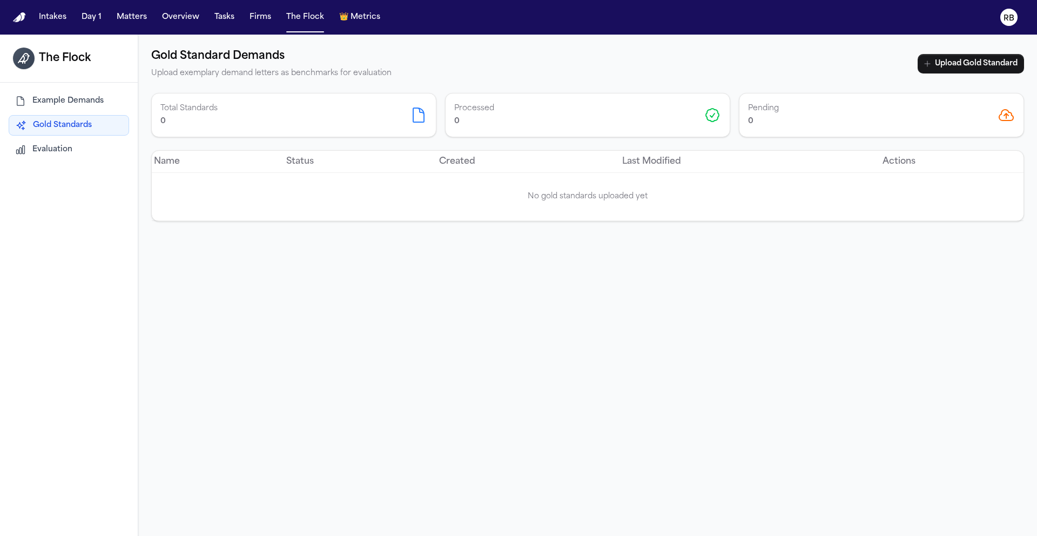
click at [91, 99] on span "Example Demands" at bounding box center [67, 101] width 71 height 11
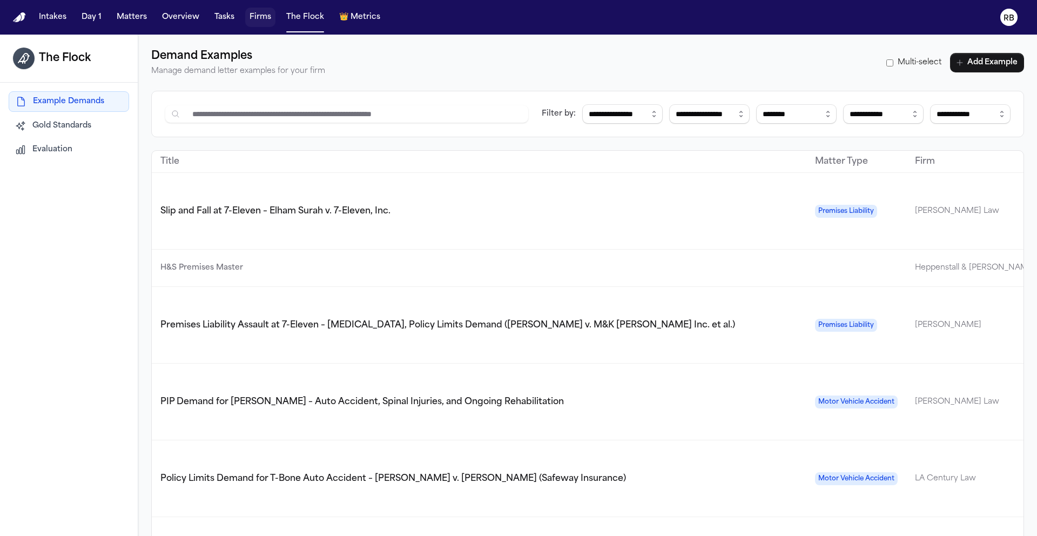
click at [264, 16] on button "Firms" at bounding box center [260, 17] width 30 height 19
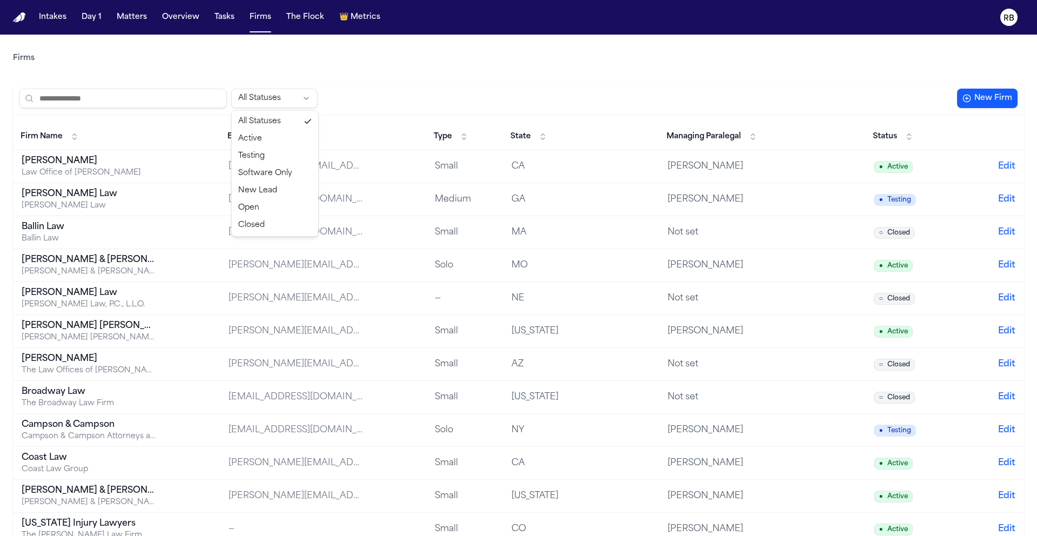
click at [278, 91] on html "Intakes Day 1 Matters Overview Tasks Firms The Flock 👑 Metrics RB Firms All Sta…" at bounding box center [518, 268] width 1037 height 536
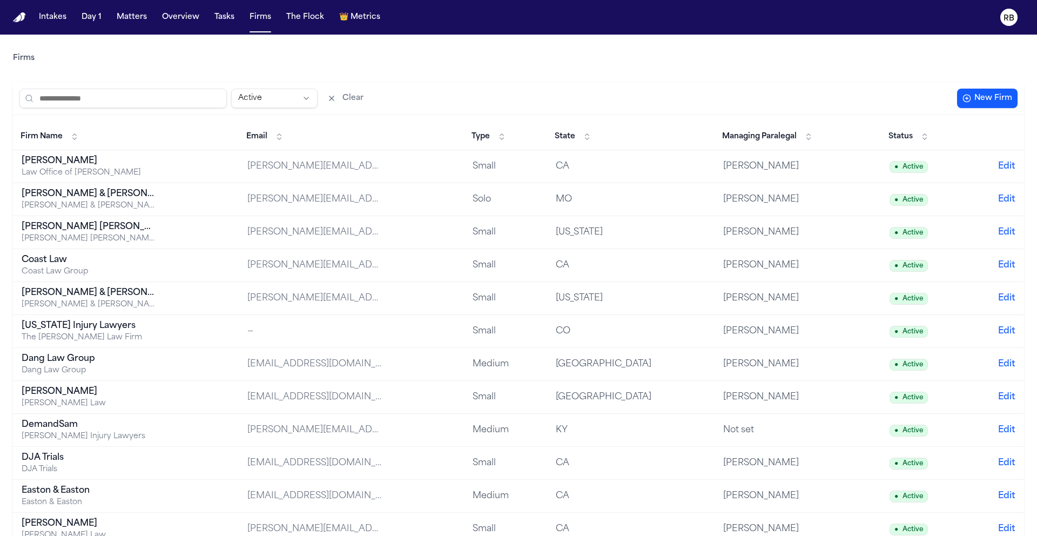
click at [889, 95] on div "Active Clear" at bounding box center [486, 98] width 934 height 19
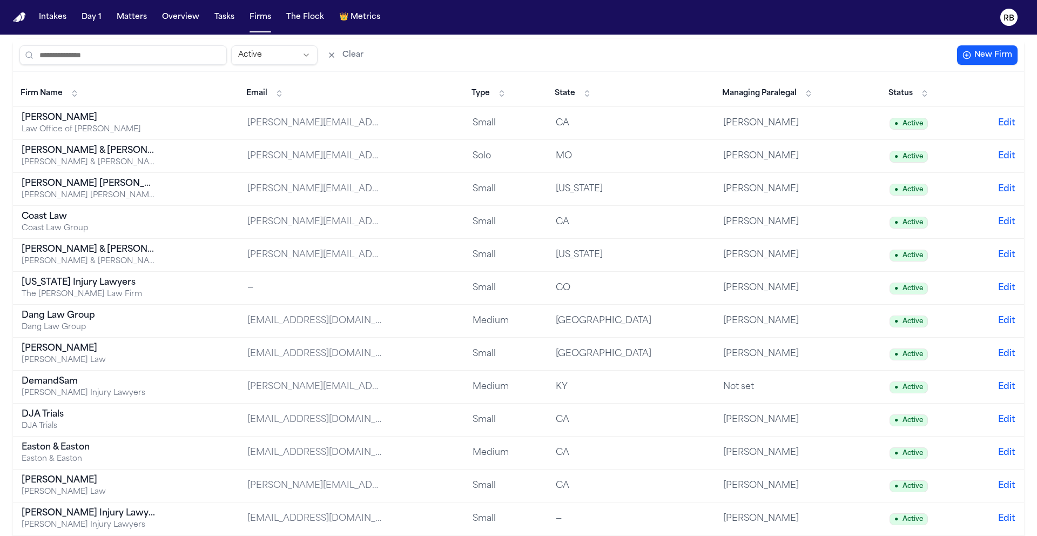
scroll to position [65, 0]
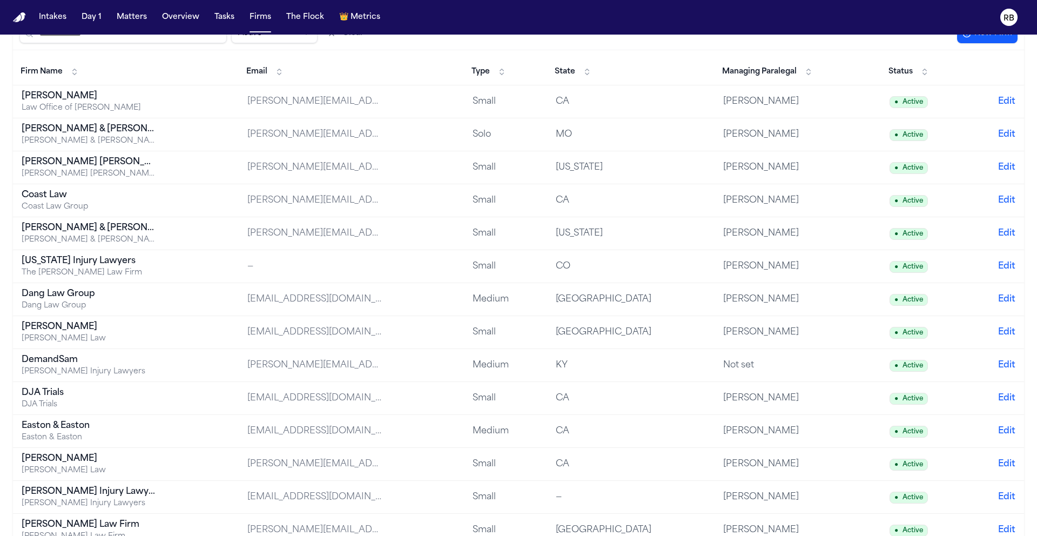
click at [575, 70] on span "State" at bounding box center [565, 71] width 21 height 11
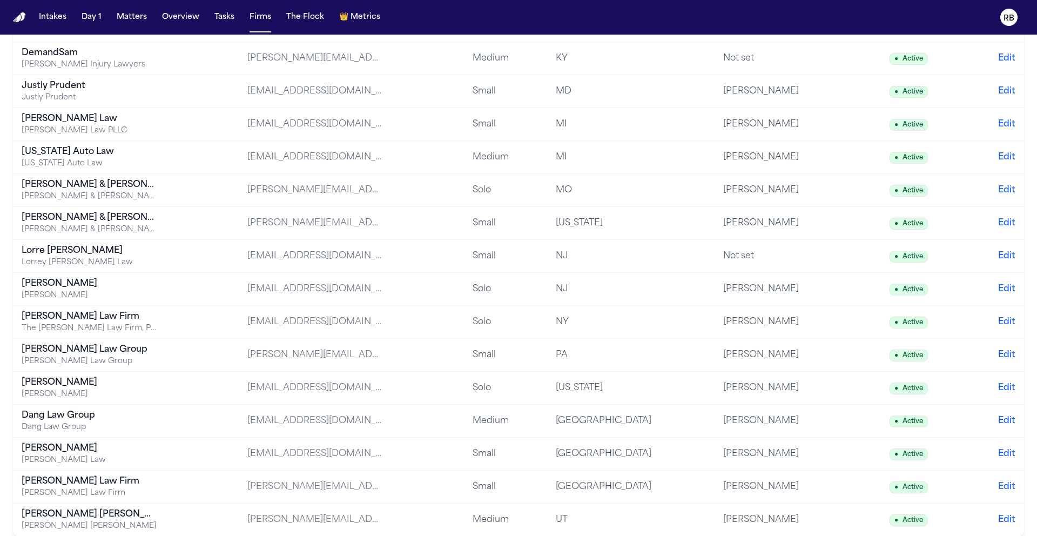
scroll to position [570, 0]
click at [89, 386] on div "Luis A. Perez, P.C" at bounding box center [89, 381] width 135 height 13
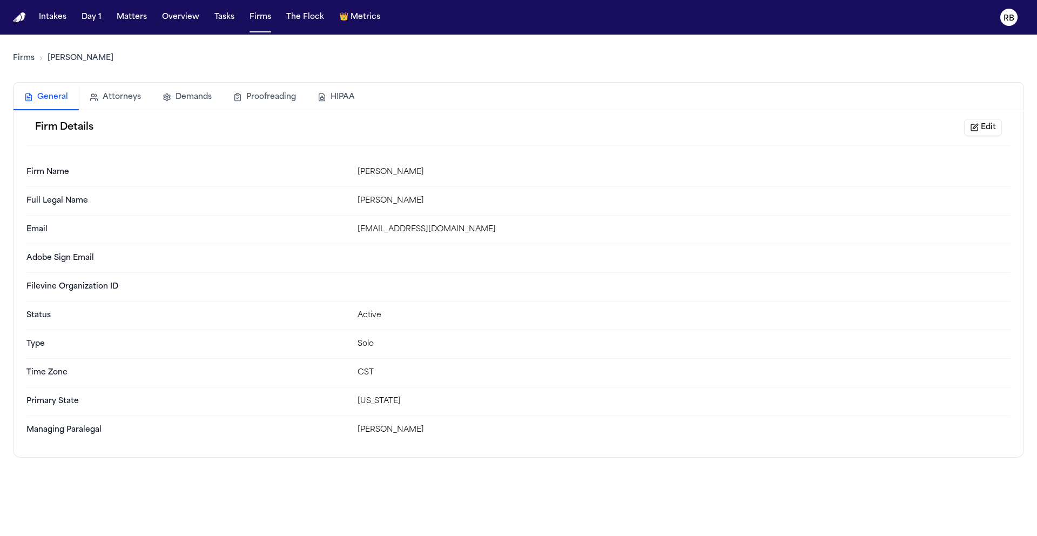
click at [139, 97] on button "Attorneys" at bounding box center [115, 97] width 73 height 24
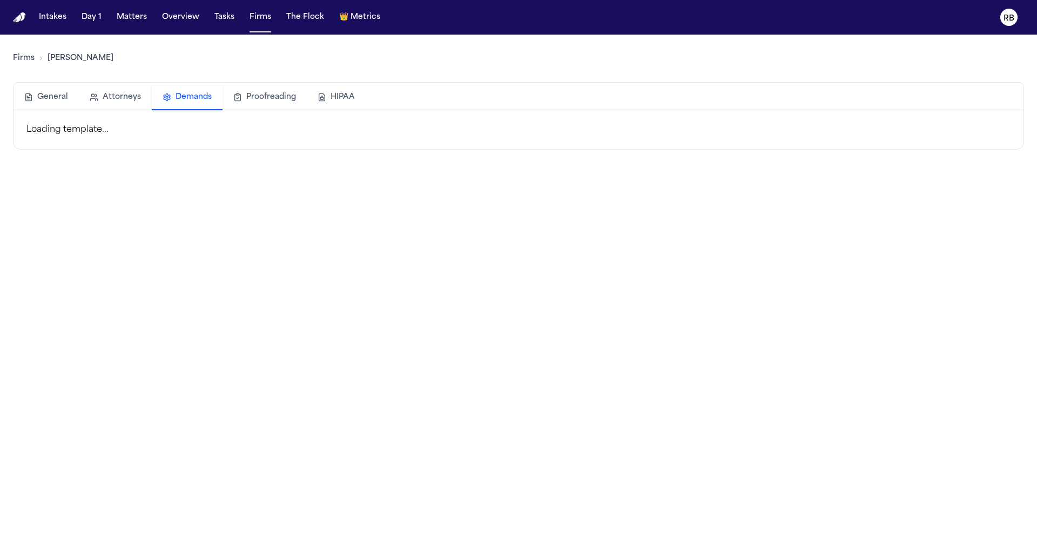
click at [192, 96] on button "Demands" at bounding box center [187, 97] width 71 height 25
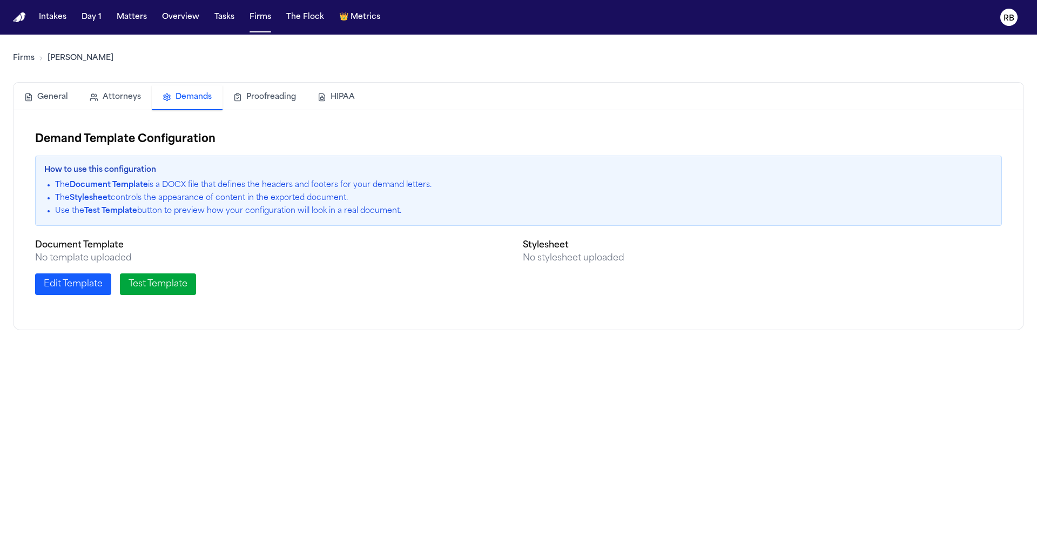
click at [274, 98] on button "Proofreading" at bounding box center [265, 97] width 84 height 24
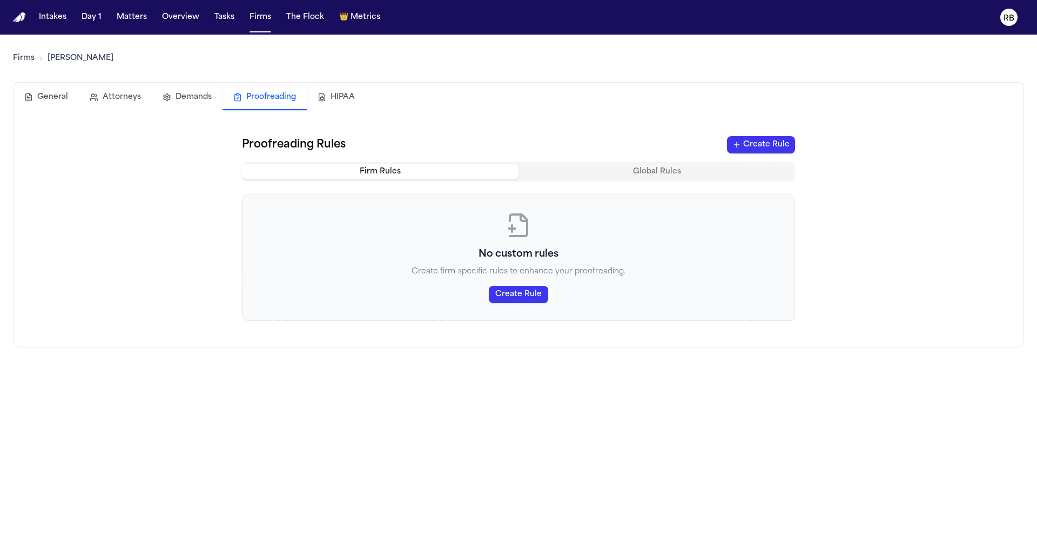
click at [357, 96] on button "HIPAA" at bounding box center [336, 97] width 59 height 24
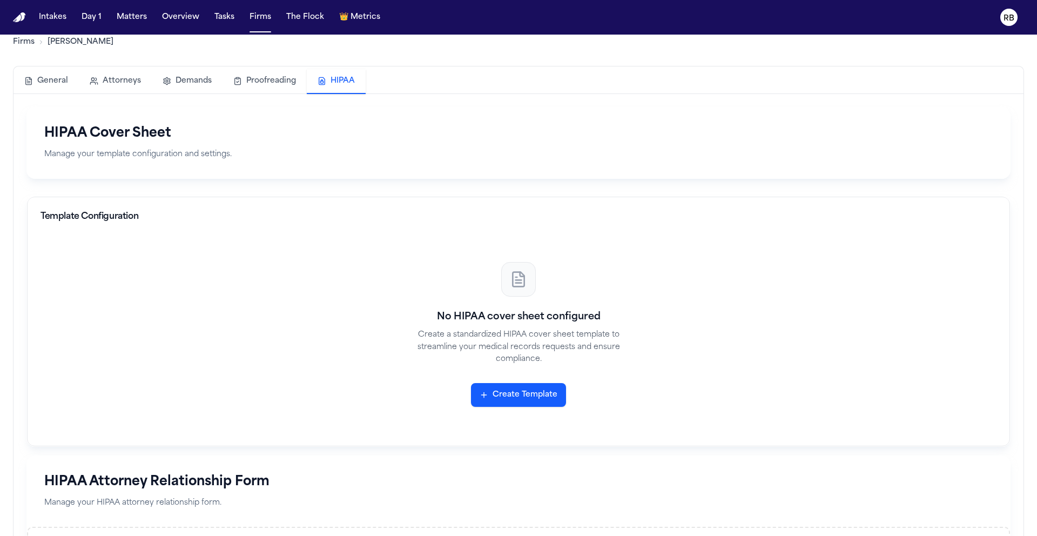
scroll to position [16, 0]
click at [51, 76] on div "Firms Luis A. Perez, P.C General Attorneys Demands Proofreading HIPAA HIPAA Cov…" at bounding box center [518, 389] width 1011 height 741
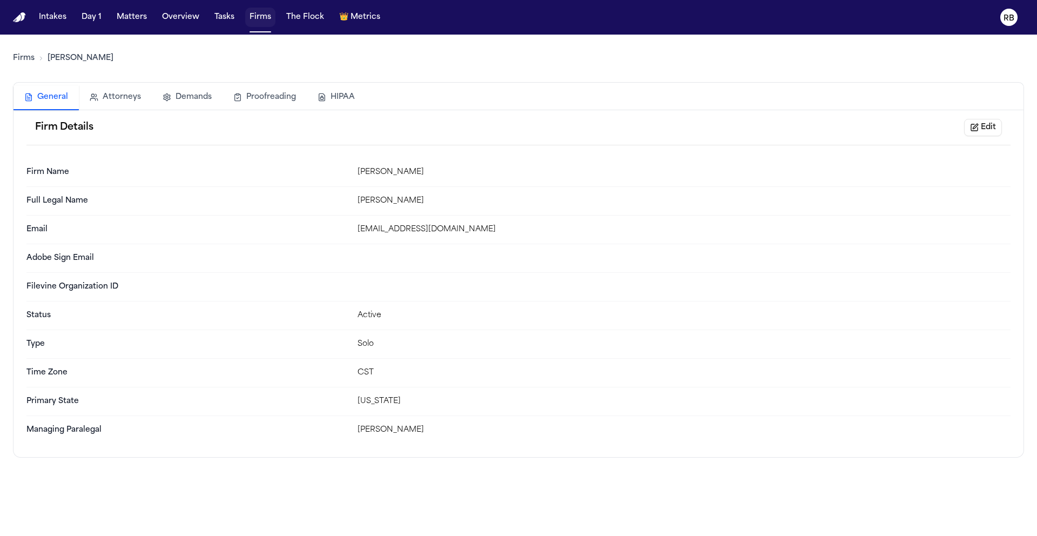
click at [267, 19] on button "Firms" at bounding box center [260, 17] width 30 height 19
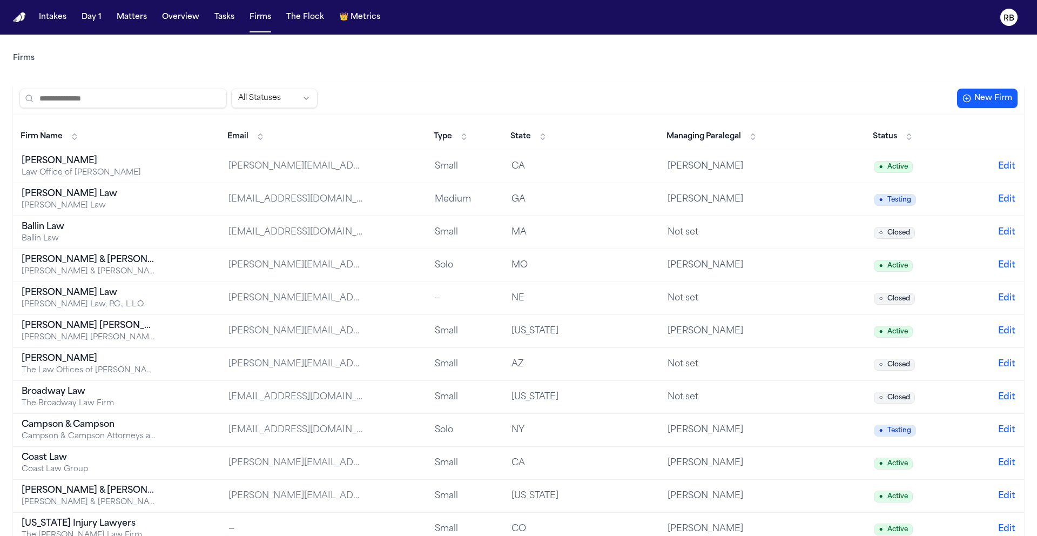
click at [531, 133] on span "State" at bounding box center [521, 136] width 21 height 11
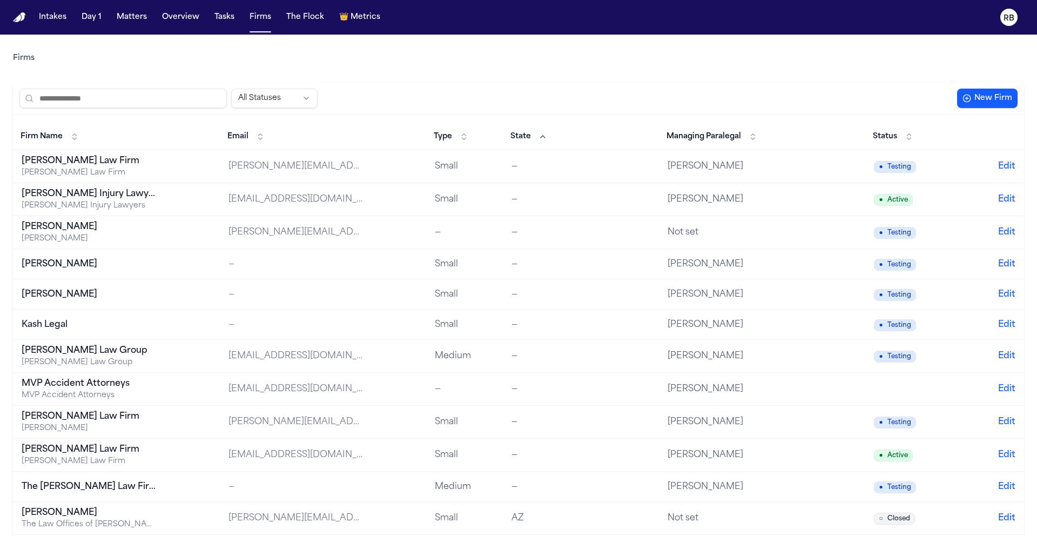
click at [291, 98] on html "Intakes Day 1 Matters Overview Tasks Firms The Flock 👑 Metrics RB Firms All Sta…" at bounding box center [518, 268] width 1037 height 536
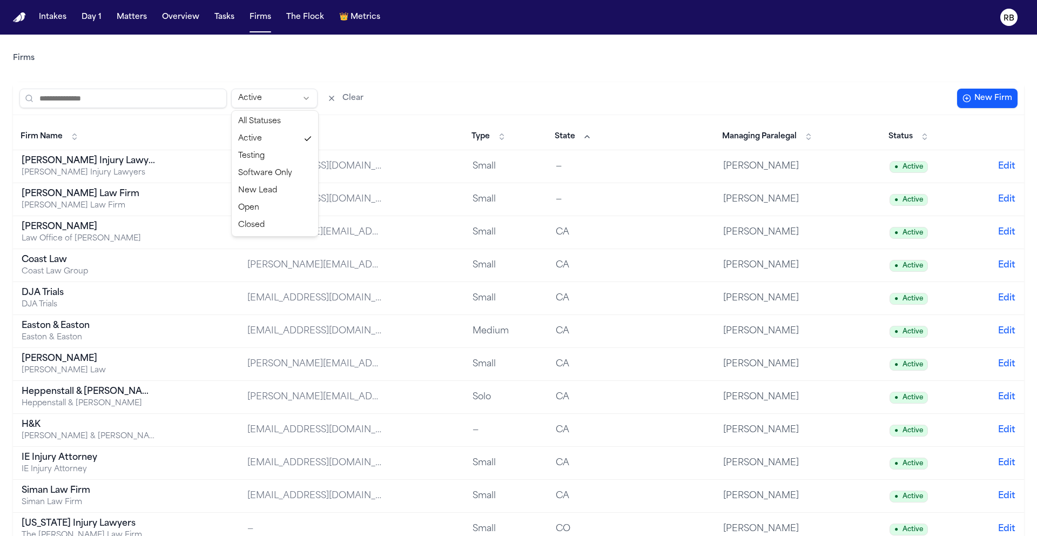
click at [534, 74] on html "Intakes Day 1 Matters Overview Tasks Firms The Flock 👑 Metrics RB Firms Active …" at bounding box center [518, 268] width 1037 height 536
click at [702, 91] on html "Intakes Day 1 Matters Overview Tasks Firms The Flock 👑 Metrics RB Firms Active …" at bounding box center [518, 268] width 1037 height 536
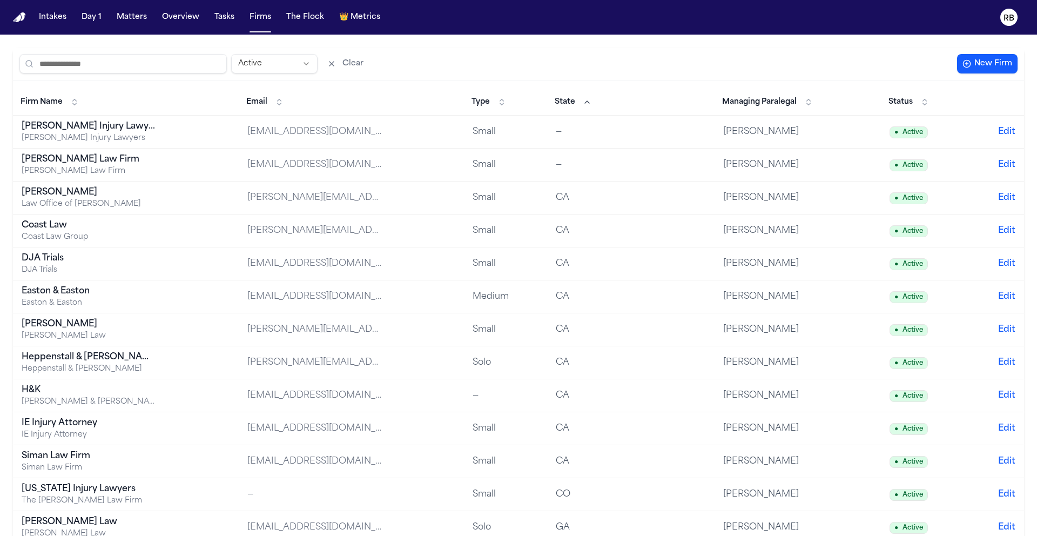
scroll to position [24, 0]
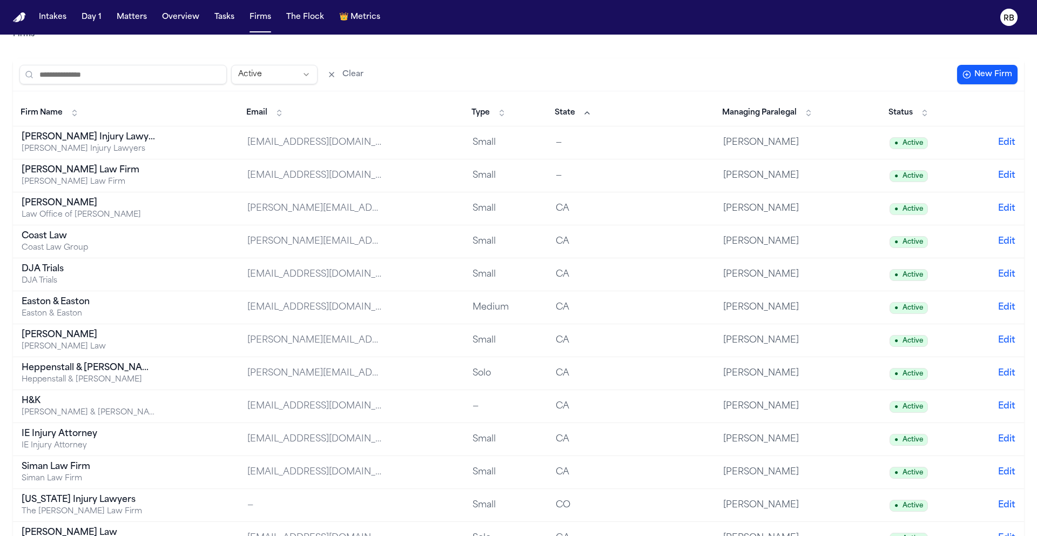
drag, startPoint x: 1037, startPoint y: 92, endPoint x: 1031, endPoint y: 100, distance: 9.6
click at [1037, 92] on main "Firms Active Clear New Firm Firm Name Email Type State Managing Paralegal Statu…" at bounding box center [518, 285] width 1037 height 501
click at [1035, 99] on main "Firms Active Clear New Firm Firm Name Email Type State Managing Paralegal Statu…" at bounding box center [518, 285] width 1037 height 501
click at [1028, 106] on main "Firms Active Clear New Firm Firm Name Email Type State Managing Paralegal Statu…" at bounding box center [518, 285] width 1037 height 501
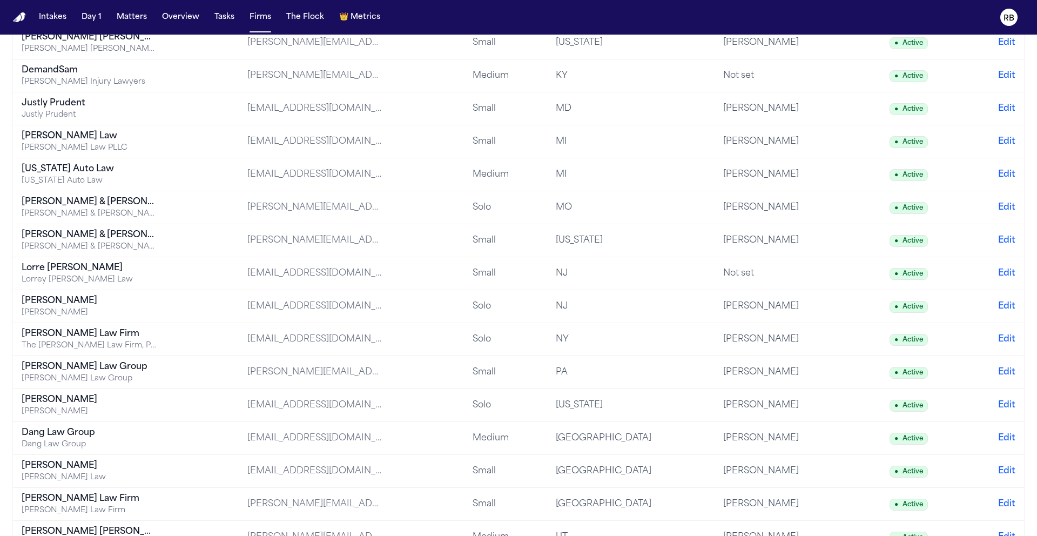
scroll to position [570, 0]
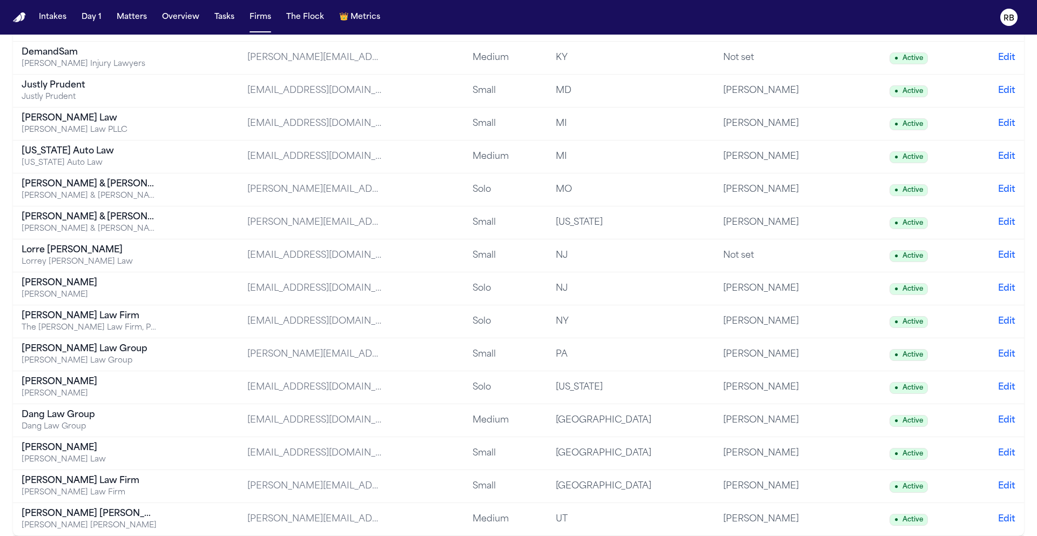
click at [91, 418] on div "Dang Law Group" at bounding box center [89, 414] width 135 height 13
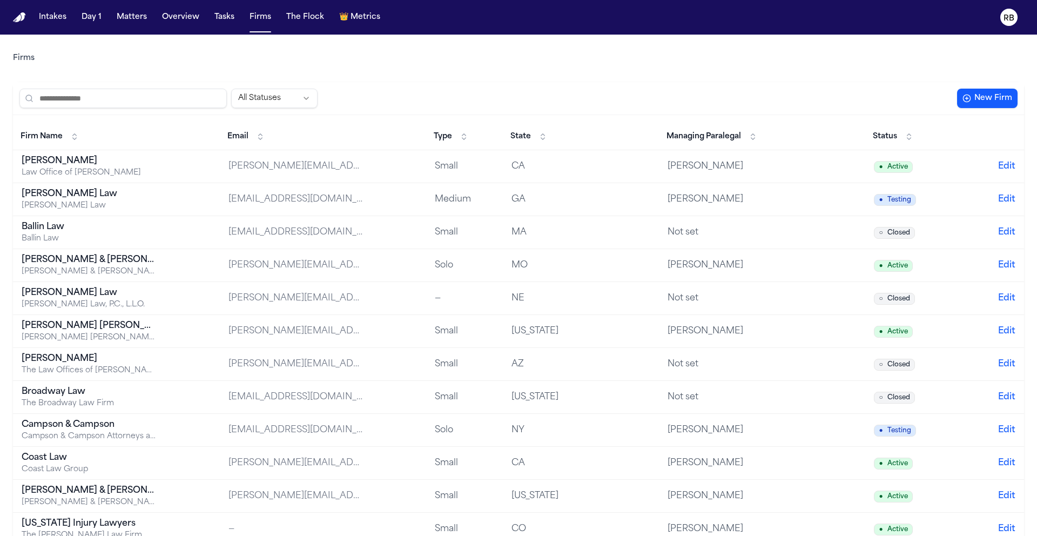
click at [531, 141] on span "State" at bounding box center [521, 136] width 21 height 11
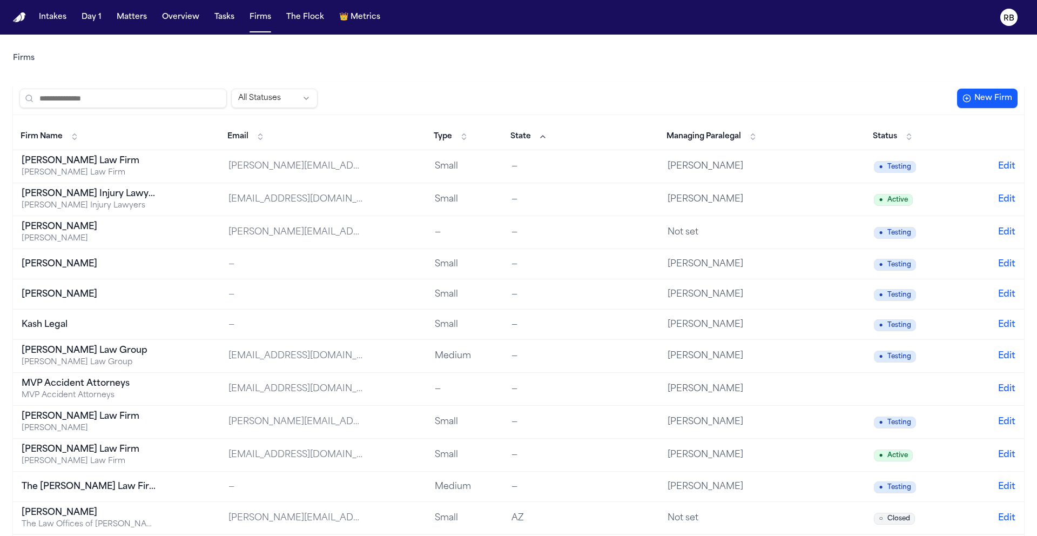
click at [617, 83] on div "All Statuses New Firm" at bounding box center [518, 98] width 1011 height 33
click at [255, 98] on html "Intakes Day 1 Matters Overview Tasks Firms The Flock 👑 Metrics RB Firms All Sta…" at bounding box center [518, 268] width 1037 height 536
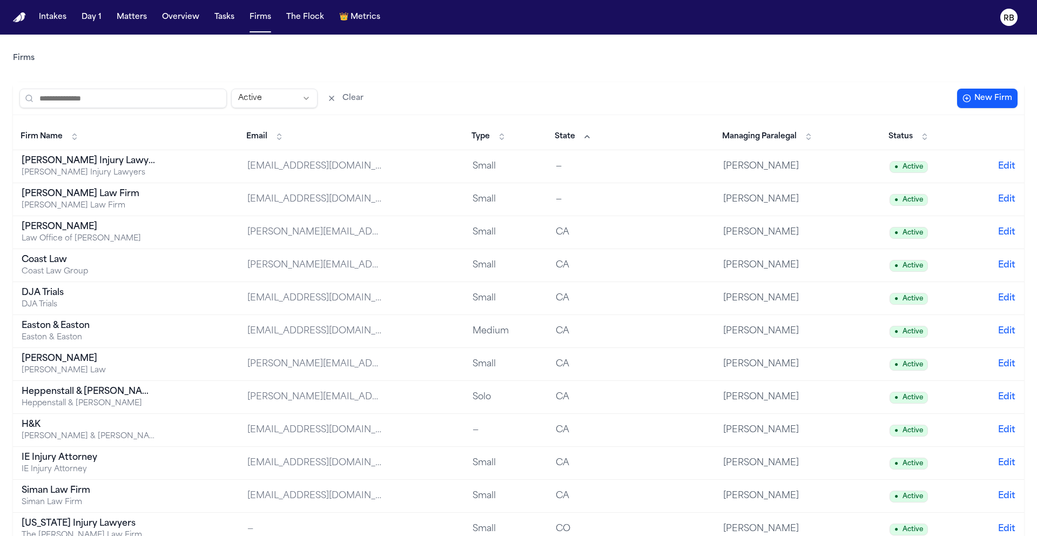
click at [583, 56] on div "Firms" at bounding box center [518, 58] width 1011 height 30
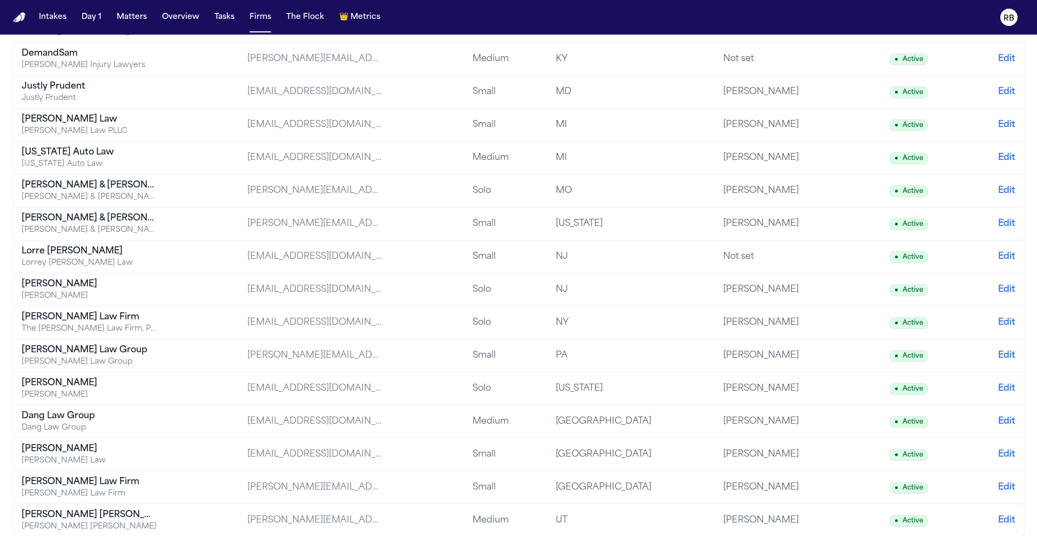
scroll to position [570, 0]
click at [128, 491] on div "Hecht Law Firm" at bounding box center [89, 492] width 135 height 11
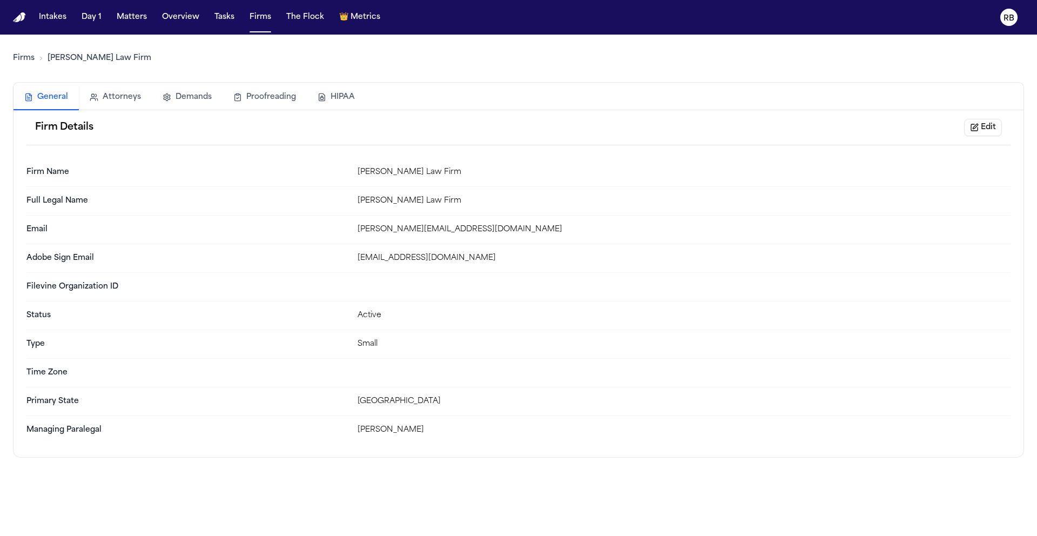
click at [132, 89] on button "Attorneys" at bounding box center [115, 97] width 73 height 24
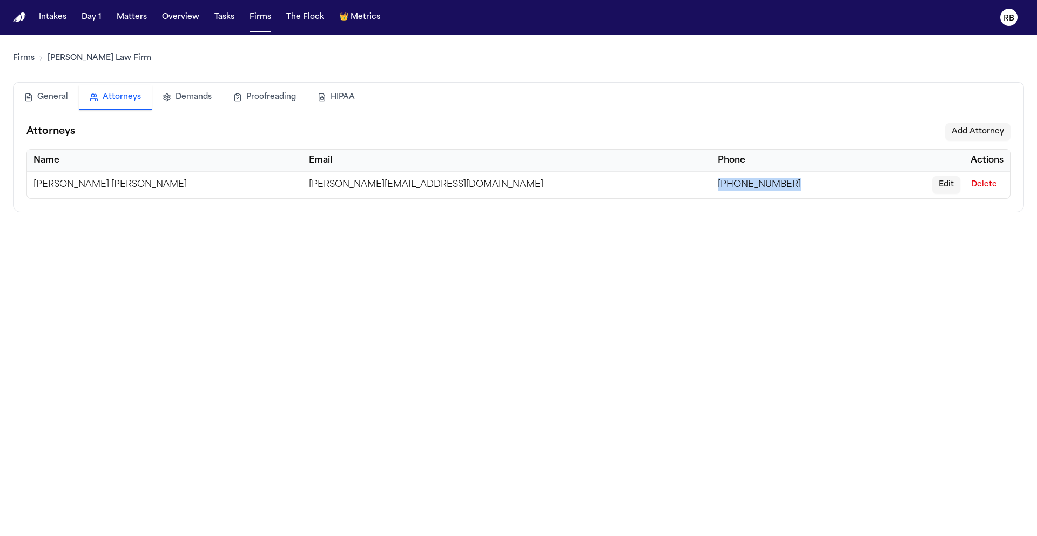
drag, startPoint x: 646, startPoint y: 183, endPoint x: 554, endPoint y: 183, distance: 92.4
click at [712, 183] on td "(512) 938-8929" at bounding box center [791, 185] width 159 height 26
copy td "(512) 938-8929"
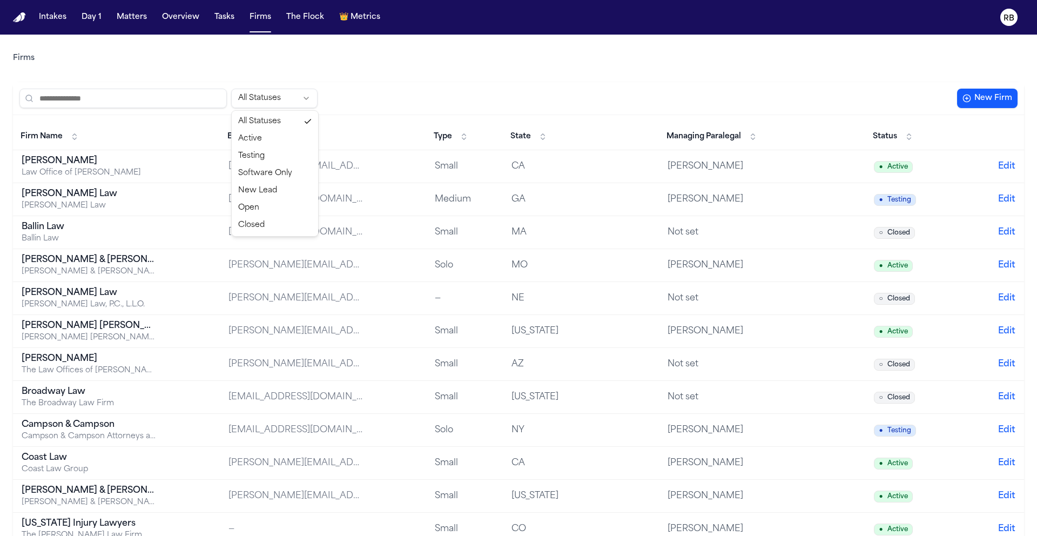
click at [284, 97] on html "Intakes Day 1 Matters Overview Tasks Firms The Flock 👑 Metrics RB Firms All Sta…" at bounding box center [518, 268] width 1037 height 536
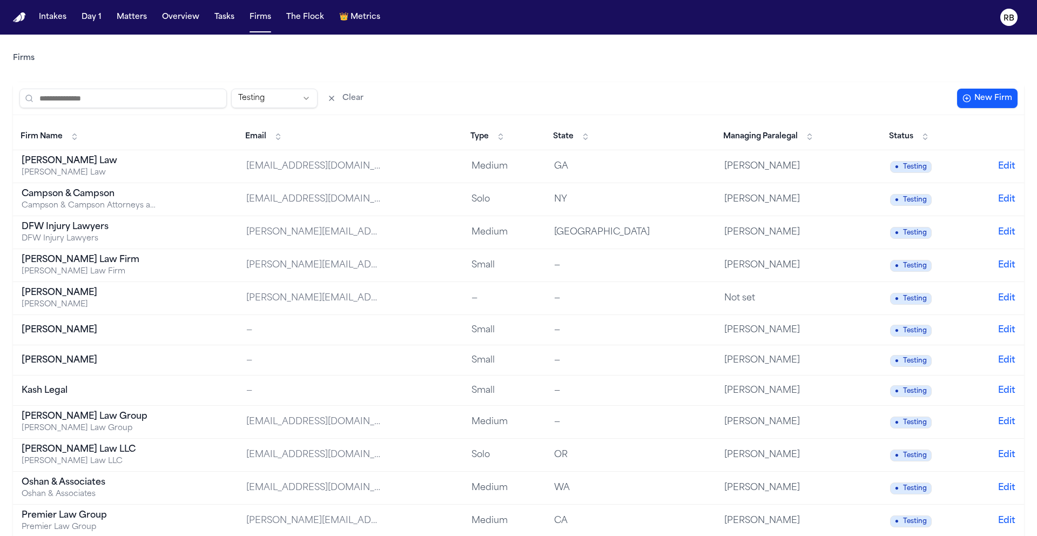
click at [555, 131] on span "State" at bounding box center [563, 136] width 21 height 11
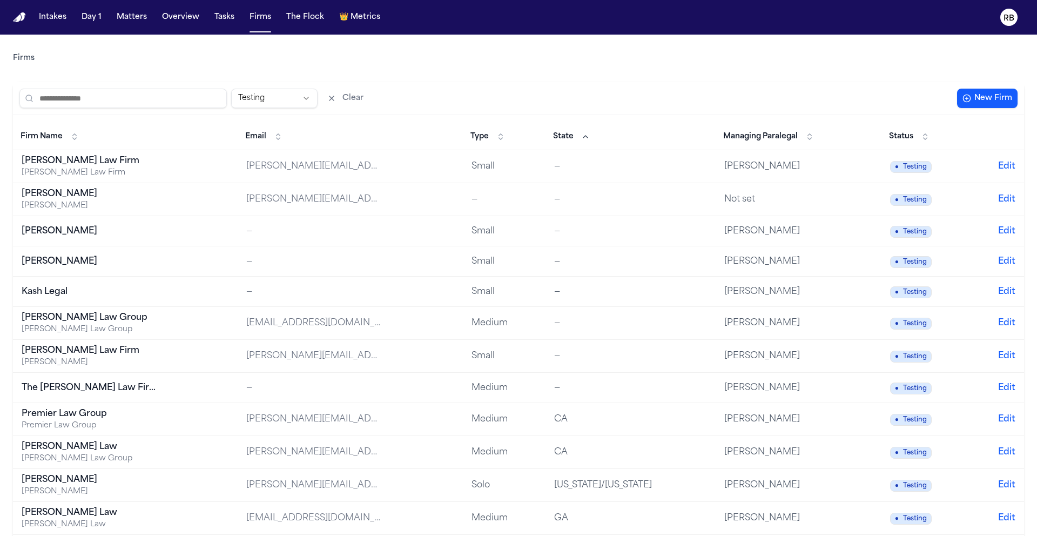
click at [790, 88] on div "Testing Clear New Firm" at bounding box center [518, 98] width 1011 height 33
click at [290, 97] on html "Intakes Day 1 Matters Overview Tasks Firms The Flock 👑 Metrics RB Firms Testing…" at bounding box center [518, 268] width 1037 height 536
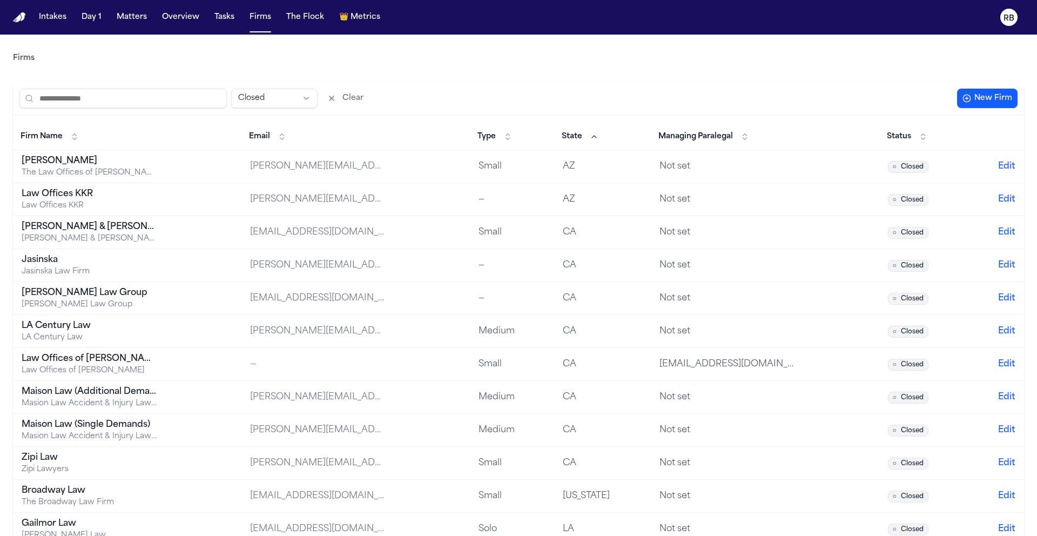
click at [582, 140] on span "State" at bounding box center [572, 136] width 21 height 11
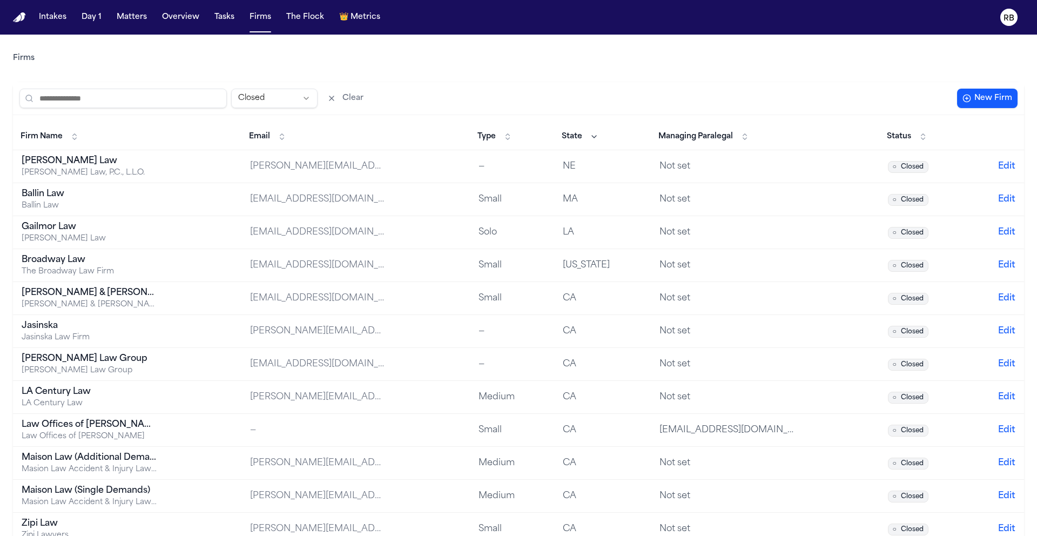
click at [582, 140] on span "State" at bounding box center [572, 136] width 21 height 11
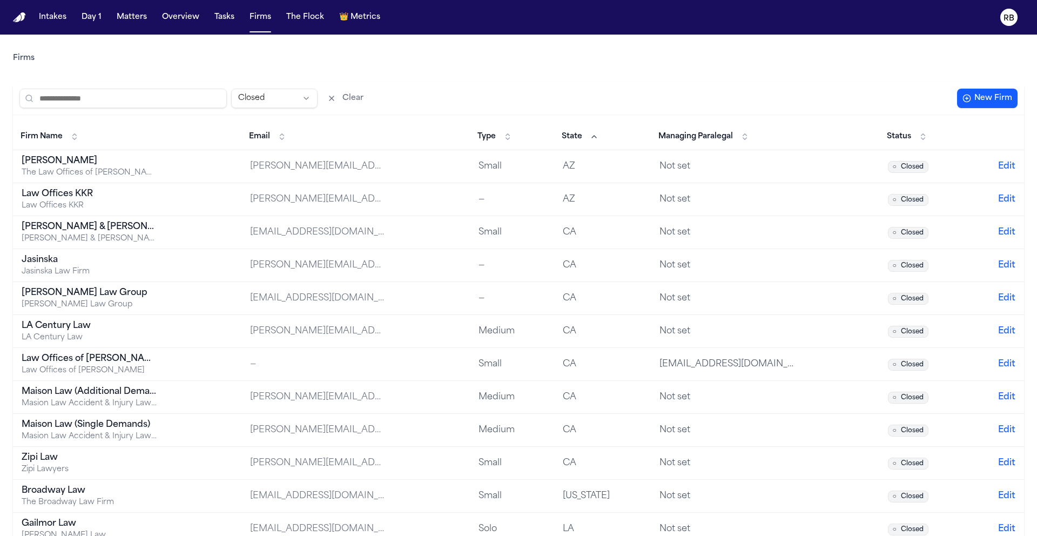
click at [792, 80] on div "Firms Closed Clear New Firm Firm Name Email Type State Managing Paralegal Statu…" at bounding box center [518, 323] width 1011 height 577
click at [287, 99] on html "Intakes Day 1 Matters Overview Tasks Firms The Flock 👑 Metrics RB Firms Closed …" at bounding box center [518, 268] width 1037 height 536
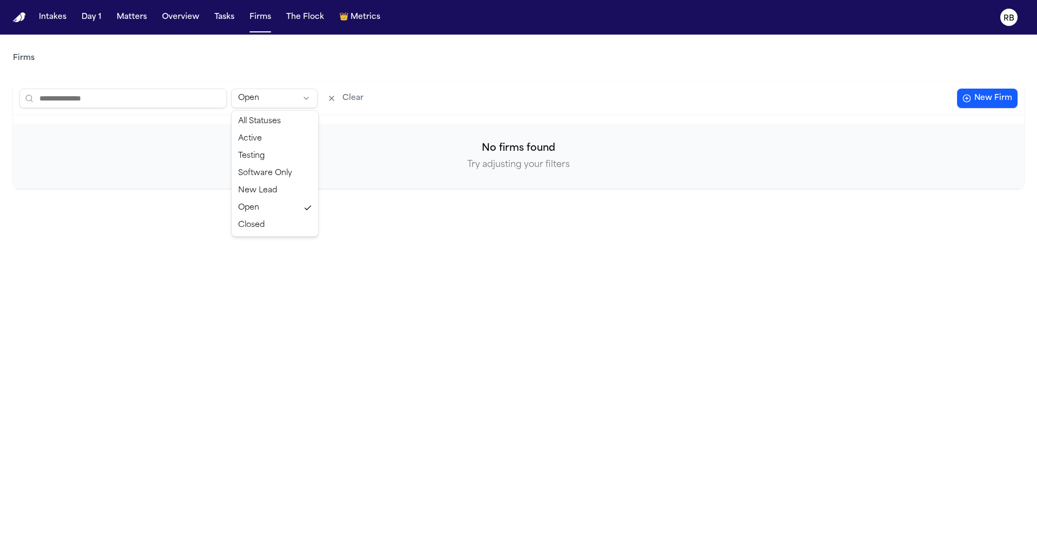
click at [279, 101] on html "Intakes Day 1 Matters Overview Tasks Firms The Flock 👑 Metrics RB Firms Open Cl…" at bounding box center [518, 268] width 1037 height 536
click at [351, 100] on button "Clear" at bounding box center [345, 98] width 47 height 19
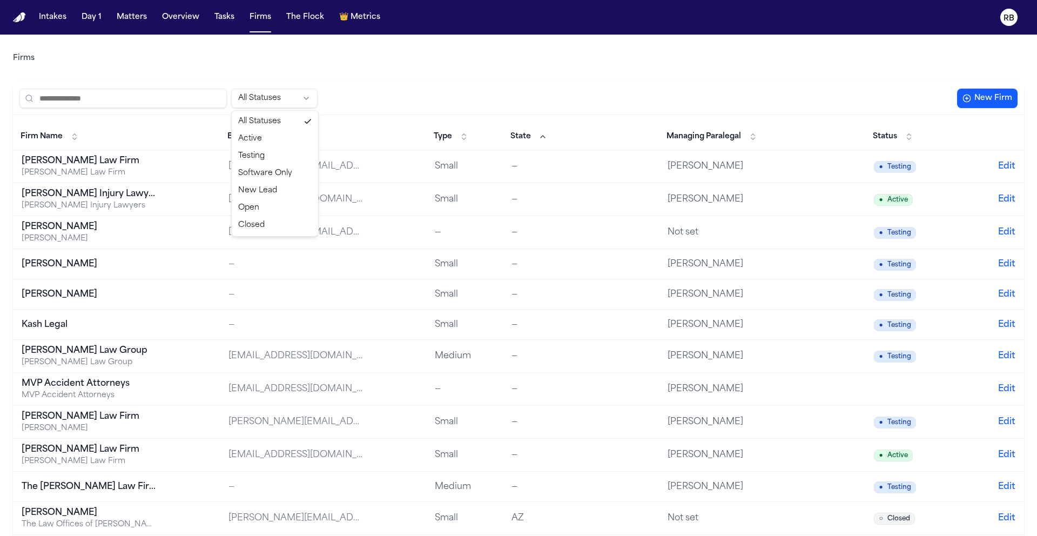
click at [289, 95] on html "Intakes Day 1 Matters Overview Tasks Firms The Flock 👑 Metrics RB Firms All Sta…" at bounding box center [518, 268] width 1037 height 536
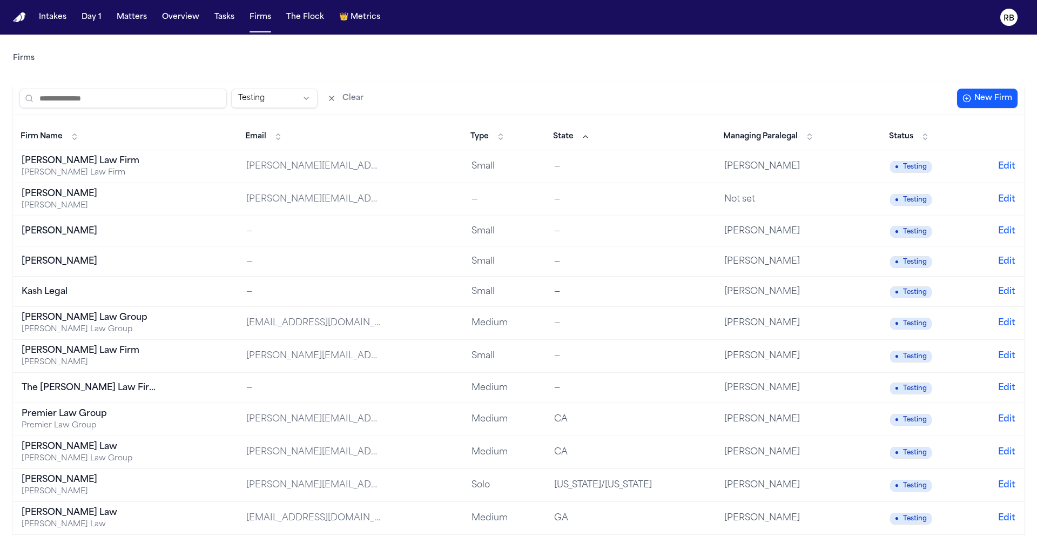
click at [644, 76] on div "Firms Testing Clear New Firm Firm Name Email Type State Managing Paralegal Stat…" at bounding box center [518, 367] width 1011 height 665
click at [280, 103] on html "Intakes Day 1 Matters Overview Tasks Firms The Flock 👑 Metrics RB Firms Testing…" at bounding box center [518, 268] width 1037 height 536
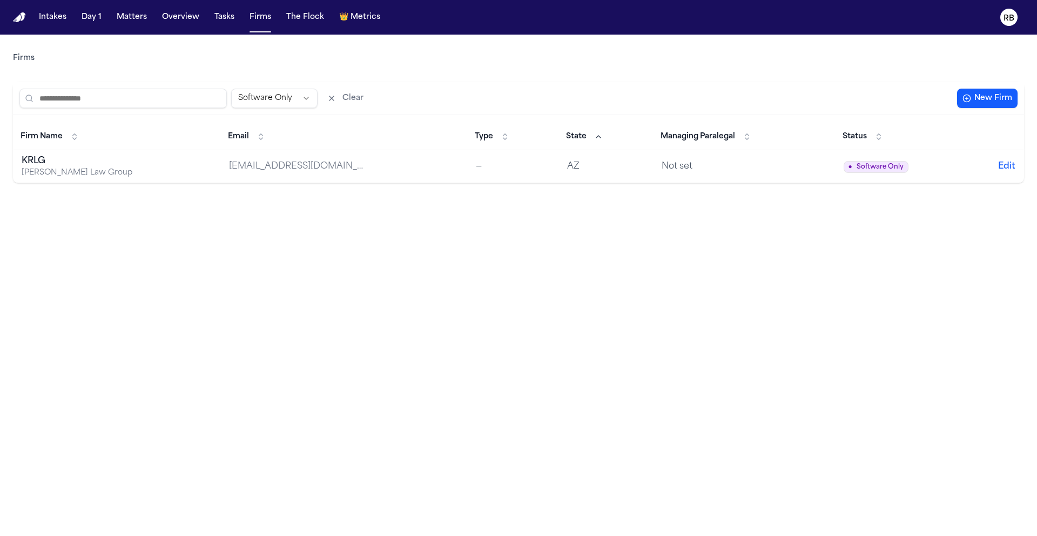
click at [269, 103] on html "Intakes Day 1 Matters Overview Tasks Firms The Flock 👑 Metrics RB Firms Softwar…" at bounding box center [518, 268] width 1037 height 536
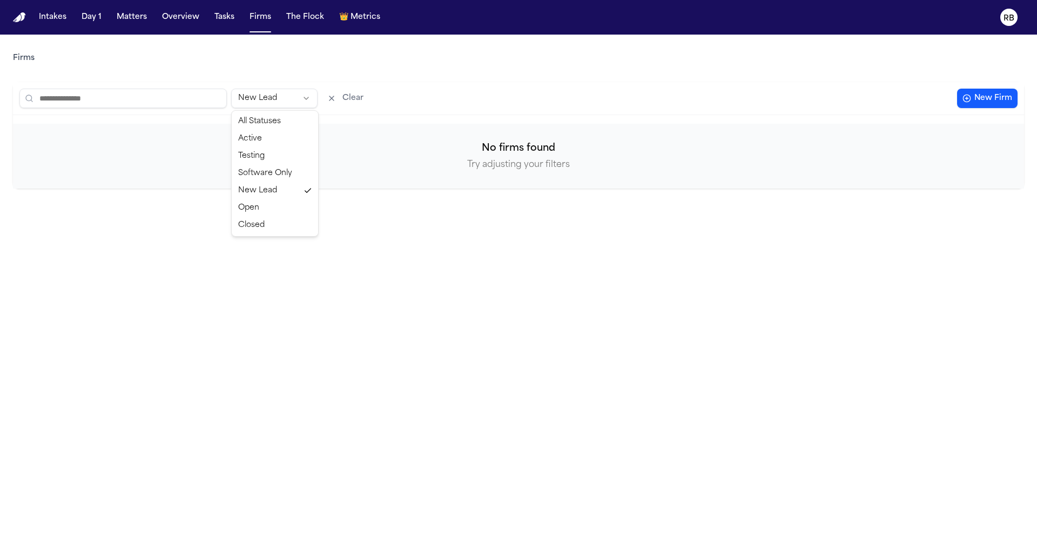
click at [267, 98] on html "Intakes Day 1 Matters Overview Tasks Firms The Flock 👑 Metrics RB Firms New Lea…" at bounding box center [518, 268] width 1037 height 536
click at [284, 103] on html "Intakes Day 1 Matters Overview Tasks Firms The Flock 👑 Metrics RB Firms Open Cl…" at bounding box center [518, 268] width 1037 height 536
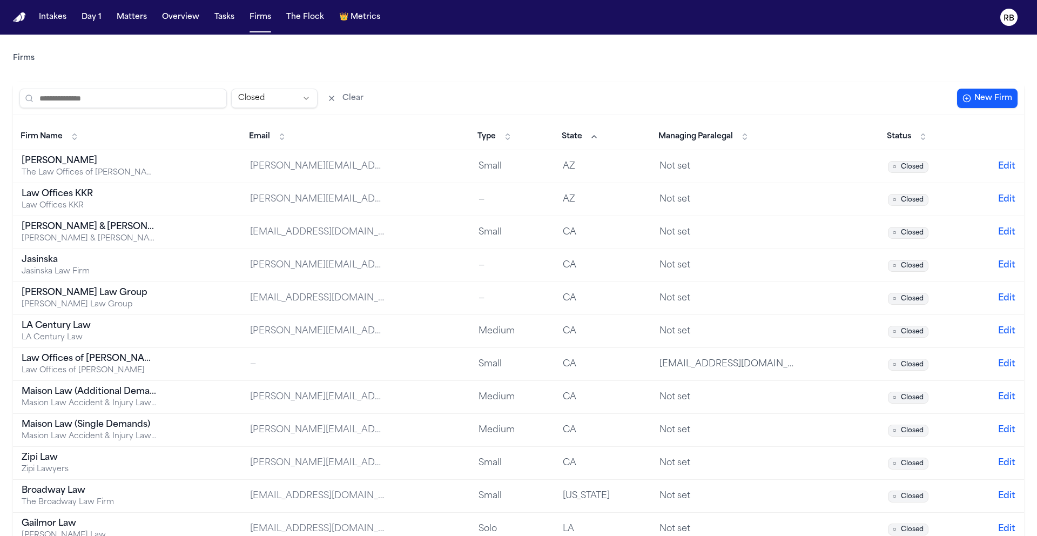
click at [459, 78] on div "Firms Closed Clear New Firm Firm Name Email Type State Managing Paralegal Statu…" at bounding box center [518, 323] width 1011 height 577
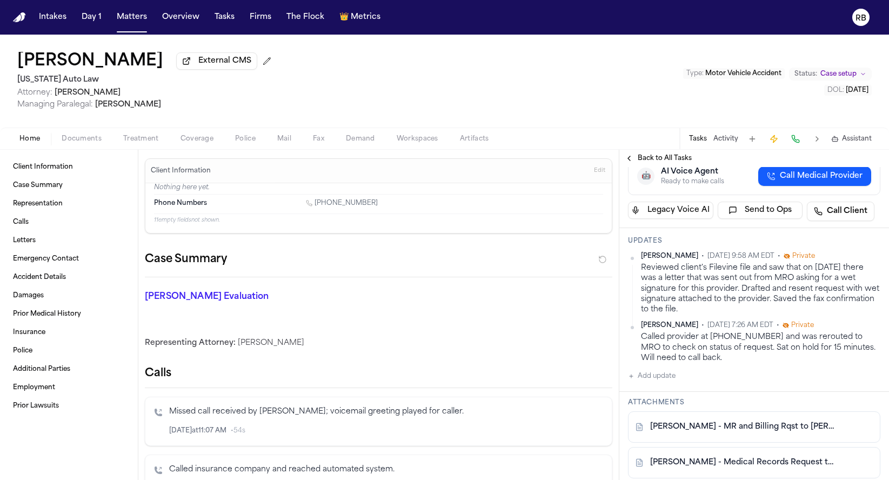
scroll to position [164, 0]
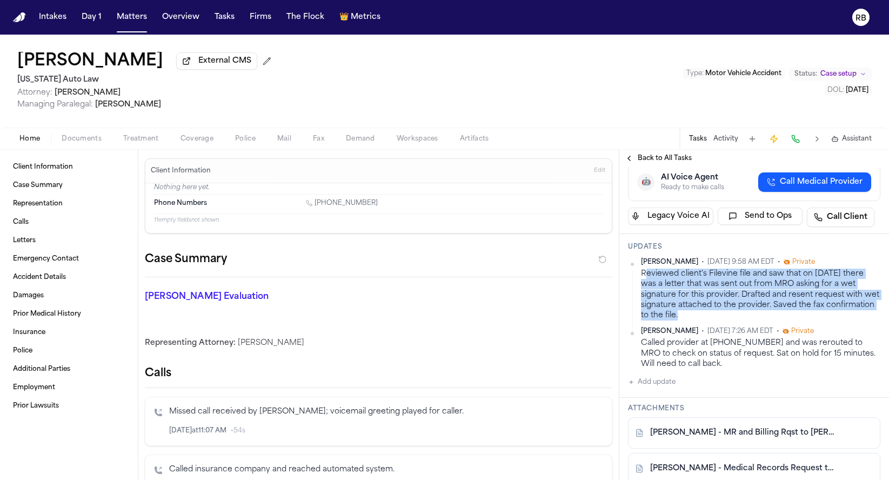
drag, startPoint x: 741, startPoint y: 307, endPoint x: 643, endPoint y: 264, distance: 106.9
click at [643, 269] on div "Reviewed client's Filevine file and saw that on [DATE] there was a letter that …" at bounding box center [760, 295] width 239 height 52
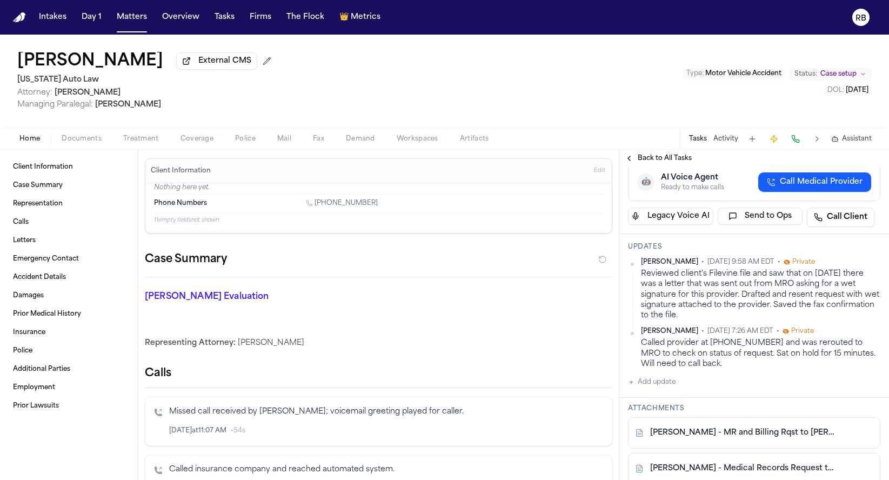
drag, startPoint x: 728, startPoint y: 301, endPoint x: 737, endPoint y: 301, distance: 8.6
click at [728, 301] on div "Reviewed client's Filevine file and saw that on [DATE] there was a letter that …" at bounding box center [760, 295] width 239 height 52
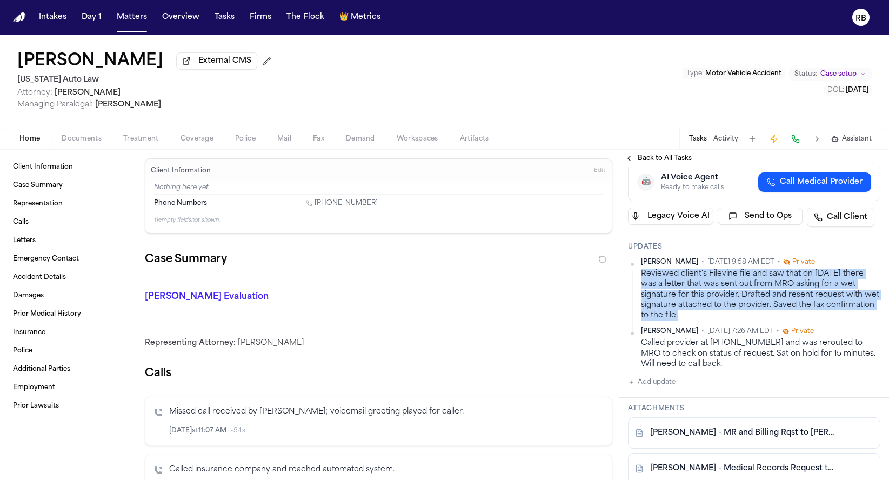
drag, startPoint x: 740, startPoint y: 303, endPoint x: 655, endPoint y: 267, distance: 91.5
click at [641, 269] on div "Reviewed client's Filevine file and saw that on [DATE] there was a letter that …" at bounding box center [760, 295] width 239 height 52
copy div "Reviewed client's Filevine file and saw that on [DATE] there was a letter that …"
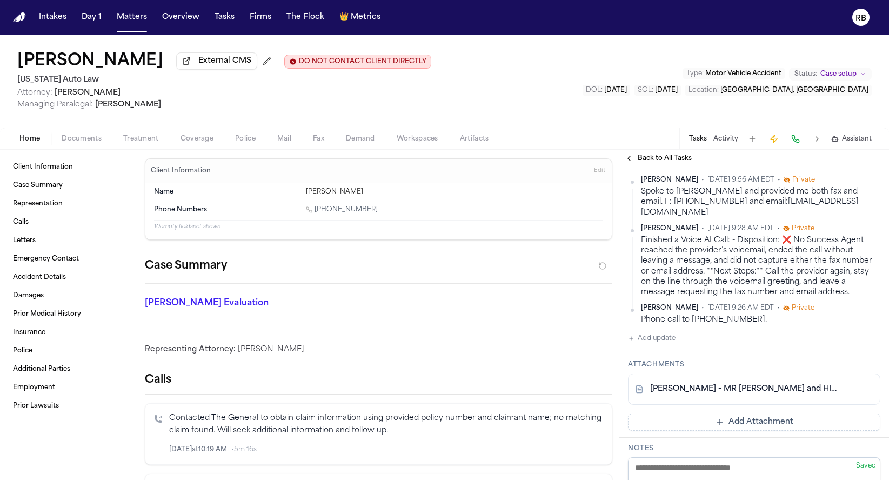
scroll to position [273, 0]
click at [665, 344] on button "Add update" at bounding box center [652, 337] width 48 height 13
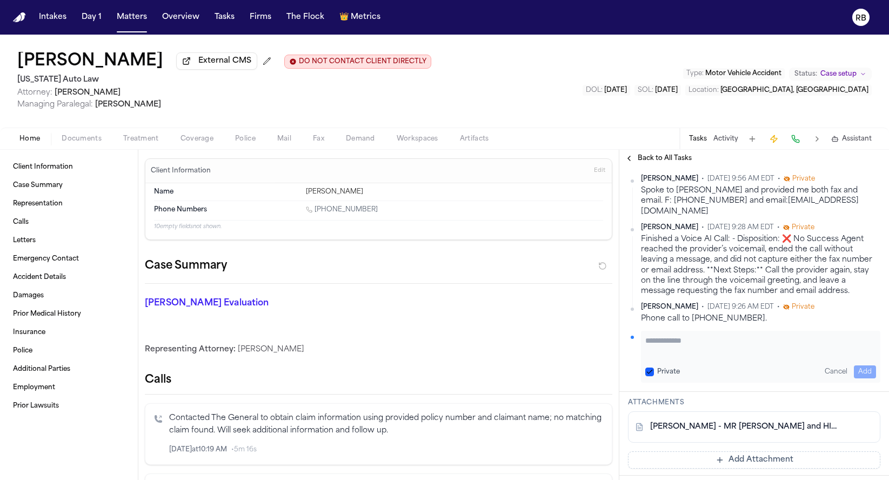
paste textarea "**********"
type textarea "**********"
click at [854, 378] on button "Add" at bounding box center [865, 371] width 22 height 13
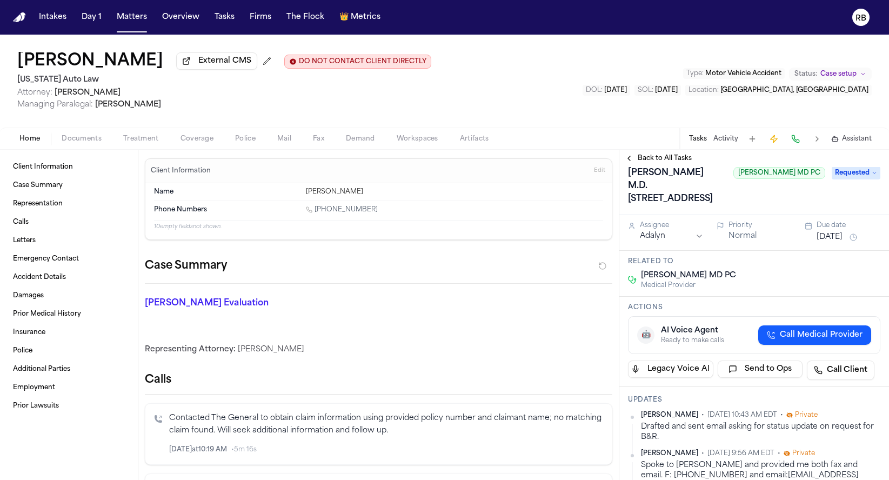
scroll to position [36, 0]
click at [696, 263] on html "Intakes Day 1 Matters Overview Tasks Firms The Flock 👑 Metrics RB [PERSON_NAME]…" at bounding box center [444, 240] width 889 height 480
click at [842, 244] on button "[DATE]" at bounding box center [829, 238] width 26 height 11
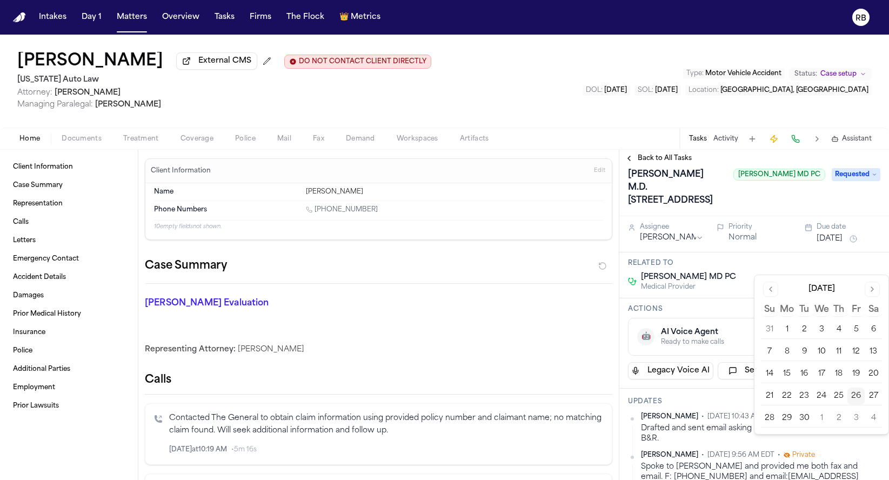
click at [809, 420] on button "30" at bounding box center [803, 418] width 17 height 17
click at [805, 418] on button "30" at bounding box center [803, 418] width 17 height 17
click at [811, 209] on div "Medical Records and bills from [PERSON_NAME] M.D. [STREET_ADDRESS] [PERSON_NAME…" at bounding box center [726, 174] width 197 height 69
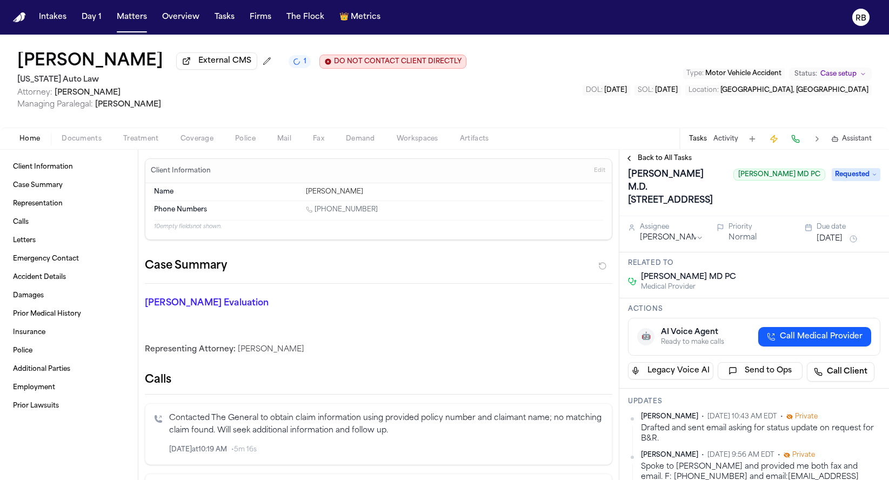
click at [841, 244] on button "[DATE]" at bounding box center [829, 238] width 26 height 11
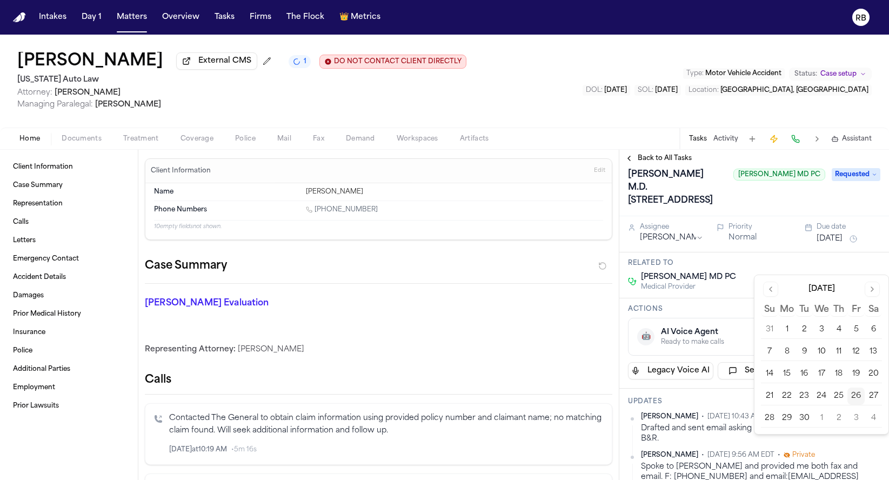
click at [806, 418] on button "30" at bounding box center [803, 418] width 17 height 17
click at [806, 417] on button "30" at bounding box center [803, 418] width 17 height 17
click at [722, 284] on div "Related to [PERSON_NAME] MD PC Medical Provider" at bounding box center [754, 275] width 270 height 46
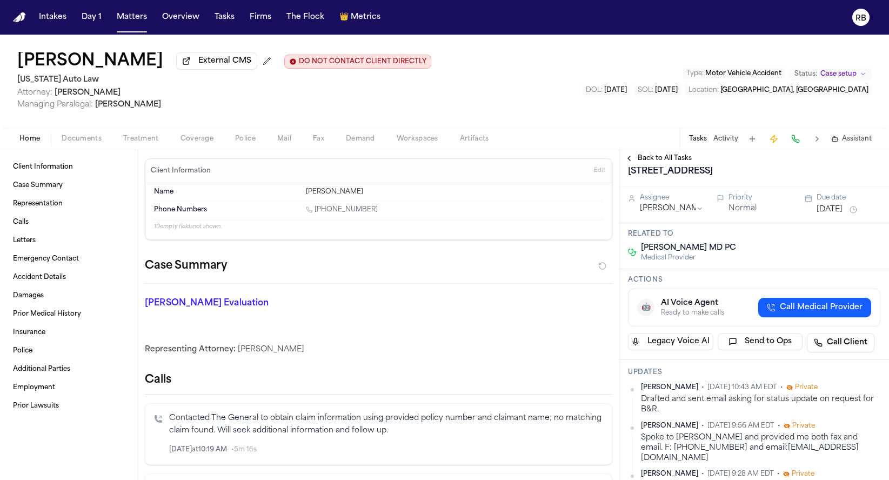
scroll to position [0, 0]
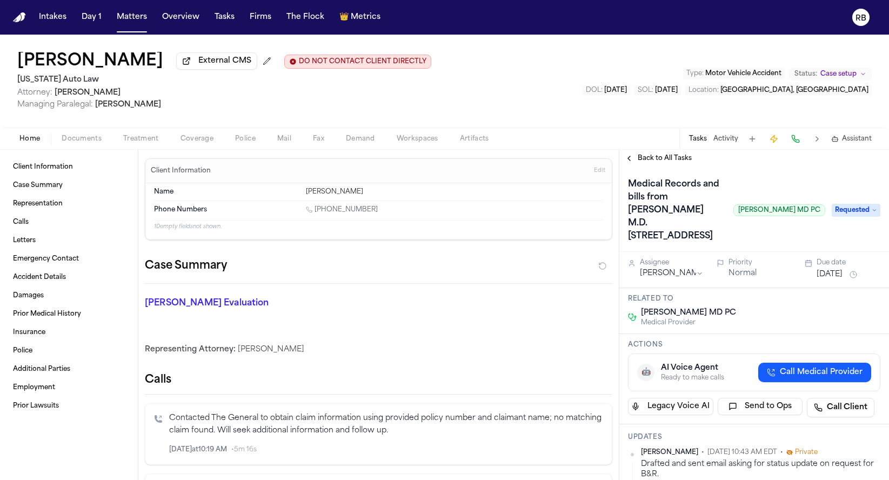
click at [148, 134] on button "Treatment" at bounding box center [140, 138] width 57 height 13
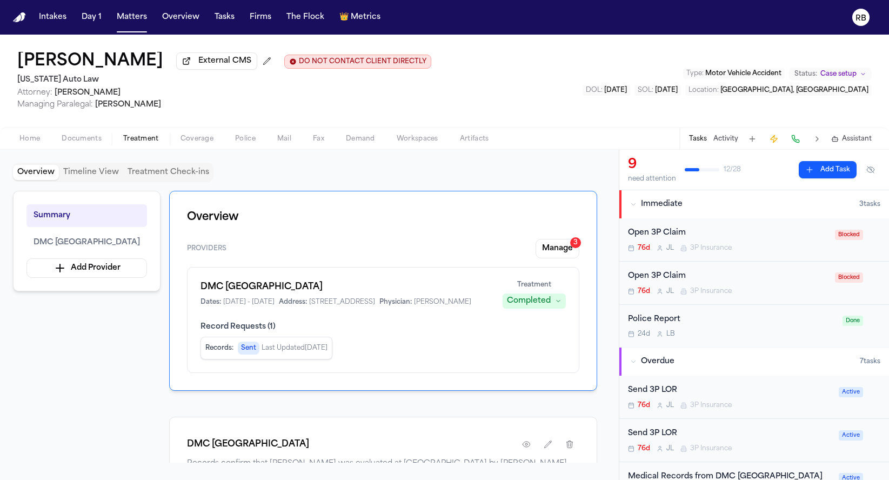
drag, startPoint x: 622, startPoint y: 363, endPoint x: 621, endPoint y: 381, distance: 18.4
click at [606, 372] on div "Overview Timeline View Treatment Check-ins Summary DMC [GEOGRAPHIC_DATA] Add Pr…" at bounding box center [309, 315] width 619 height 330
click at [142, 392] on div "Summary DMC [GEOGRAPHIC_DATA] Add Provider Overview Providers Manage 3 DMC [GEO…" at bounding box center [309, 327] width 593 height 272
click at [116, 246] on span "DMC [GEOGRAPHIC_DATA]" at bounding box center [86, 242] width 106 height 13
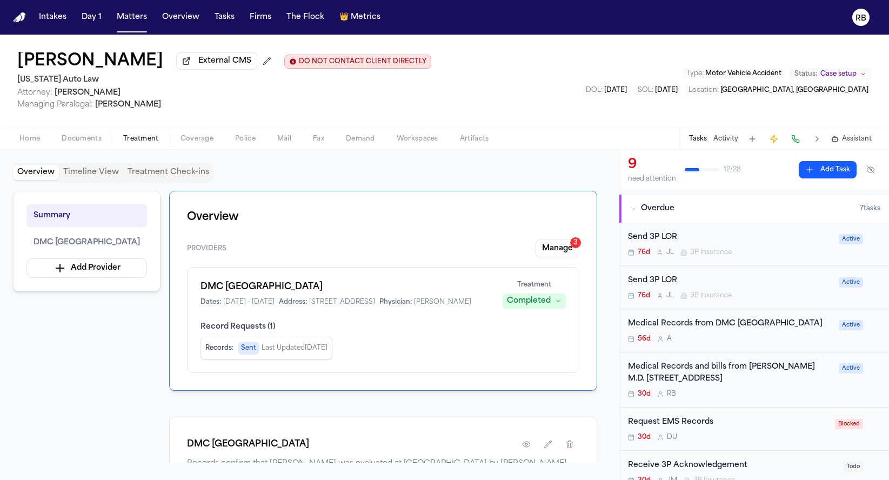
scroll to position [162, 0]
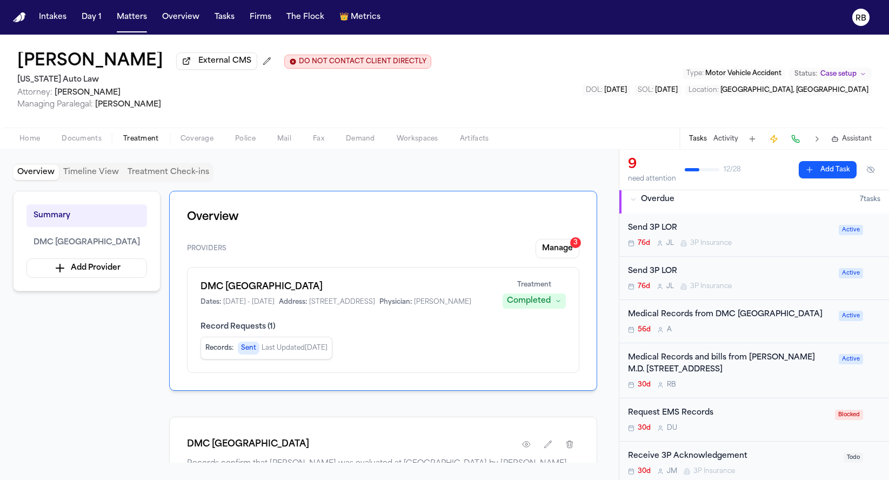
click at [769, 328] on div "56d A" at bounding box center [730, 329] width 204 height 9
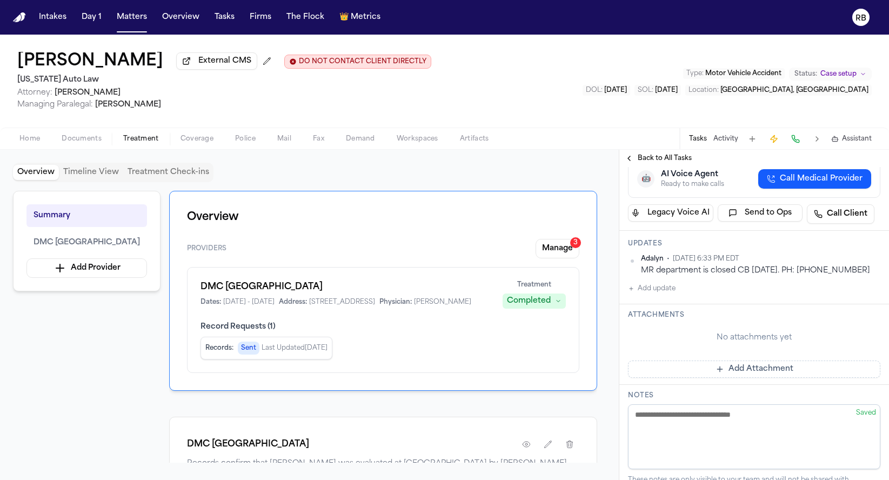
scroll to position [170, 0]
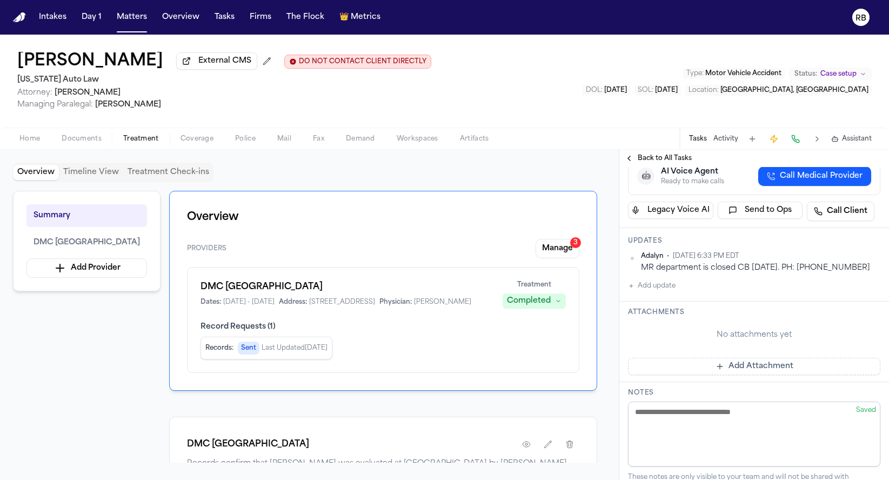
click at [654, 290] on button "Add update" at bounding box center [652, 285] width 48 height 13
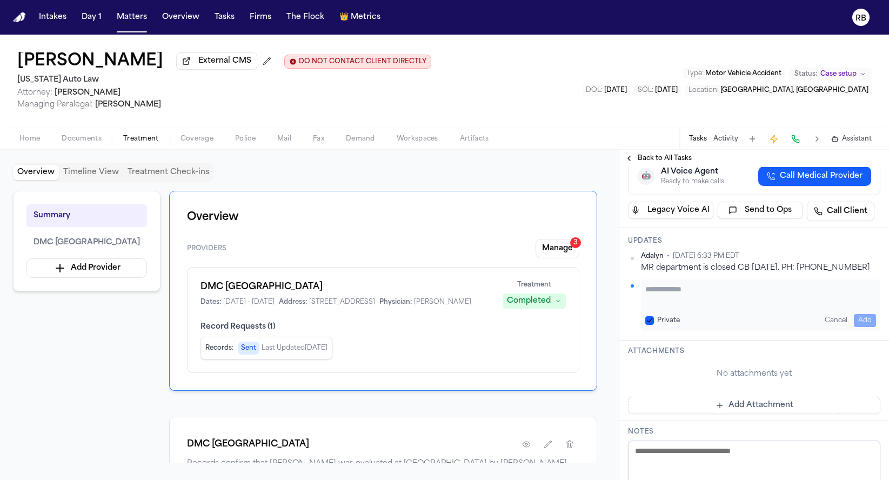
click at [726, 292] on textarea "Add your update" at bounding box center [760, 295] width 231 height 22
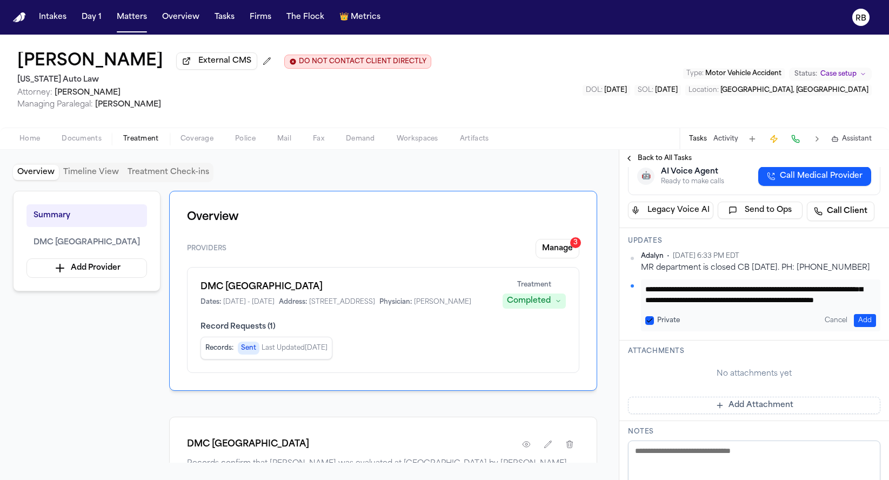
type textarea "**********"
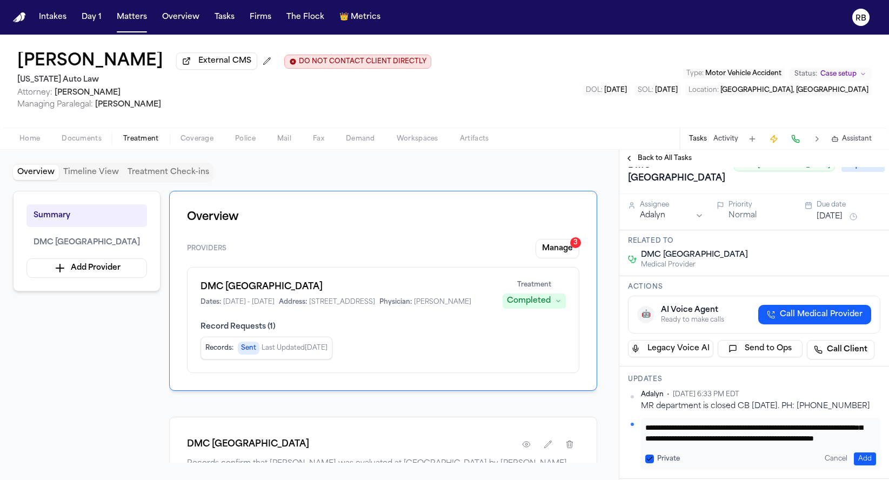
scroll to position [0, 0]
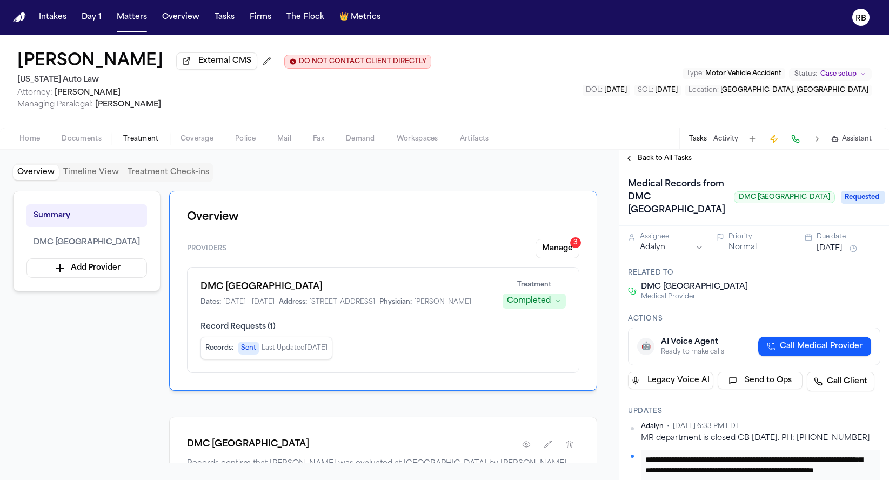
click at [845, 202] on span "Requested" at bounding box center [862, 197] width 43 height 13
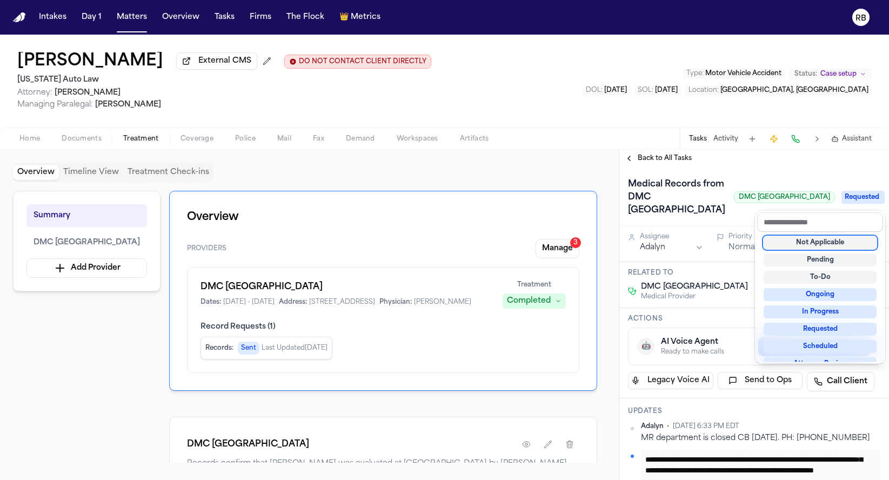
click at [726, 209] on div "Medical Records from DMC [GEOGRAPHIC_DATA] DMC [GEOGRAPHIC_DATA] Requested" at bounding box center [754, 197] width 252 height 43
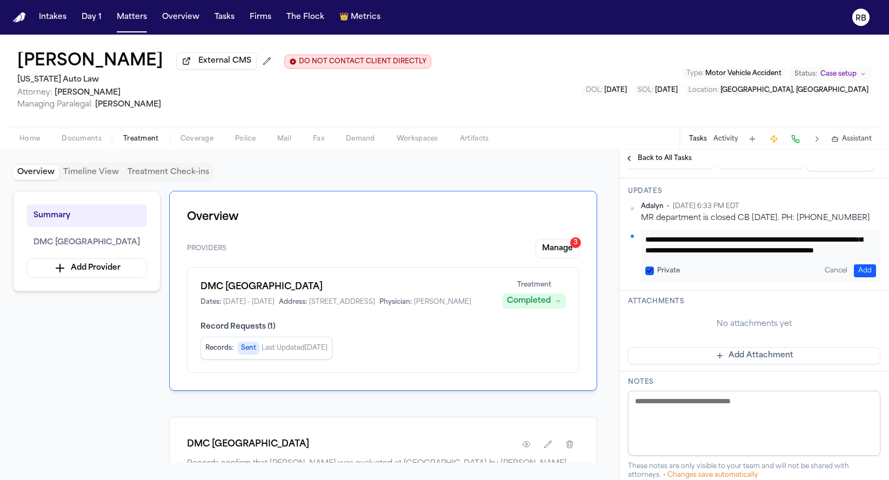
scroll to position [208, 0]
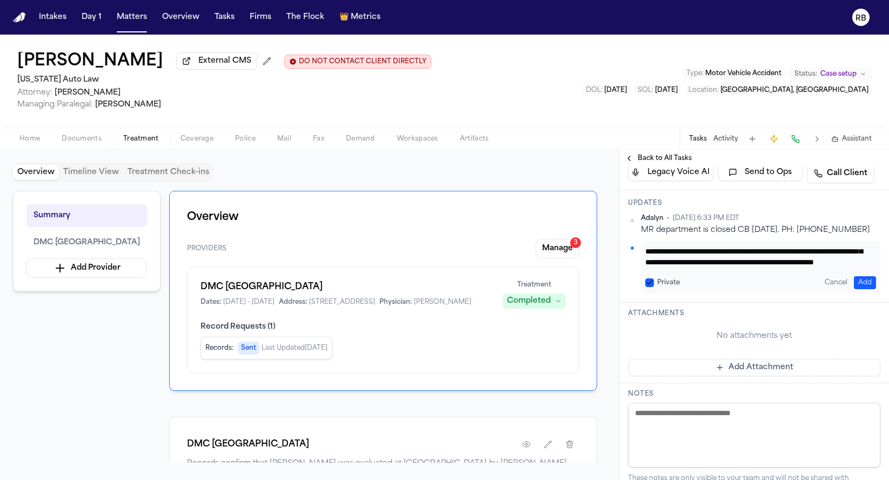
click at [864, 284] on button "Add" at bounding box center [865, 282] width 22 height 13
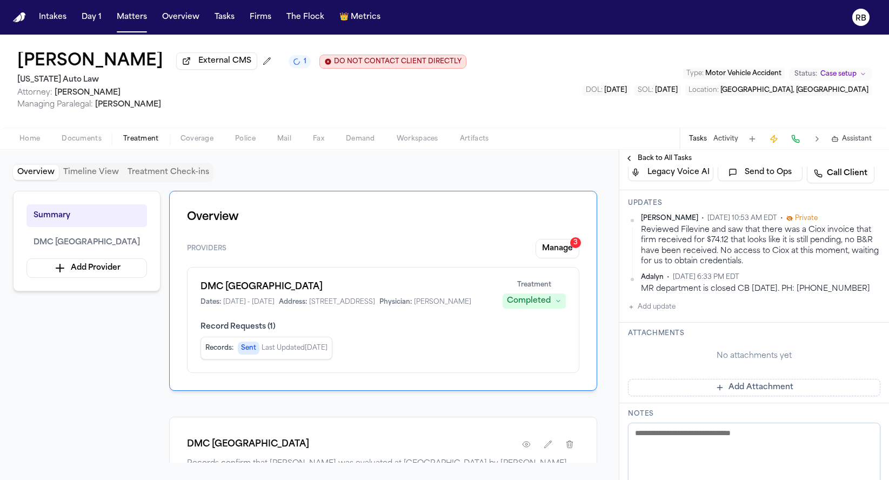
click at [775, 258] on div "Reviewed Filevine and saw that there was a Ciox invoice that firm received for …" at bounding box center [760, 246] width 239 height 42
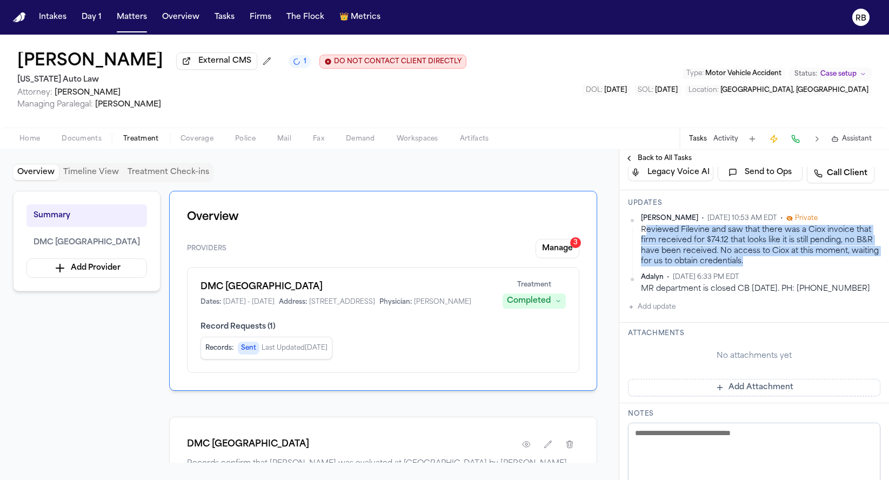
drag, startPoint x: 794, startPoint y: 261, endPoint x: 643, endPoint y: 236, distance: 152.3
click at [643, 236] on div "Reviewed Filevine and saw that there was a Ciox invoice that firm received for …" at bounding box center [760, 246] width 239 height 42
copy div "eviewed Filevine and saw that there was a Ciox invoice that firm received for $…"
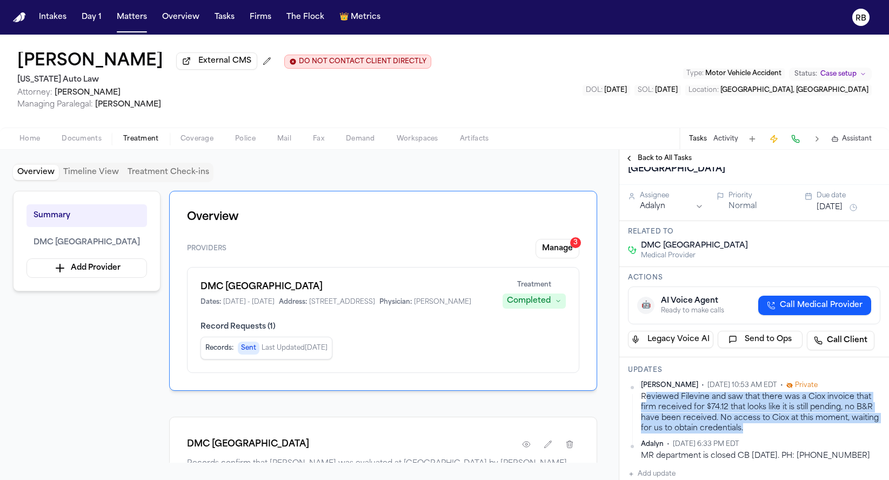
scroll to position [0, 0]
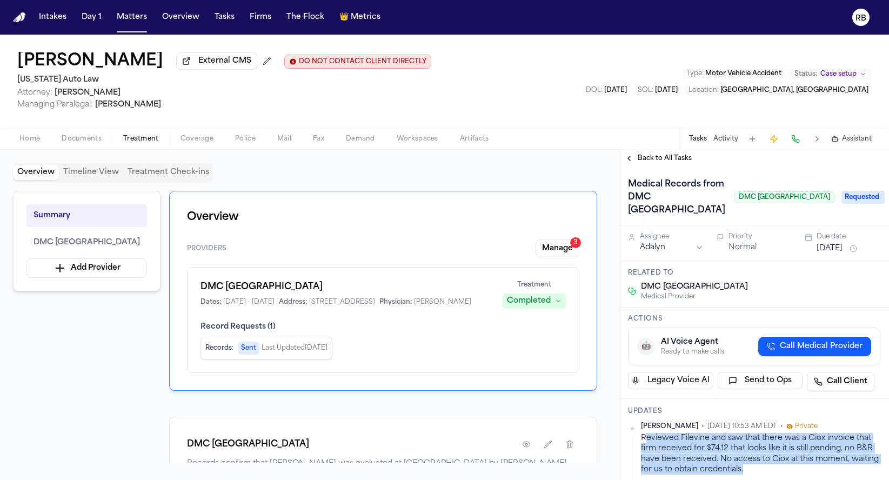
click at [697, 248] on html "Intakes Day 1 Matters Overview Tasks Firms The Flock 👑 Metrics RB [PERSON_NAME]…" at bounding box center [444, 240] width 889 height 480
click at [842, 249] on button "[DATE]" at bounding box center [829, 248] width 26 height 11
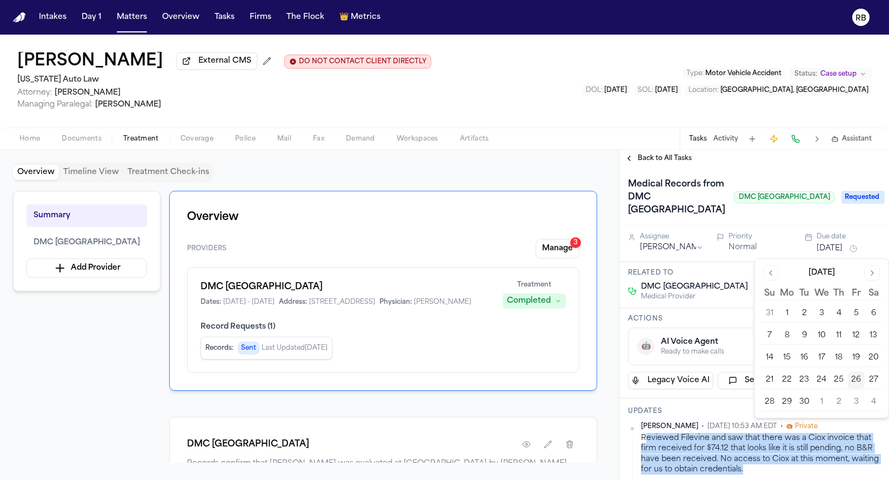
click at [855, 401] on button "3" at bounding box center [855, 401] width 17 height 17
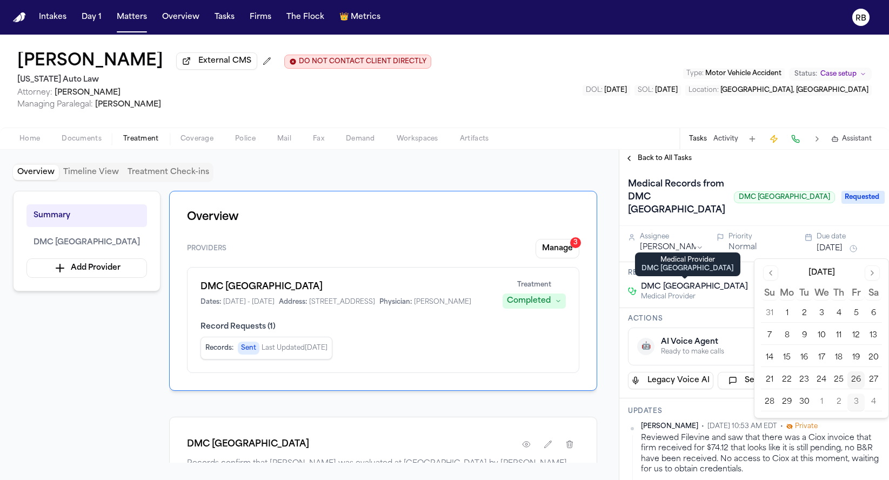
drag, startPoint x: 728, startPoint y: 277, endPoint x: 728, endPoint y: 268, distance: 9.2
click at [729, 266] on div "Medical Provider DMC [GEOGRAPHIC_DATA] Medical Provider DMC [GEOGRAPHIC_DATA]" at bounding box center [687, 264] width 105 height 24
